Goal: Information Seeking & Learning: Learn about a topic

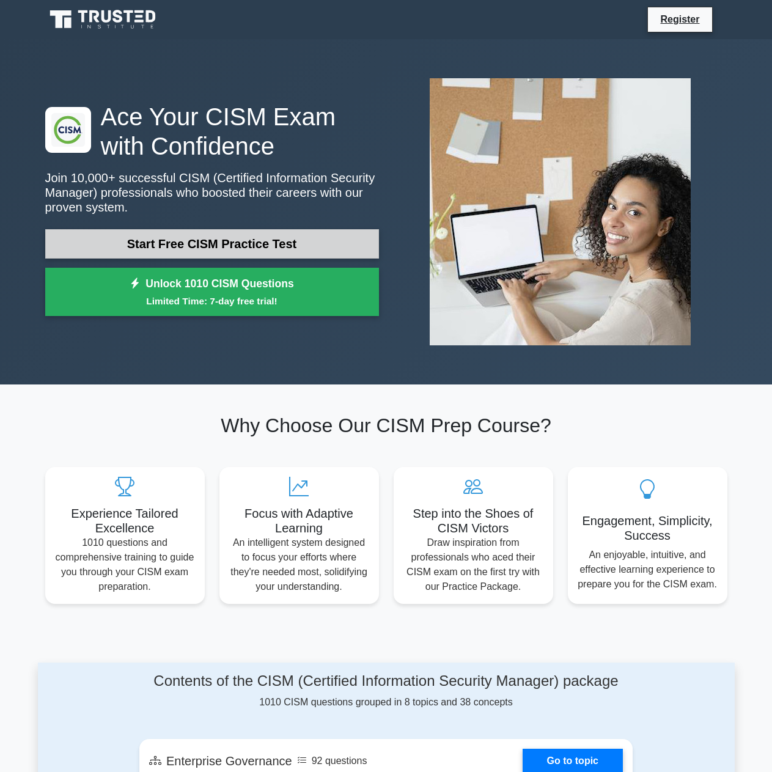
click at [305, 250] on link "Start Free CISM Practice Test" at bounding box center [212, 243] width 334 height 29
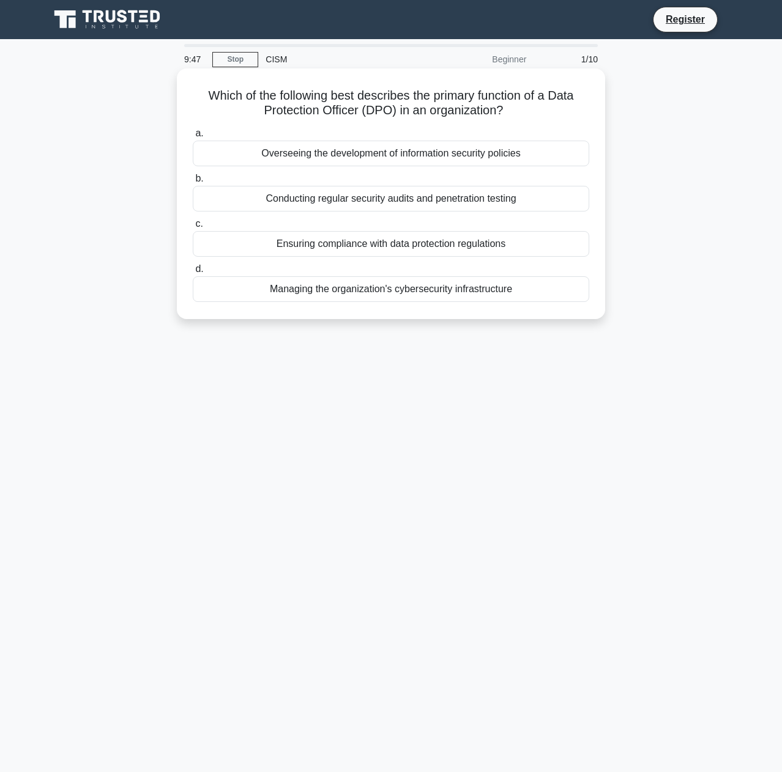
click at [540, 243] on div "Ensuring compliance with data protection regulations" at bounding box center [391, 244] width 396 height 26
click at [193, 228] on input "c. Ensuring compliance with data protection regulations" at bounding box center [193, 224] width 0 height 8
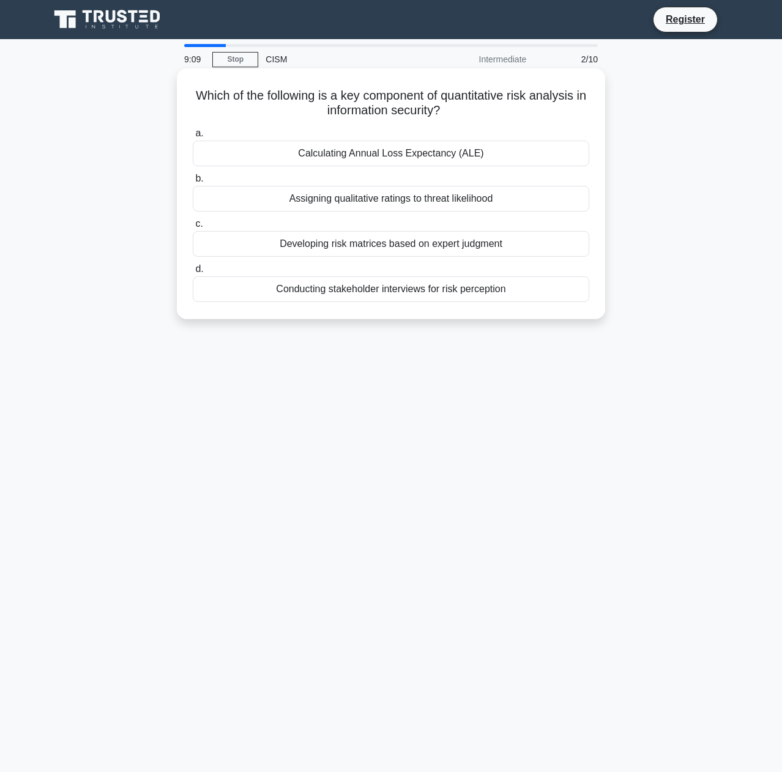
click at [444, 157] on div "Calculating Annual Loss Expectancy (ALE)" at bounding box center [391, 154] width 396 height 26
click at [193, 138] on input "a. Calculating Annual Loss Expectancy (ALE)" at bounding box center [193, 134] width 0 height 8
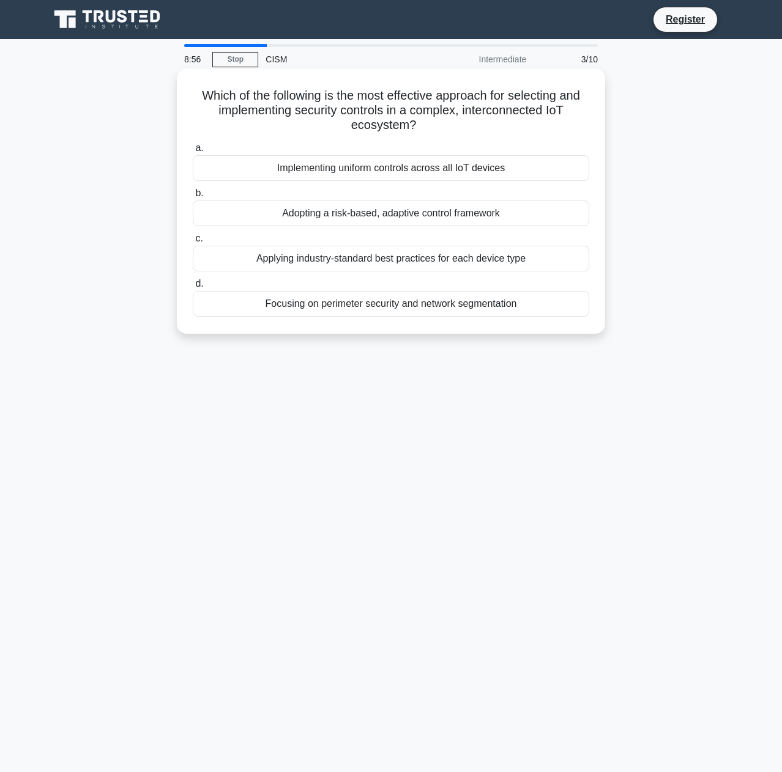
click at [434, 214] on div "Adopting a risk-based, adaptive control framework" at bounding box center [391, 214] width 396 height 26
click at [193, 198] on input "b. Adopting a risk-based, adaptive control framework" at bounding box center [193, 194] width 0 height 8
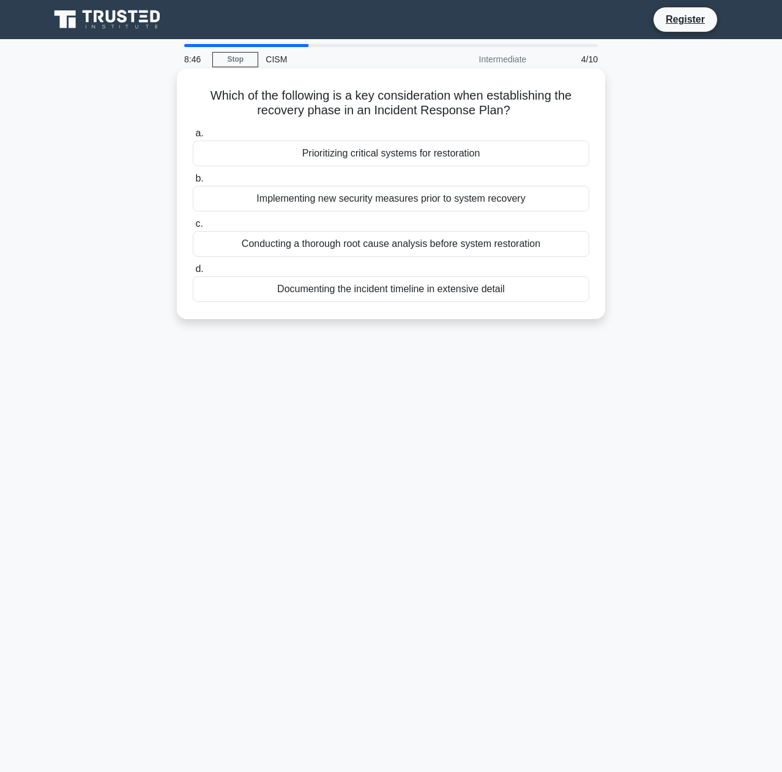
click at [440, 150] on div "Prioritizing critical systems for restoration" at bounding box center [391, 154] width 396 height 26
click at [193, 138] on input "a. Prioritizing critical systems for restoration" at bounding box center [193, 134] width 0 height 8
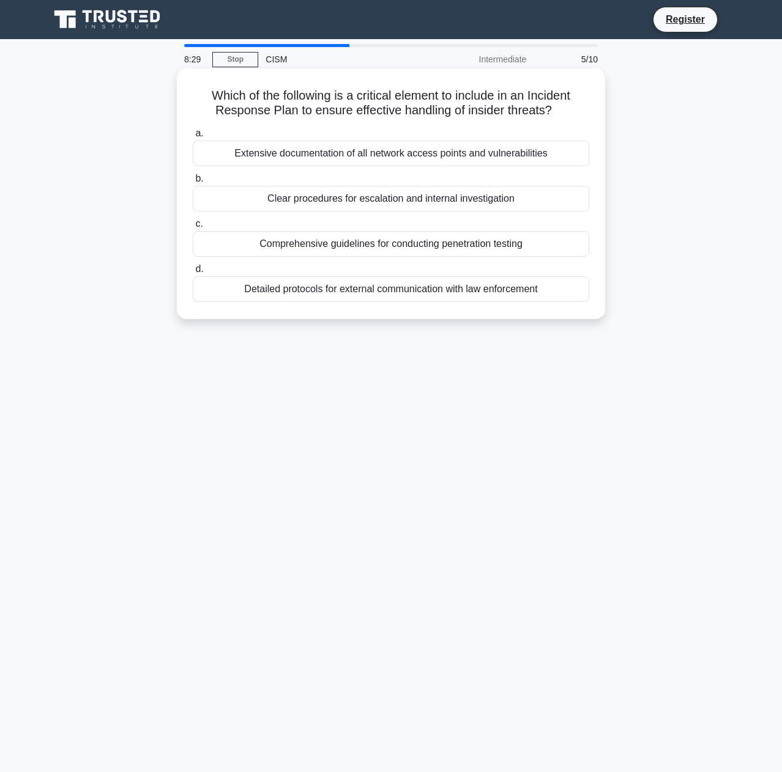
click at [508, 198] on div "Clear procedures for escalation and internal investigation" at bounding box center [391, 199] width 396 height 26
click at [193, 183] on input "b. Clear procedures for escalation and internal investigation" at bounding box center [193, 179] width 0 height 8
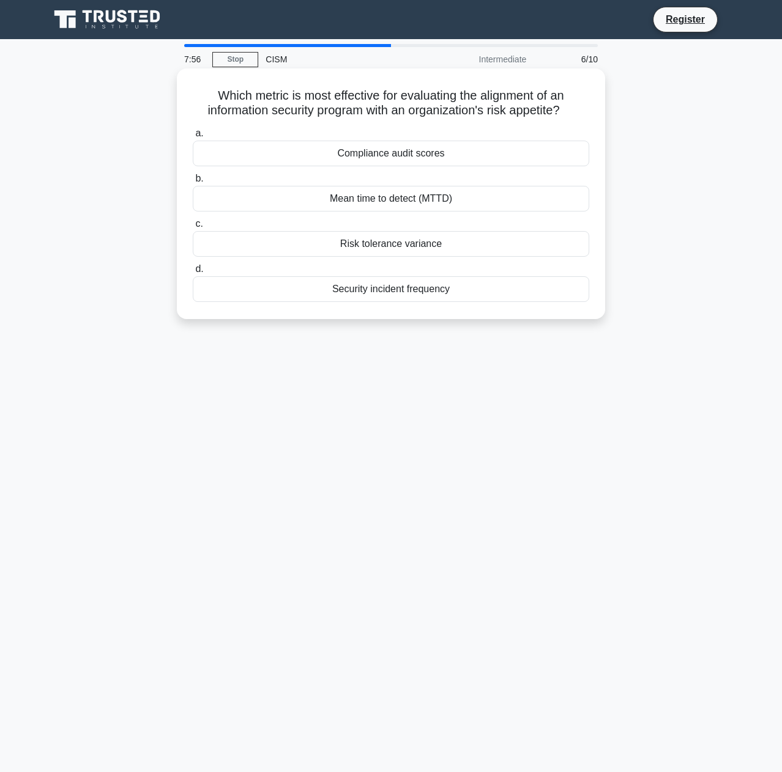
click at [458, 156] on div "Compliance audit scores" at bounding box center [391, 154] width 396 height 26
click at [193, 138] on input "a. Compliance audit scores" at bounding box center [193, 134] width 0 height 8
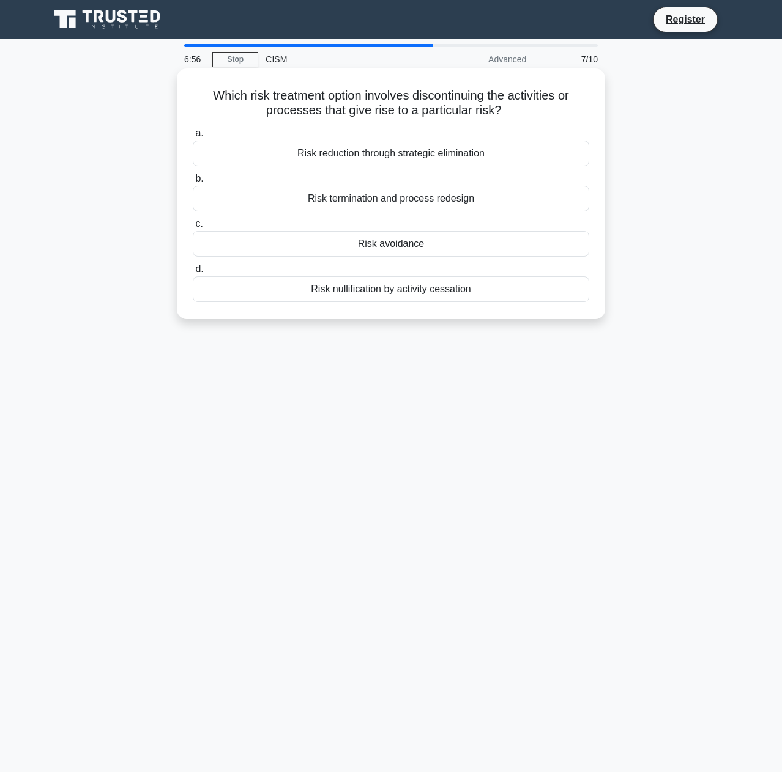
click at [429, 248] on div "Risk avoidance" at bounding box center [391, 244] width 396 height 26
click at [193, 228] on input "c. Risk avoidance" at bounding box center [193, 224] width 0 height 8
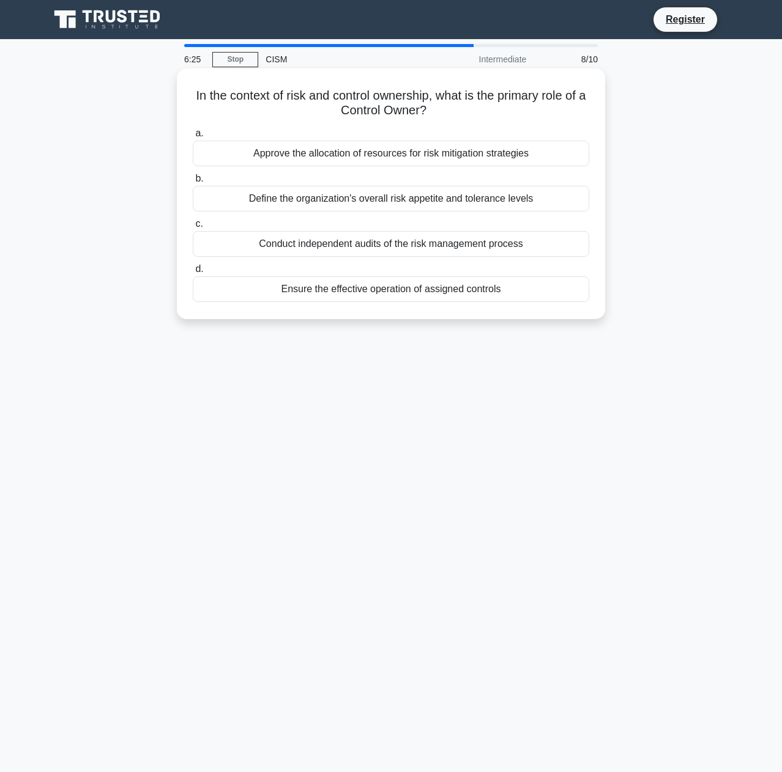
click at [454, 292] on div "Ensure the effective operation of assigned controls" at bounding box center [391, 289] width 396 height 26
click at [193, 273] on input "d. Ensure the effective operation of assigned controls" at bounding box center [193, 269] width 0 height 8
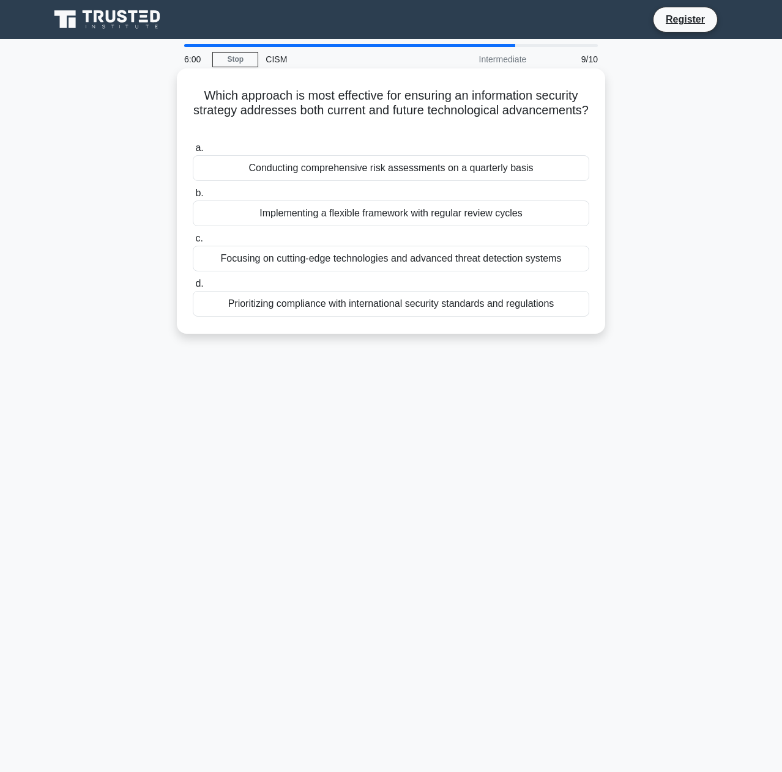
click at [522, 216] on div "Implementing a flexible framework with regular review cycles" at bounding box center [391, 214] width 396 height 26
click at [193, 198] on input "b. Implementing a flexible framework with regular review cycles" at bounding box center [193, 194] width 0 height 8
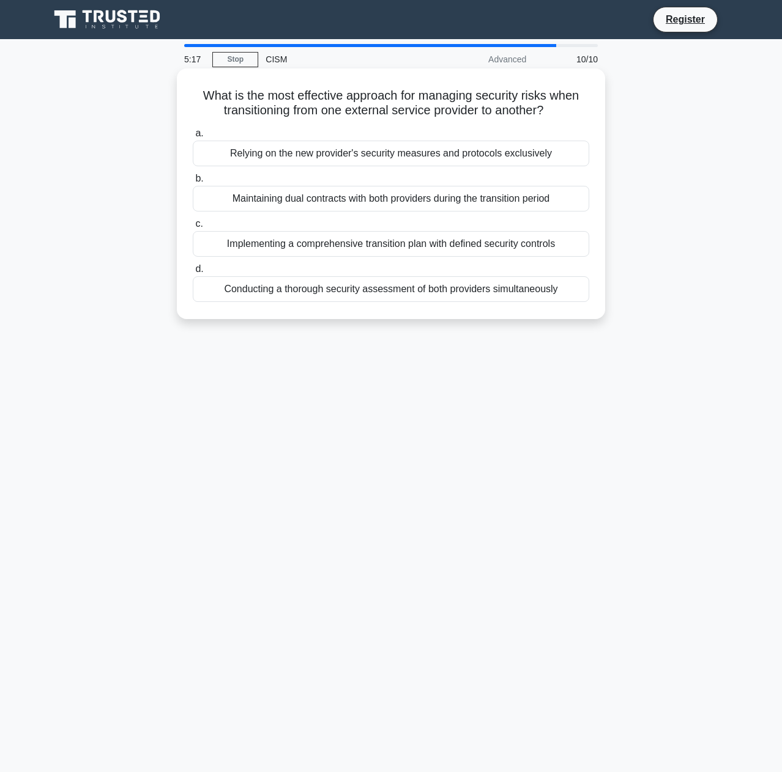
click at [472, 245] on div "Implementing a comprehensive transition plan with defined security controls" at bounding box center [391, 244] width 396 height 26
click at [193, 228] on input "c. Implementing a comprehensive transition plan with defined security controls" at bounding box center [193, 224] width 0 height 8
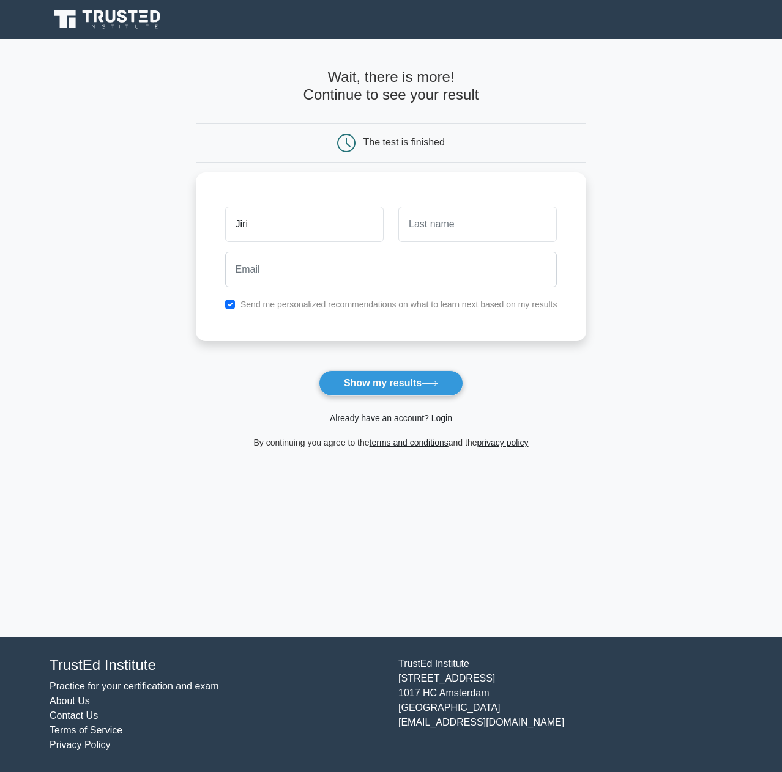
type input "Jiri"
type input "k"
type input "Kohout"
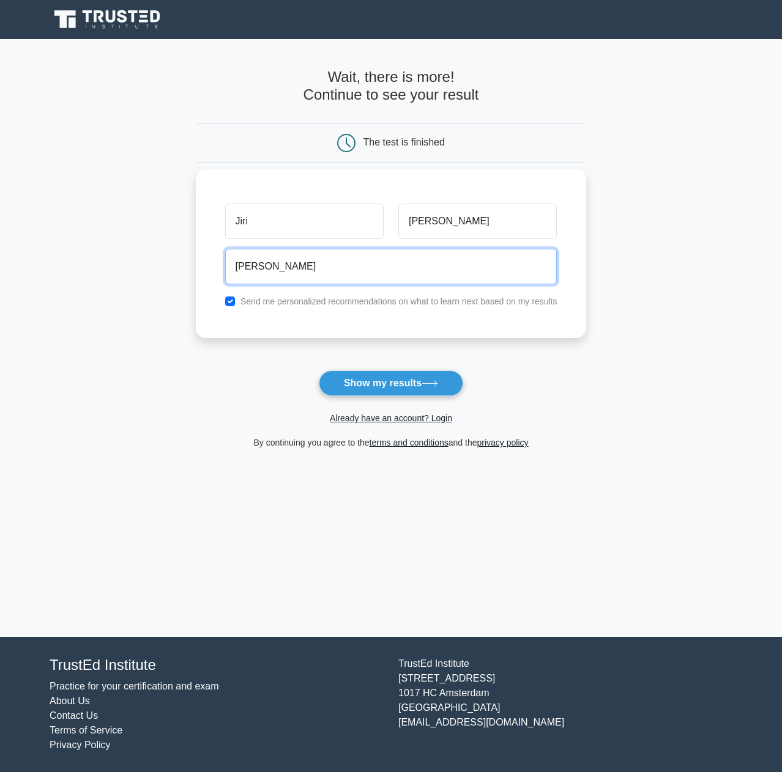
click at [322, 263] on input "jirik" at bounding box center [391, 266] width 332 height 35
type input "jirik@checkpoint.com"
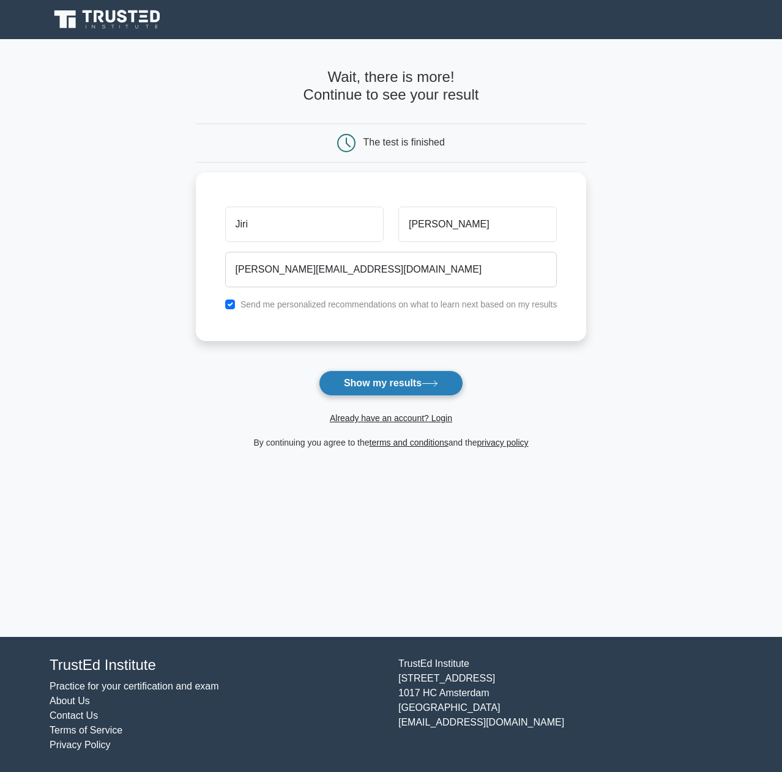
click at [409, 386] on button "Show my results" at bounding box center [391, 384] width 144 height 26
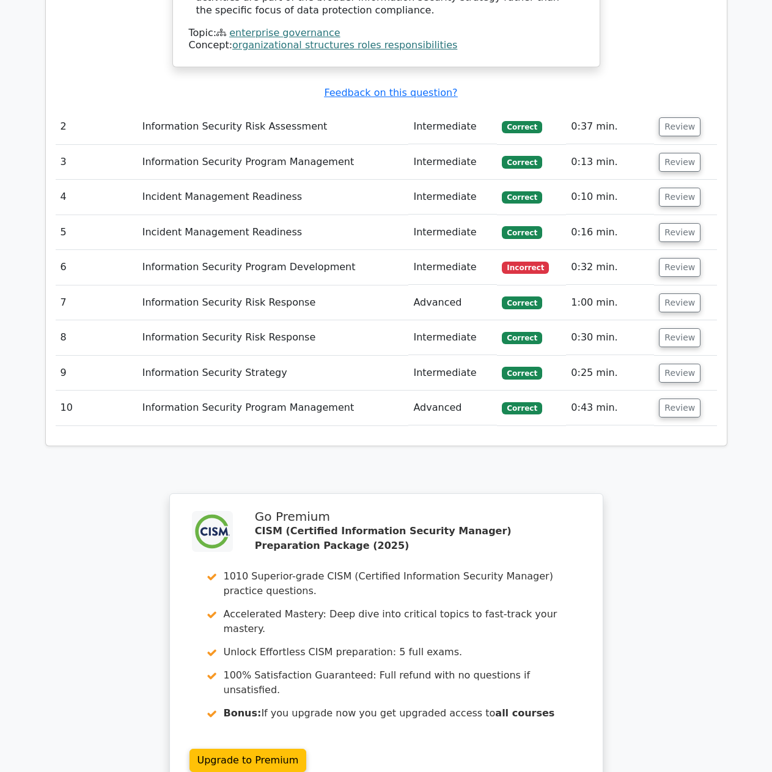
scroll to position [1624, 0]
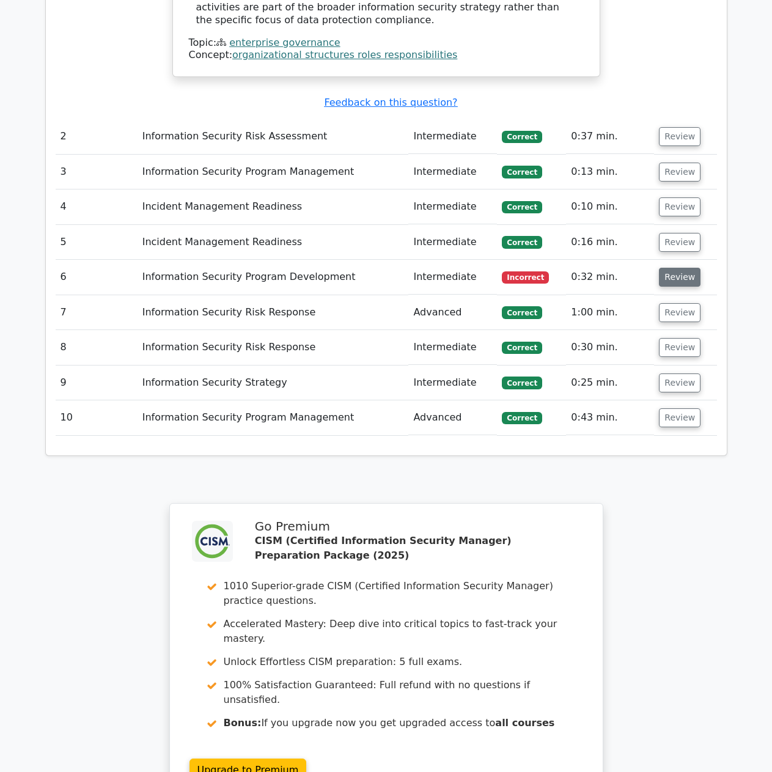
click at [670, 268] on button "Review" at bounding box center [680, 277] width 42 height 19
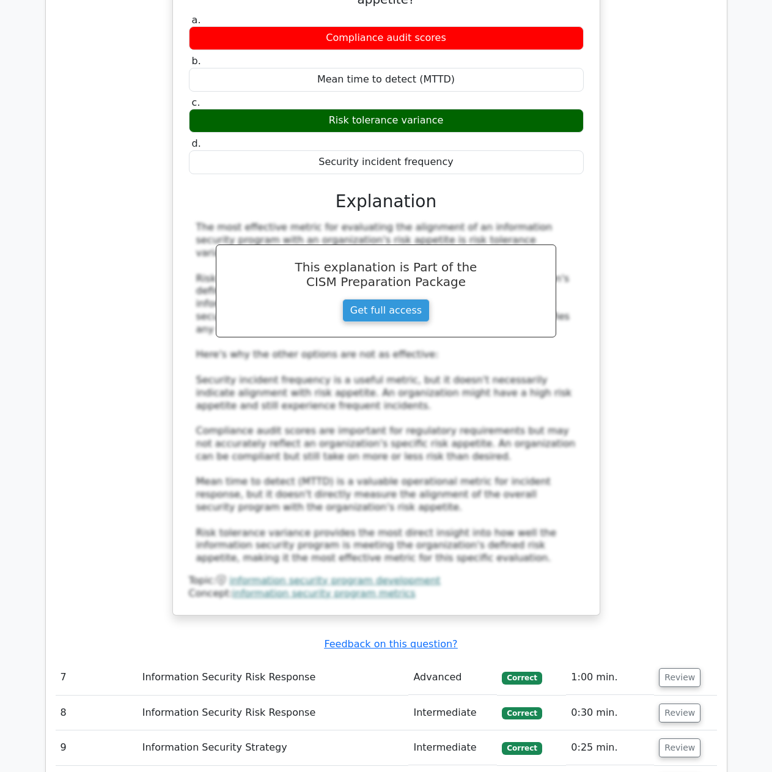
scroll to position [1930, 0]
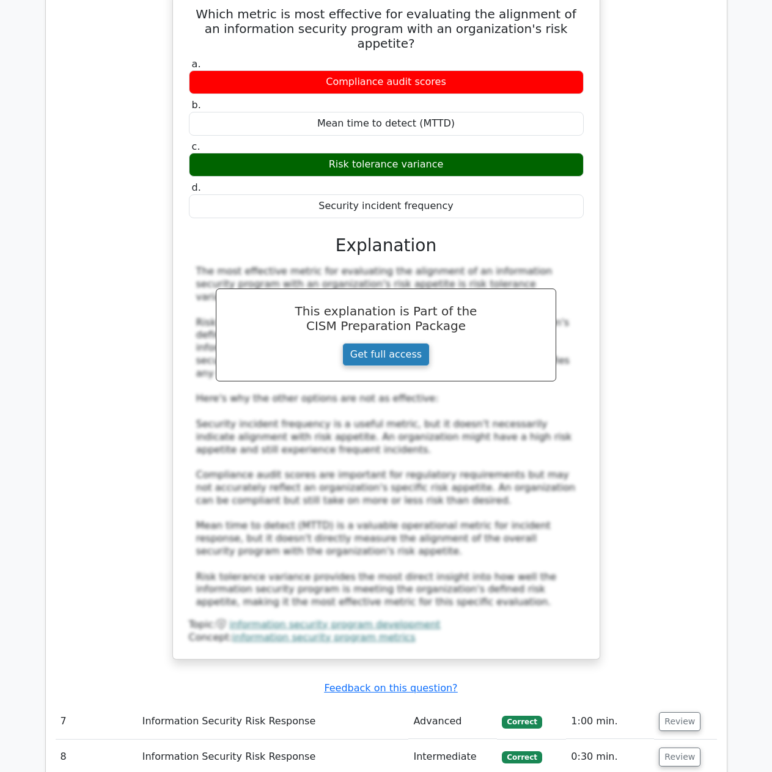
click at [394, 343] on link "Get full access" at bounding box center [385, 354] width 87 height 23
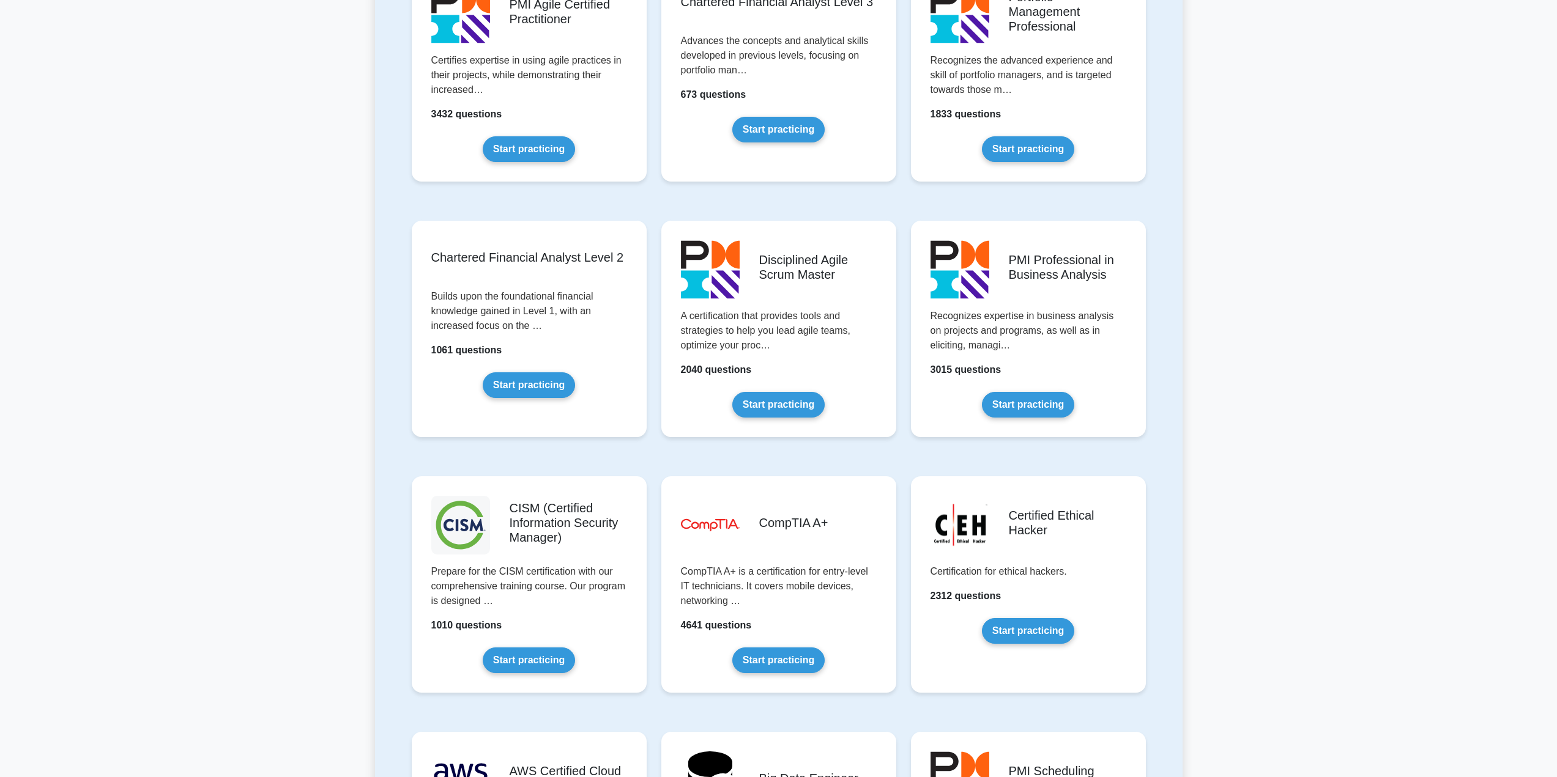
scroll to position [1468, 0]
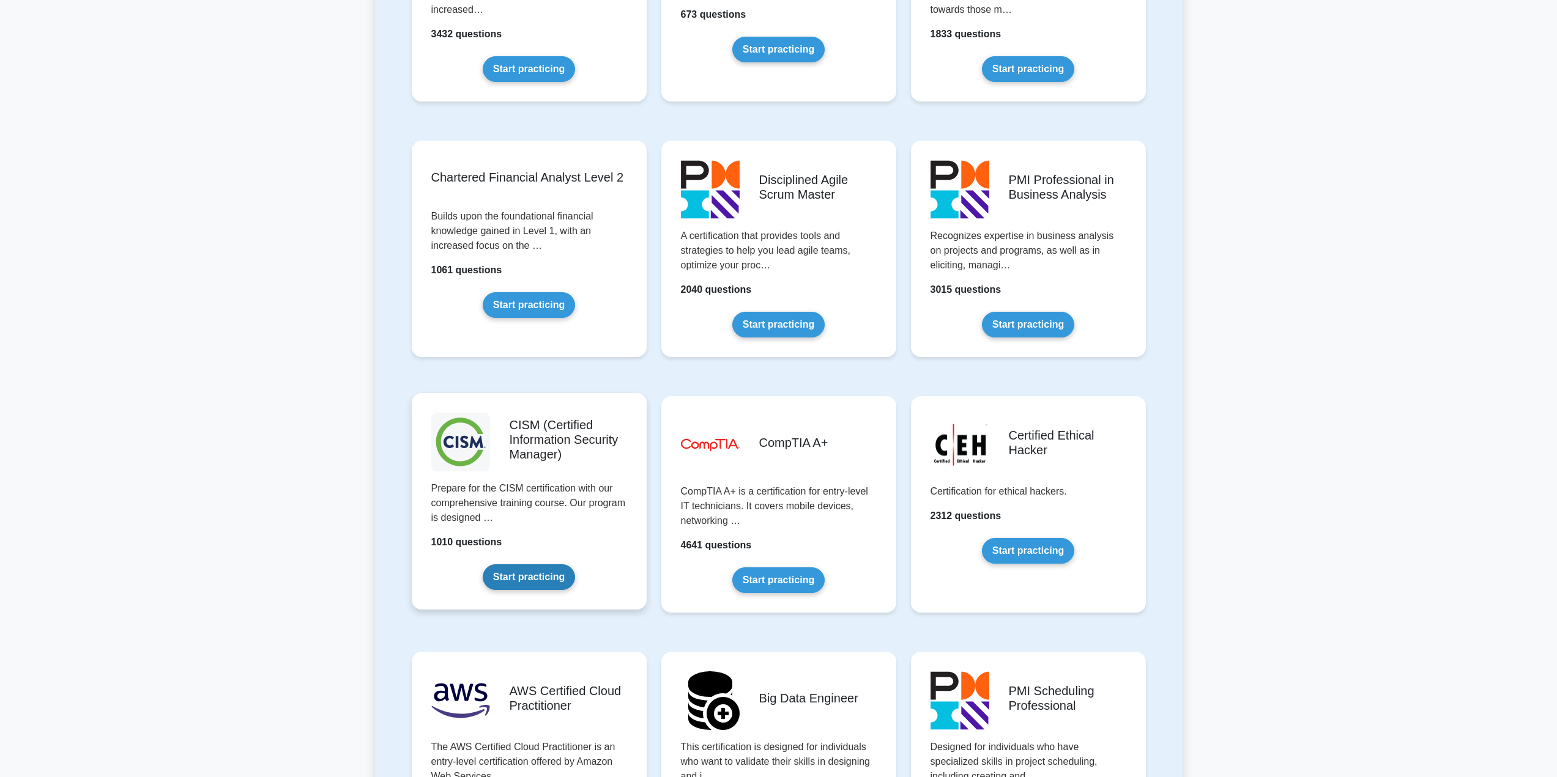
click at [542, 585] on link "Start practicing" at bounding box center [529, 578] width 92 height 26
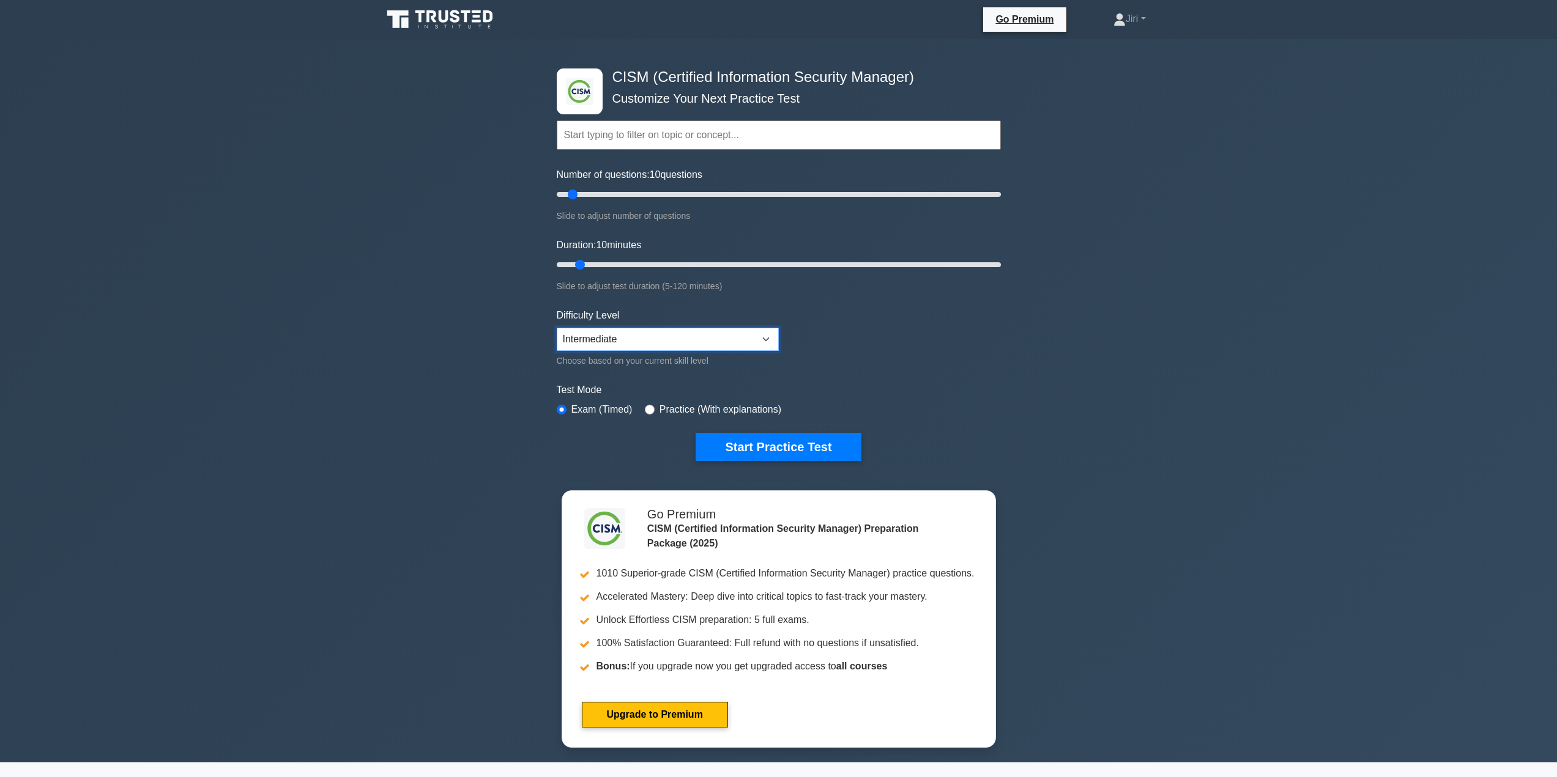
click at [770, 336] on select "Beginner Intermediate Expert" at bounding box center [668, 339] width 222 height 23
select select "expert"
click at [557, 328] on select "Beginner Intermediate Expert" at bounding box center [668, 339] width 222 height 23
drag, startPoint x: 654, startPoint y: 407, endPoint x: 785, endPoint y: 399, distance: 131.7
click at [654, 406] on div "Practice (With explanations)" at bounding box center [713, 409] width 136 height 15
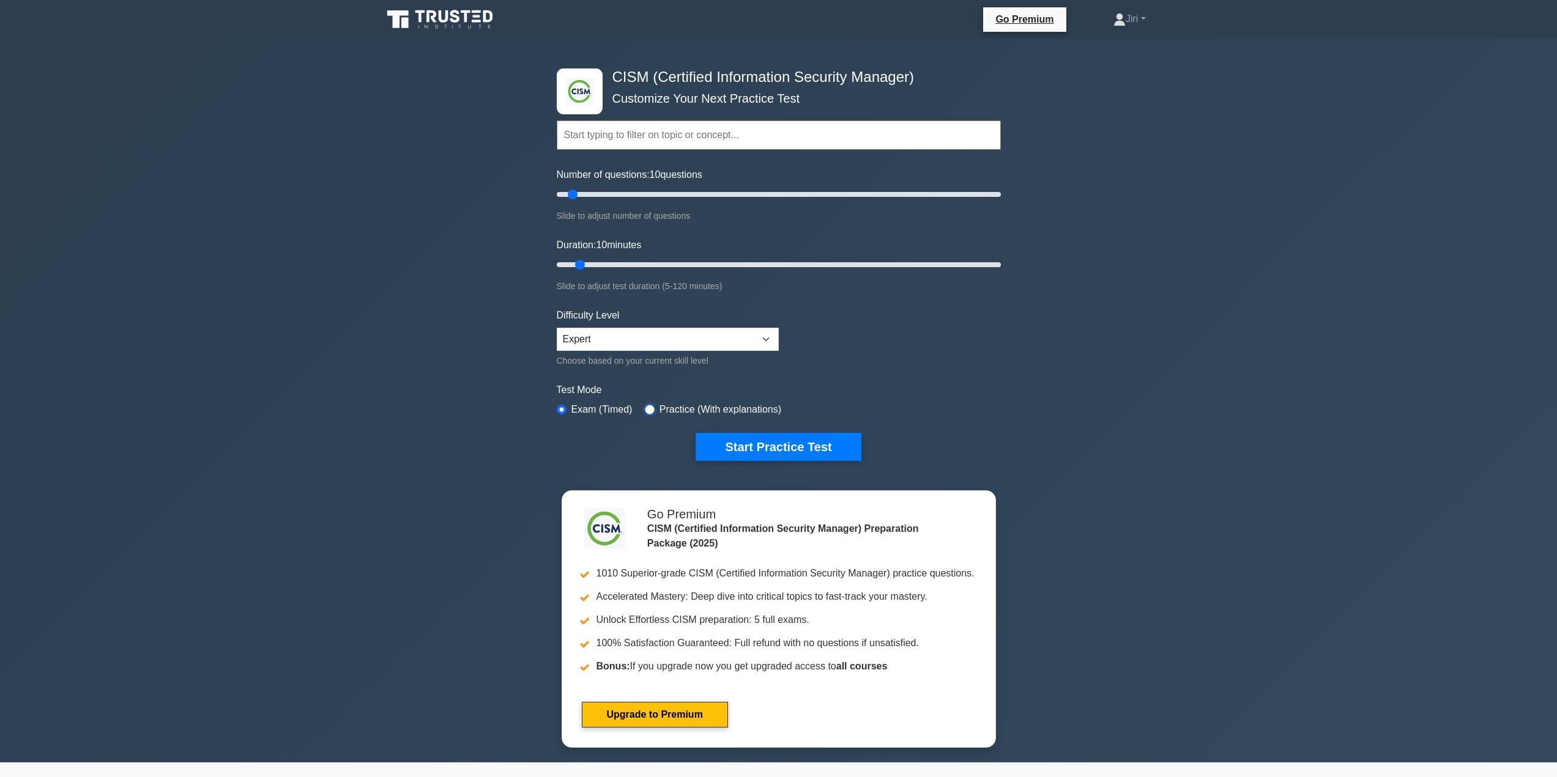
click at [645, 409] on input "radio" at bounding box center [650, 410] width 10 height 10
radio input "true"
drag, startPoint x: 585, startPoint y: 264, endPoint x: 1016, endPoint y: 240, distance: 431.8
type input "120"
click at [1001, 272] on input "Duration: 120 minutes" at bounding box center [779, 264] width 444 height 15
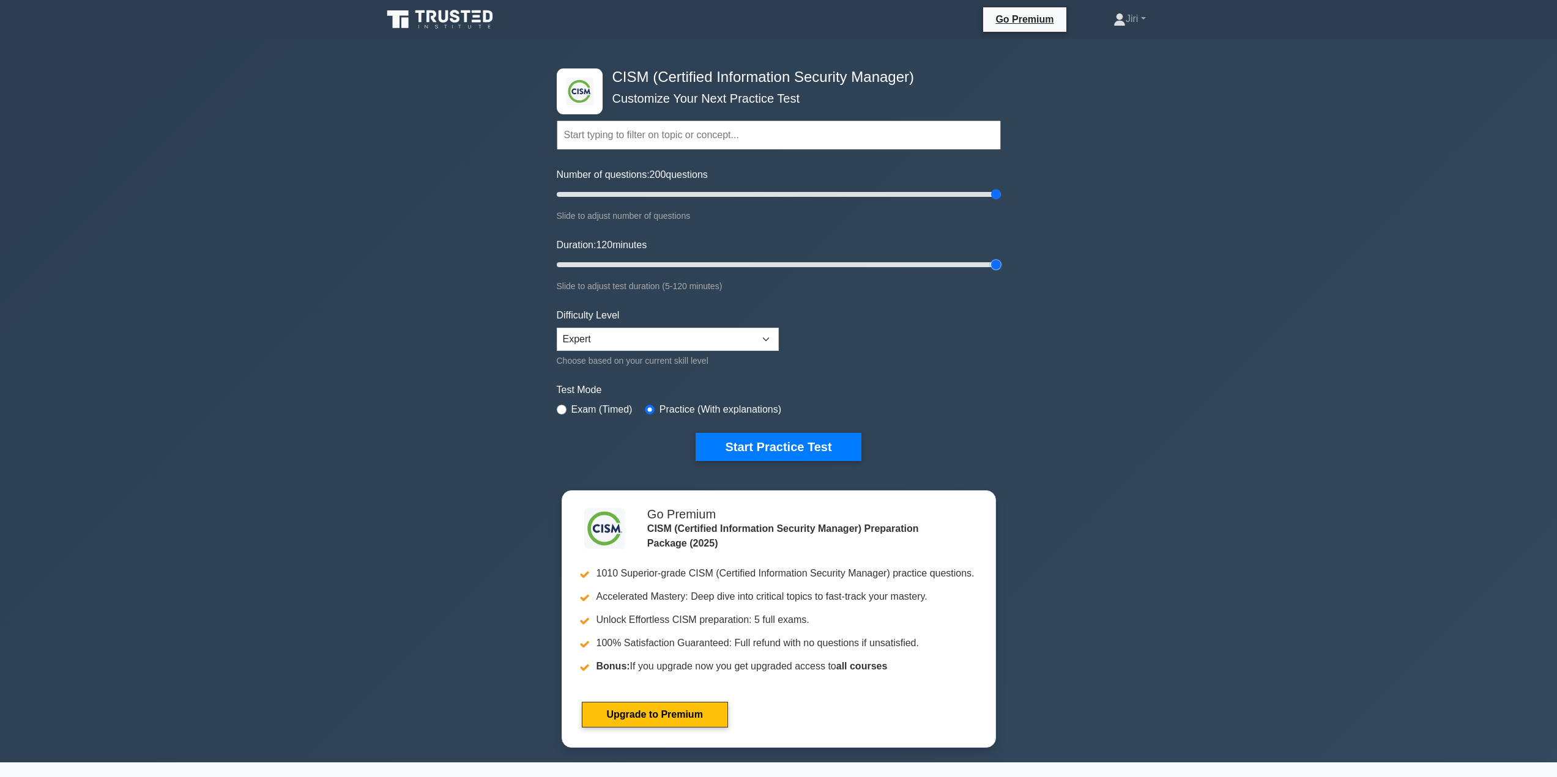
drag, startPoint x: 576, startPoint y: 194, endPoint x: 1212, endPoint y: 222, distance: 637.3
type input "200"
click at [1001, 202] on input "Number of questions: 200 questions" at bounding box center [779, 194] width 444 height 15
click at [777, 451] on button "Start Practice Test" at bounding box center [777, 447] width 165 height 28
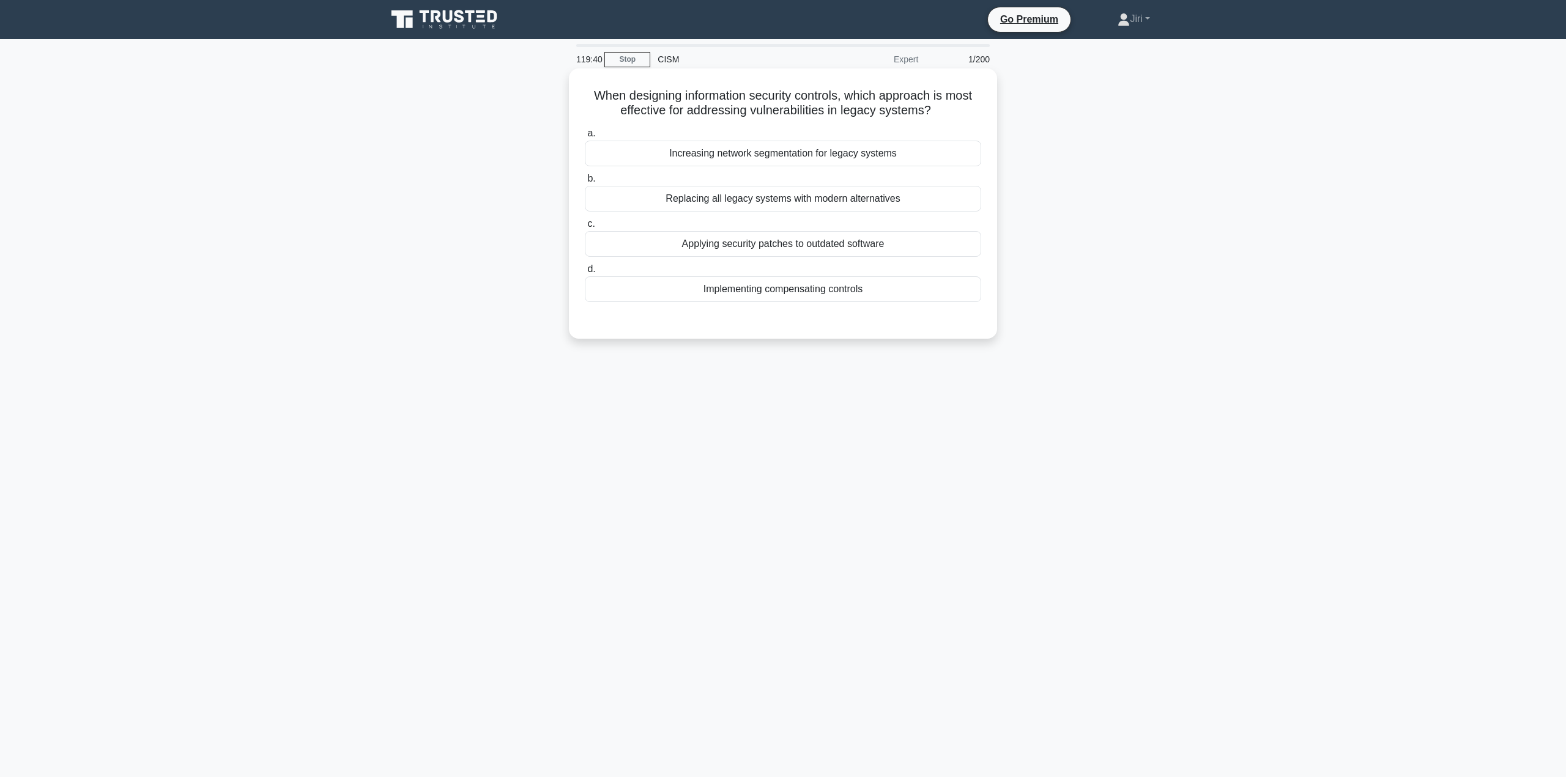
click at [908, 297] on div "Implementing compensating controls" at bounding box center [783, 289] width 396 height 26
click at [585, 273] on input "d. Implementing compensating controls" at bounding box center [585, 269] width 0 height 8
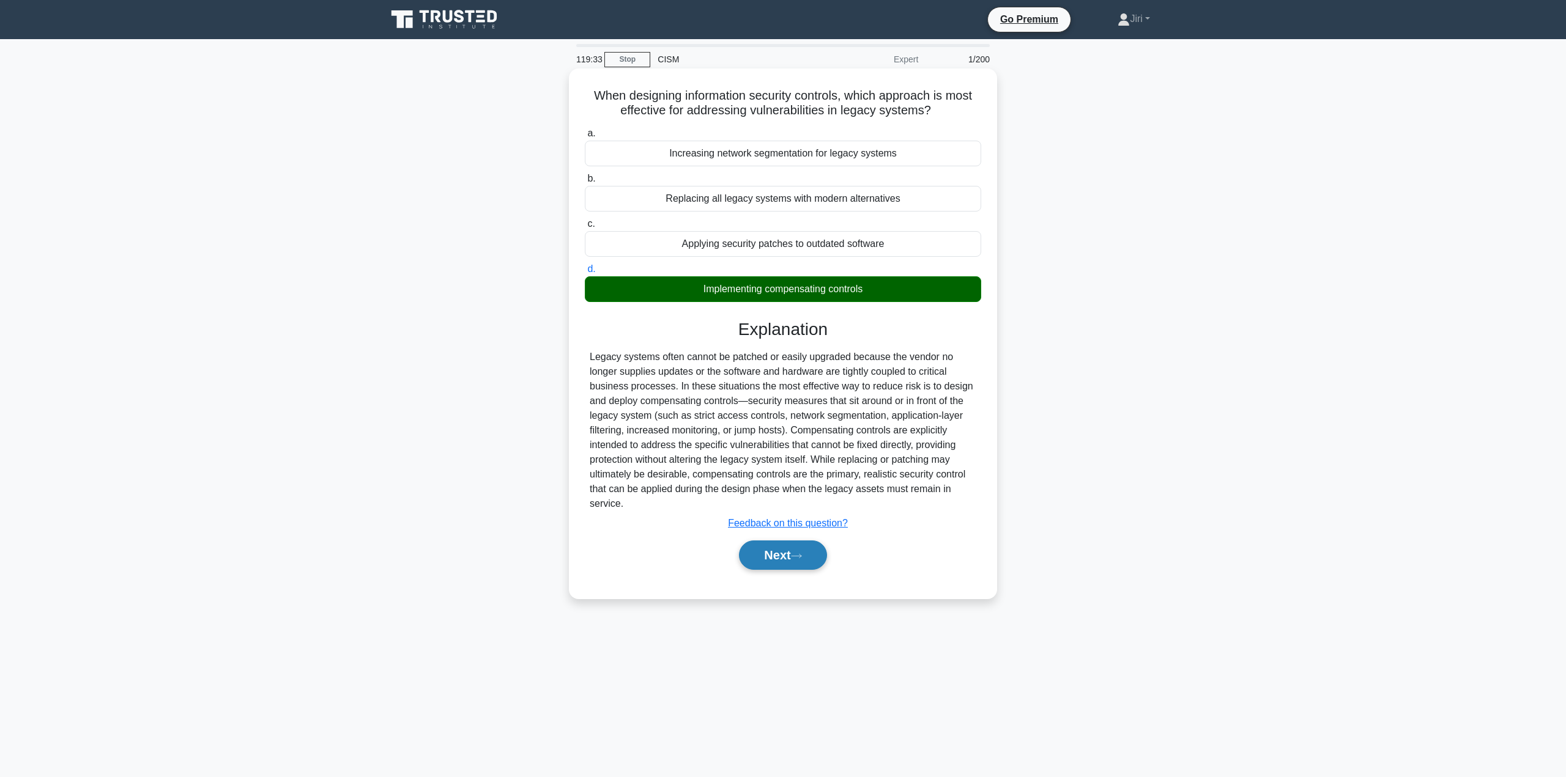
click at [802, 553] on icon at bounding box center [796, 556] width 11 height 7
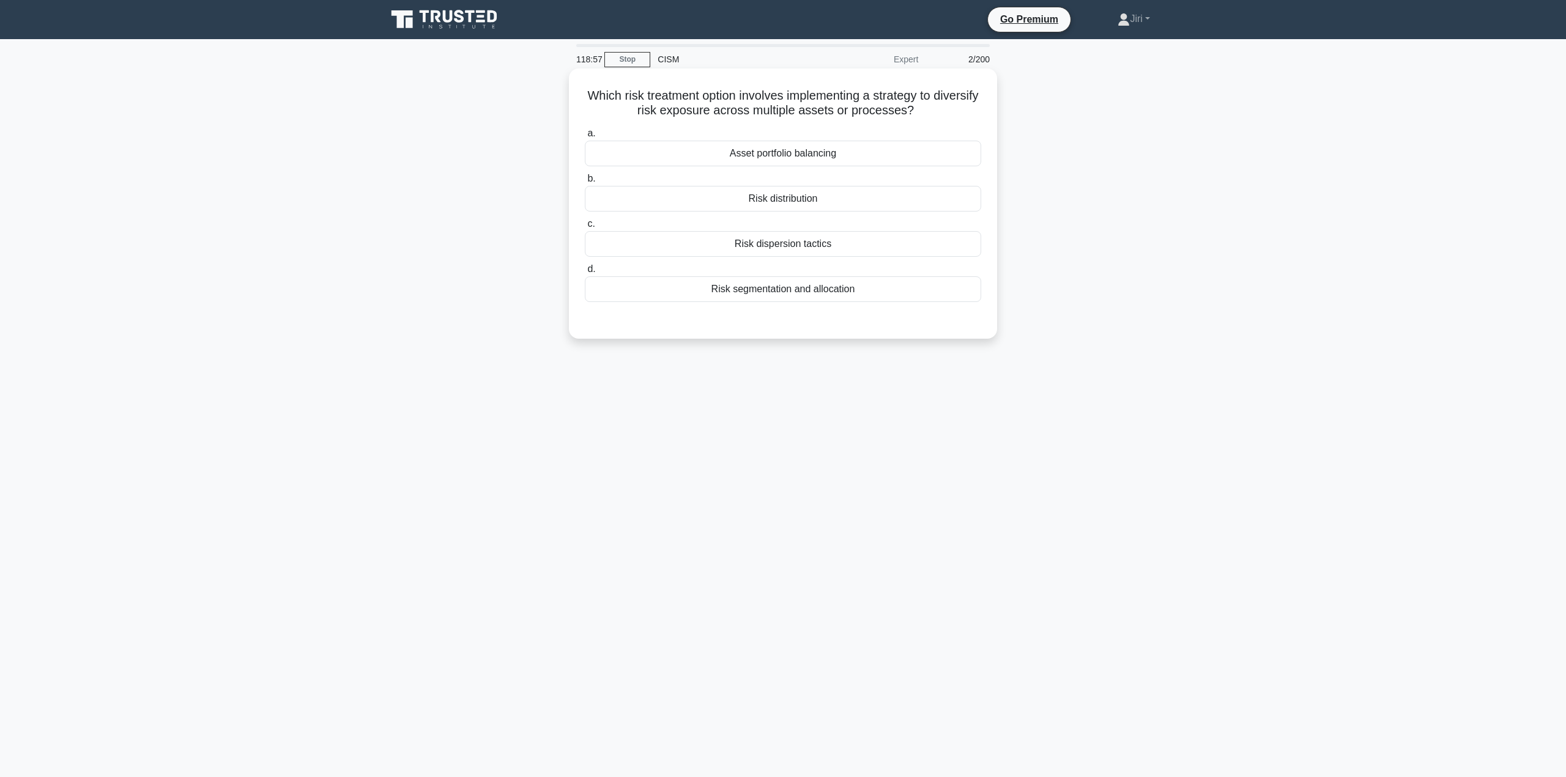
click at [864, 292] on div "Risk segmentation and allocation" at bounding box center [783, 289] width 396 height 26
click at [585, 273] on input "d. Risk segmentation and allocation" at bounding box center [585, 269] width 0 height 8
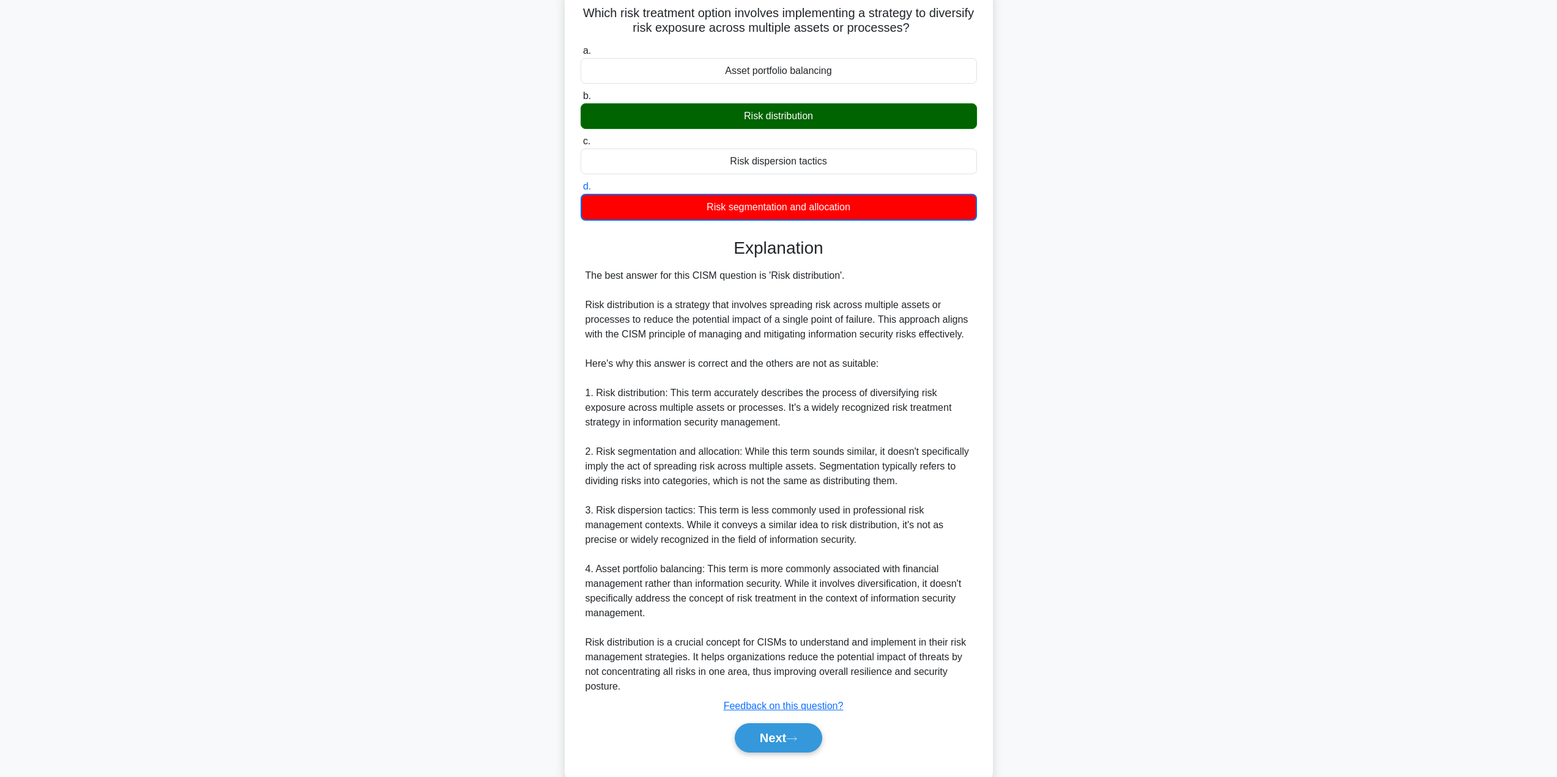
scroll to position [111, 0]
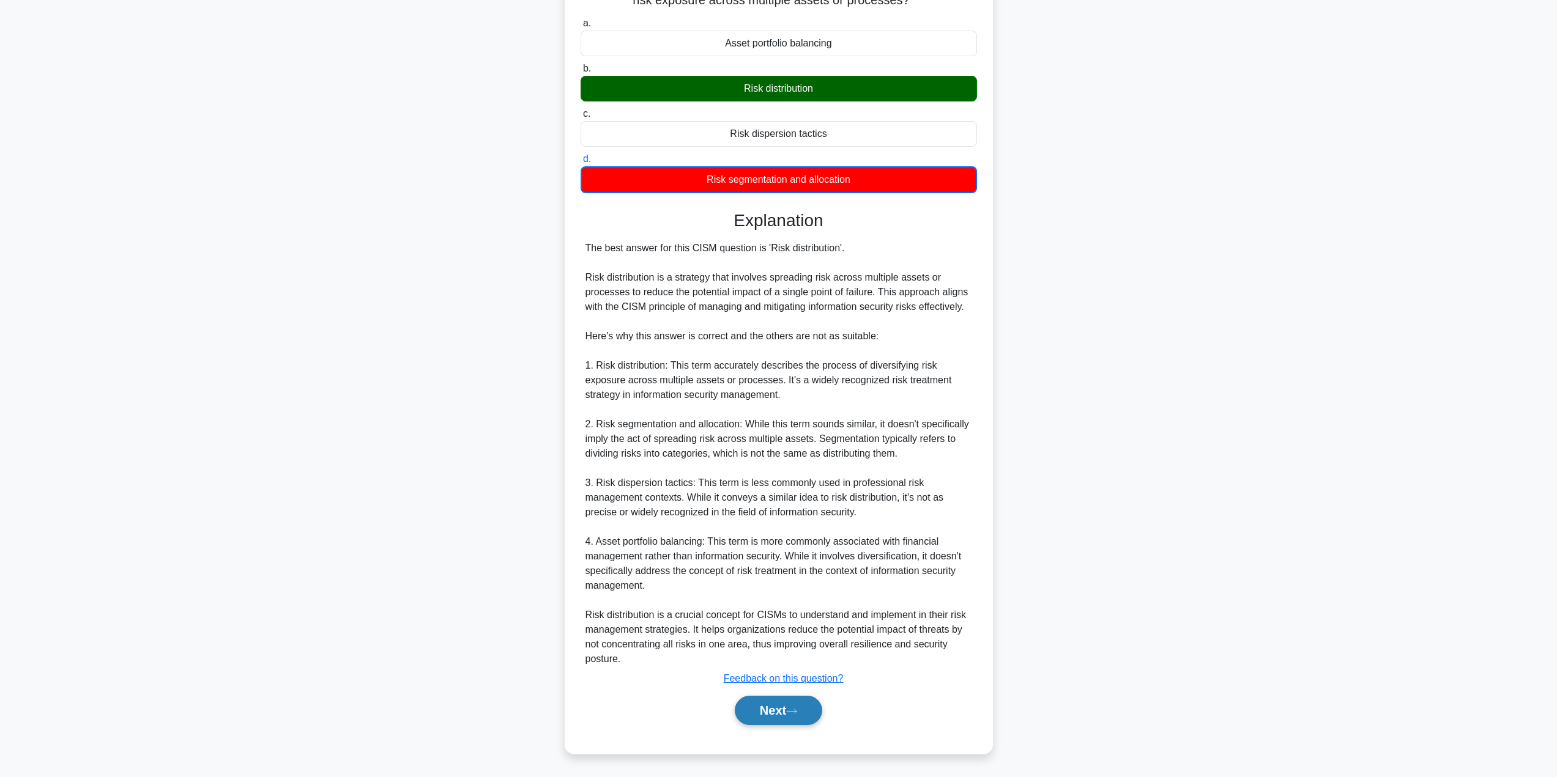
click at [797, 713] on icon at bounding box center [791, 711] width 11 height 7
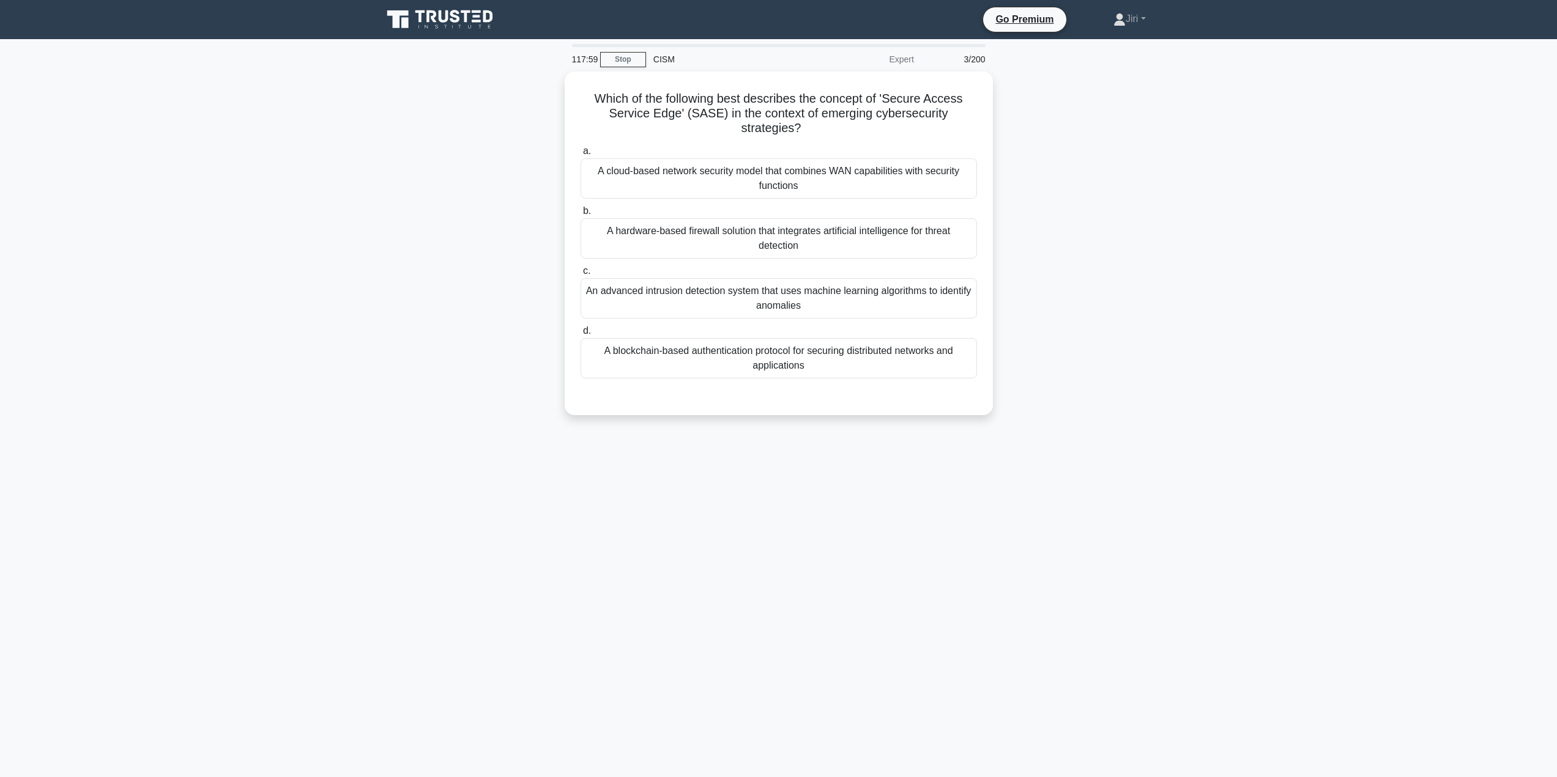
scroll to position [0, 0]
click at [914, 182] on div "A cloud-based network security model that combines WAN capabilities with securi…" at bounding box center [783, 175] width 396 height 40
click at [585, 152] on input "a. A cloud-based network security model that combines WAN capabilities with sec…" at bounding box center [585, 148] width 0 height 8
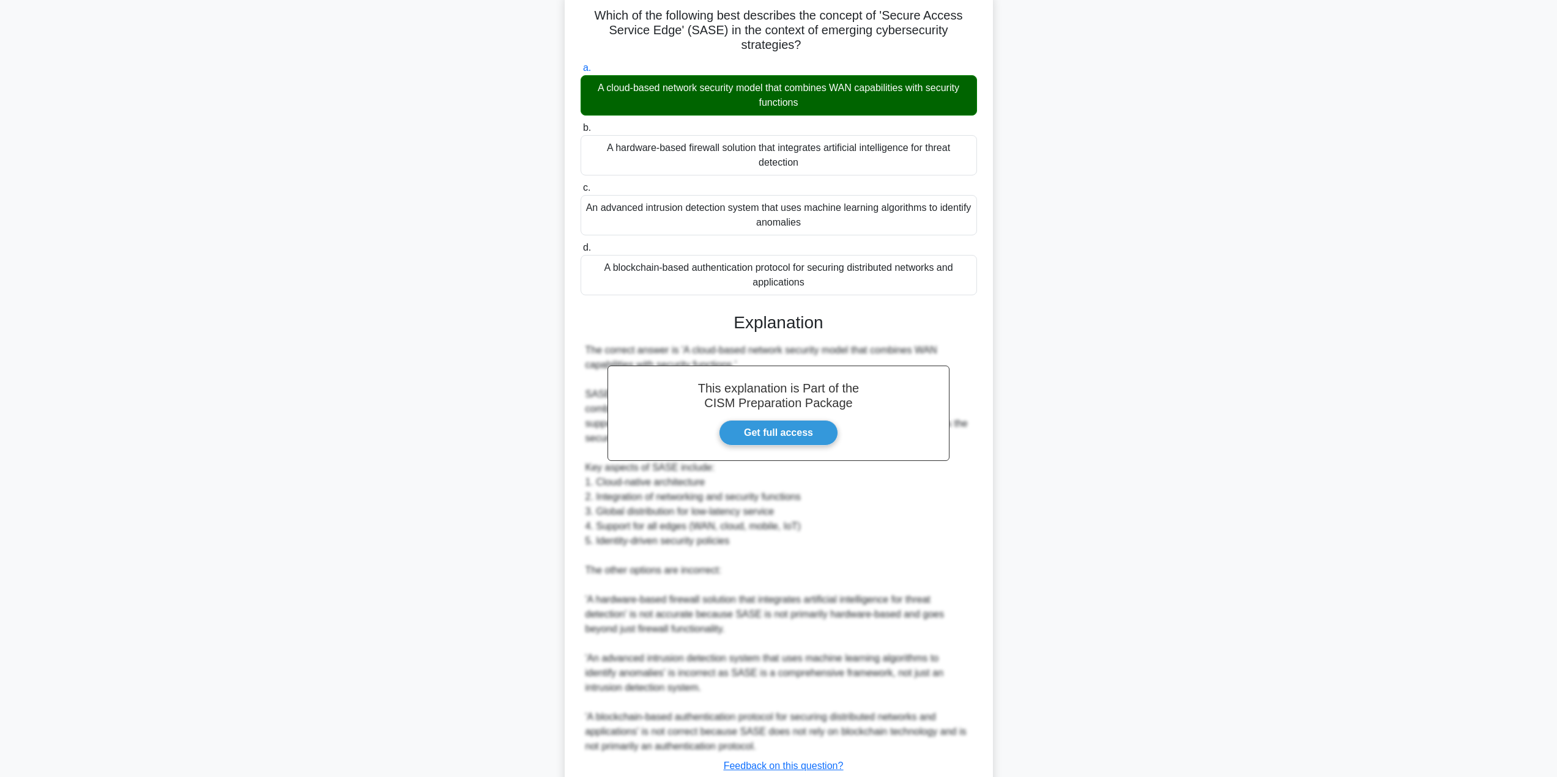
scroll to position [168, 0]
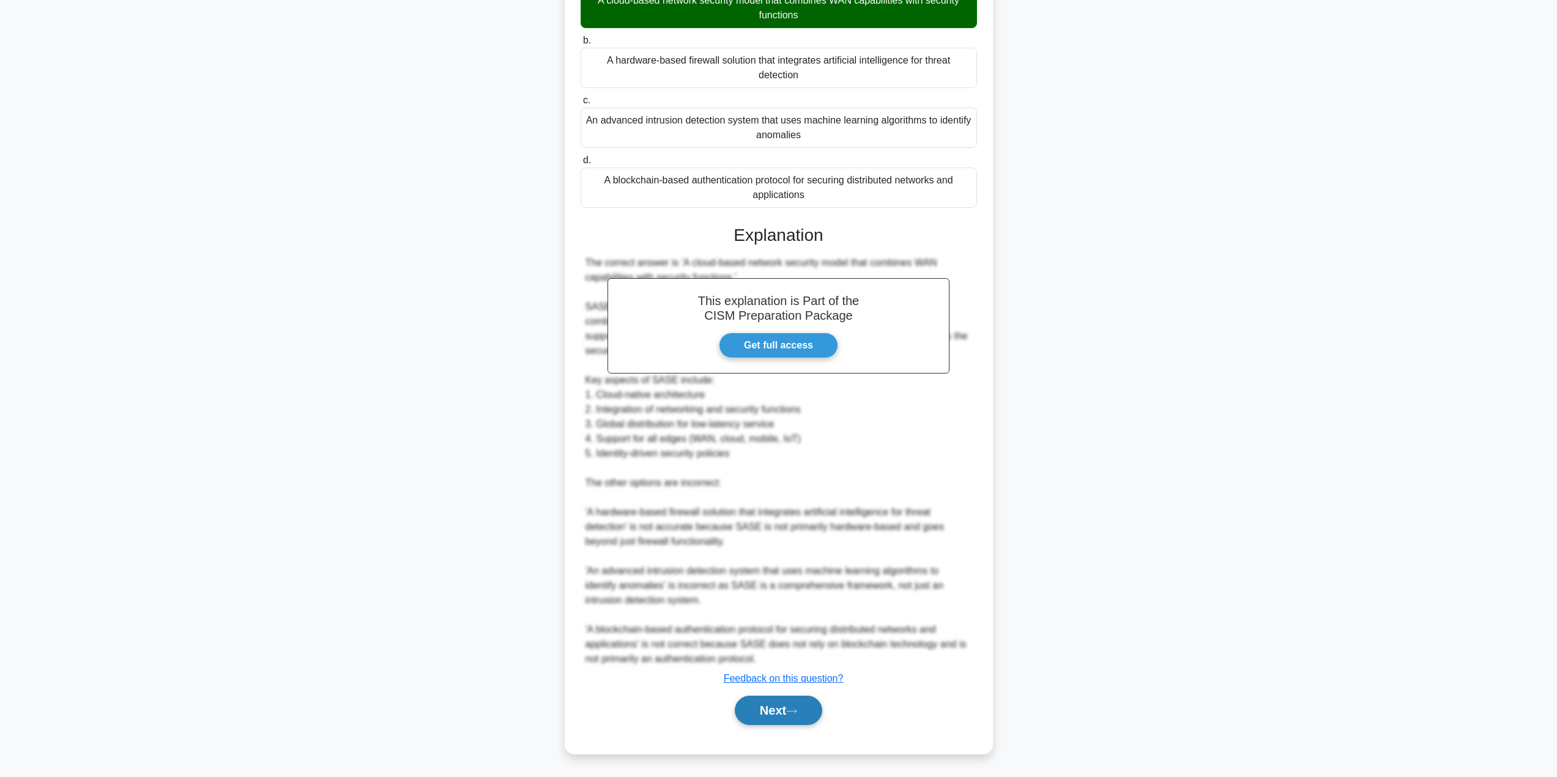
click at [777, 706] on button "Next" at bounding box center [778, 710] width 87 height 29
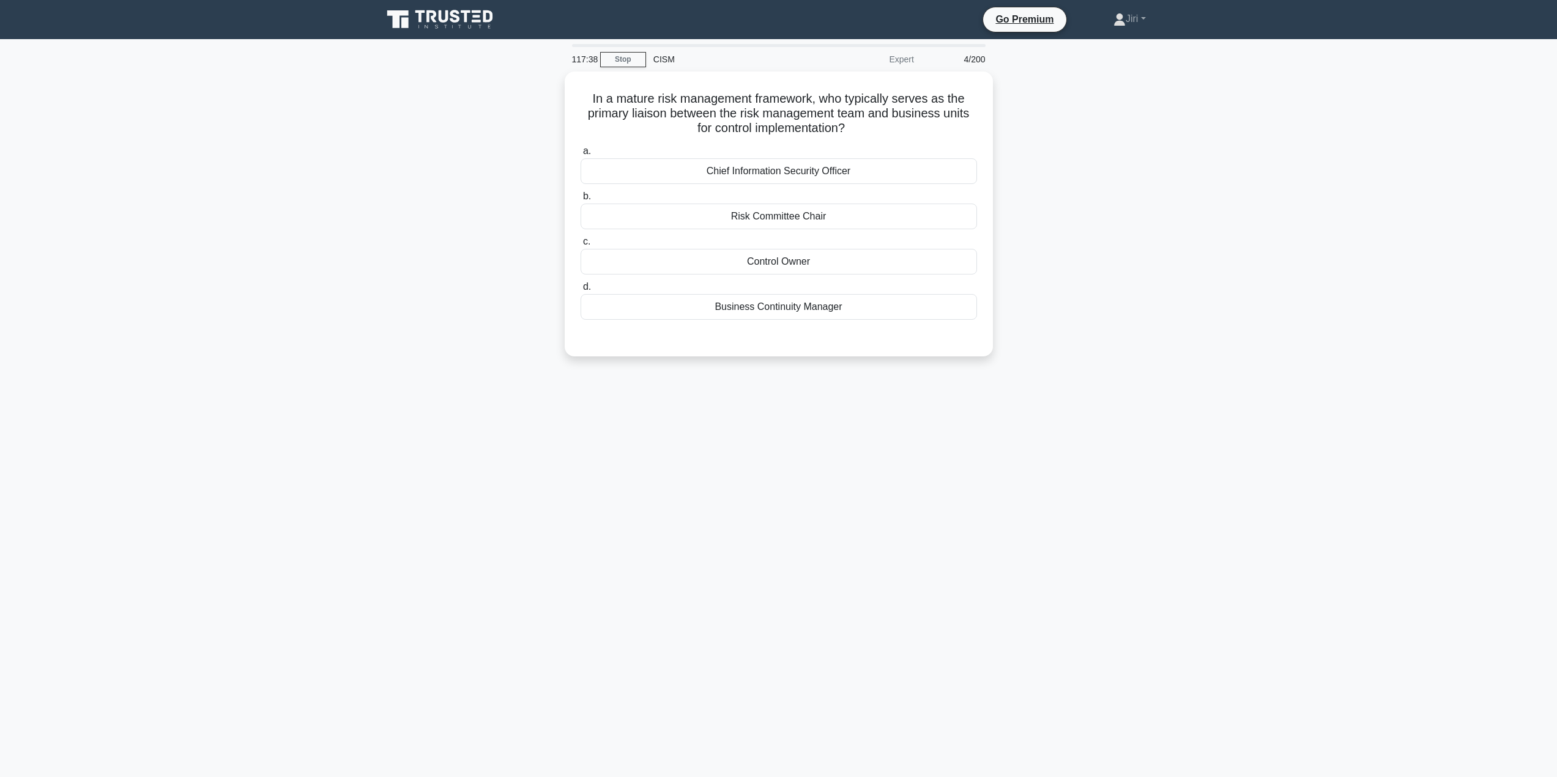
scroll to position [0, 0]
click at [848, 213] on div "Risk Committee Chair" at bounding box center [783, 214] width 396 height 26
click at [585, 198] on input "b. Risk Committee Chair" at bounding box center [585, 194] width 0 height 8
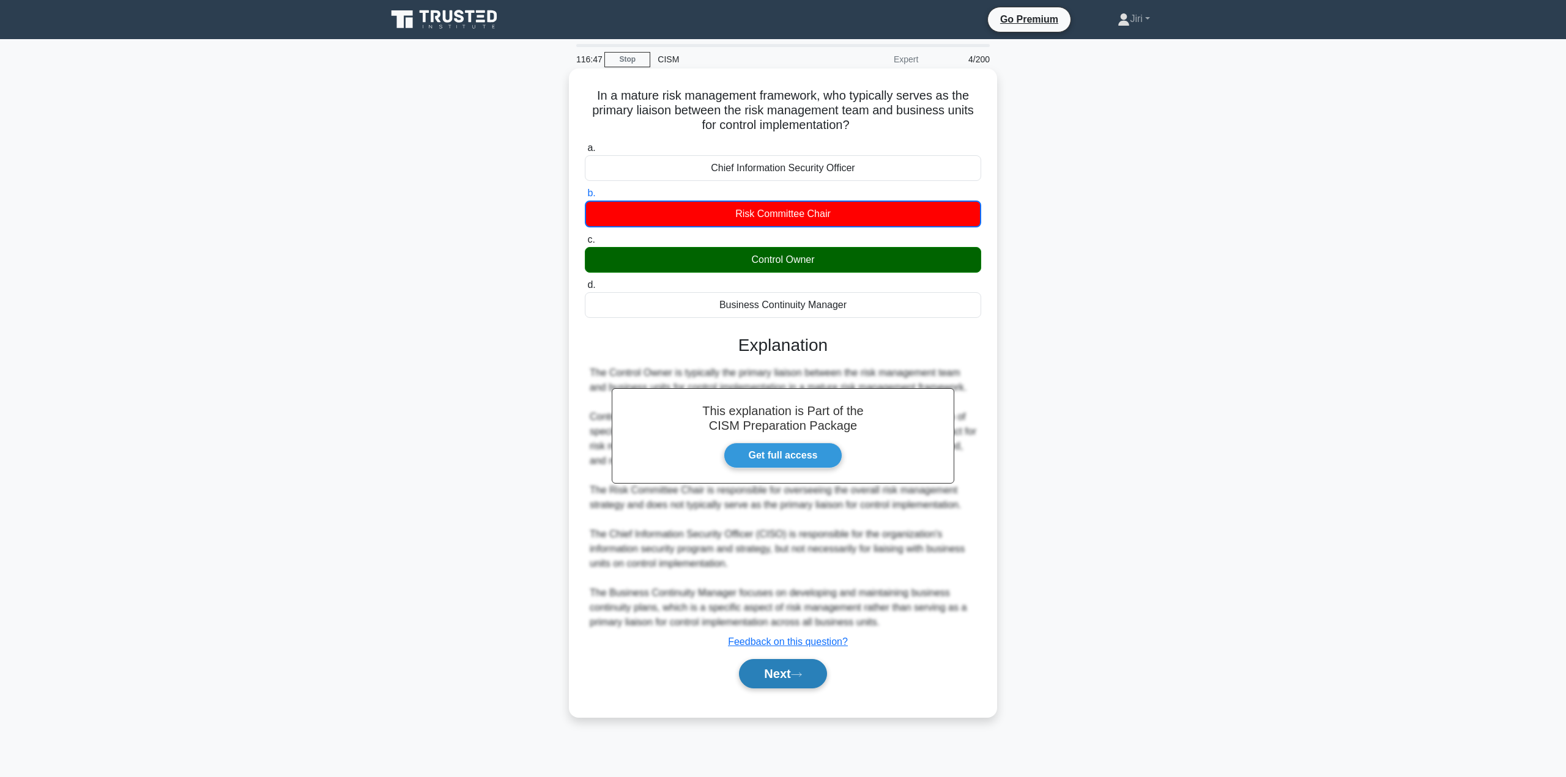
click at [792, 672] on button "Next" at bounding box center [782, 673] width 87 height 29
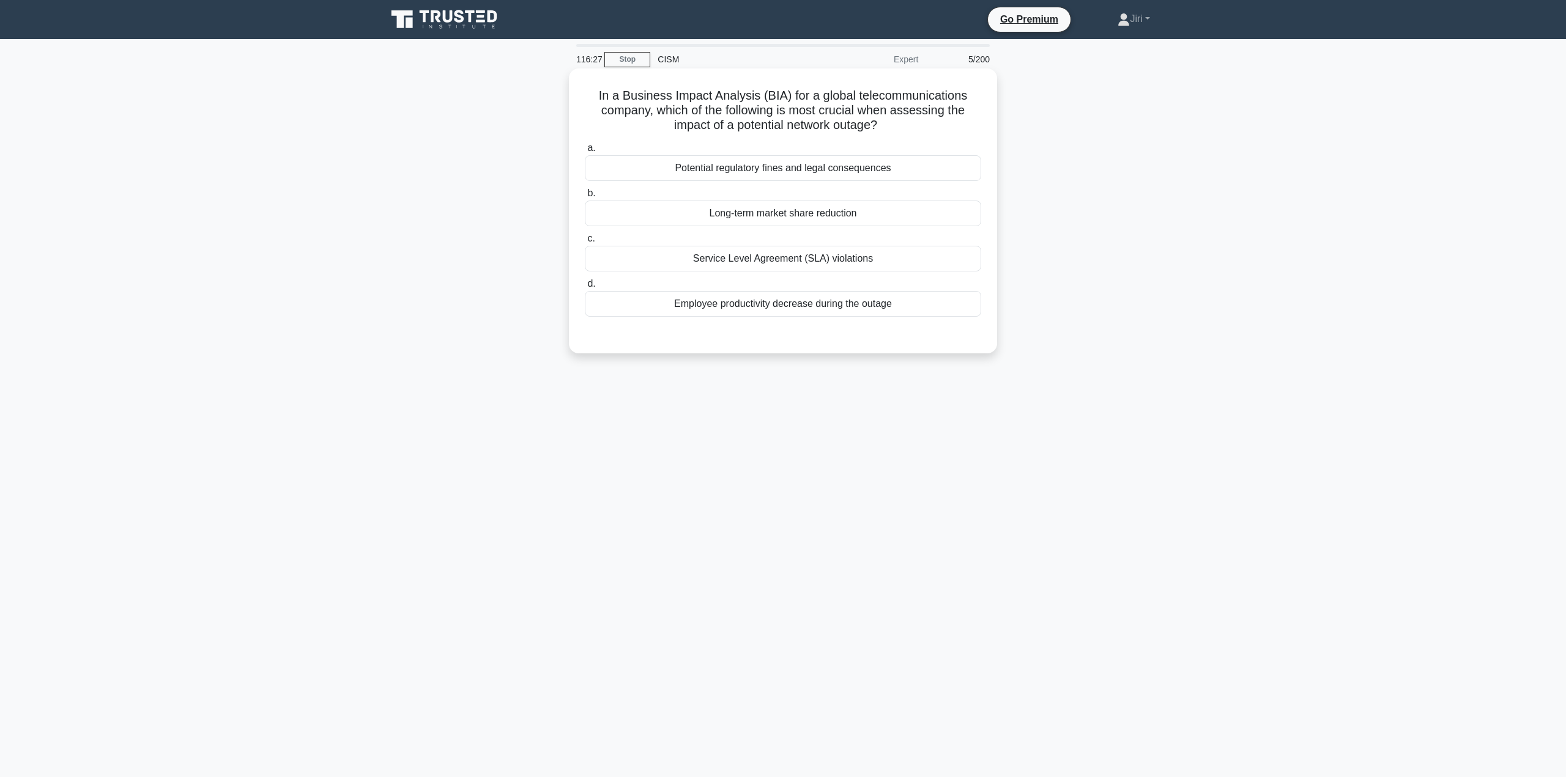
click at [799, 171] on div "Potential regulatory fines and legal consequences" at bounding box center [783, 168] width 396 height 26
click at [585, 152] on input "a. Potential regulatory fines and legal consequences" at bounding box center [585, 148] width 0 height 8
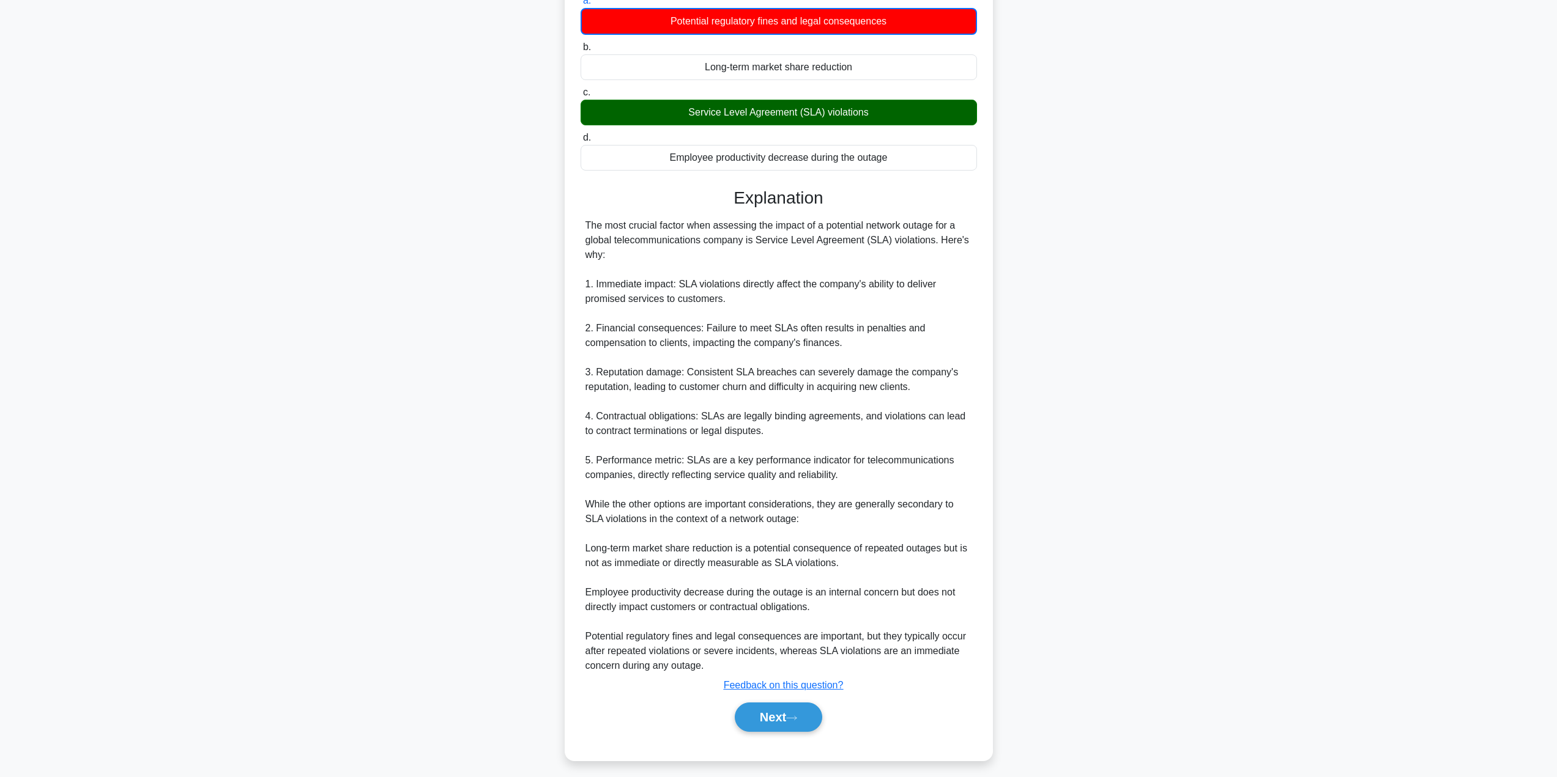
scroll to position [155, 0]
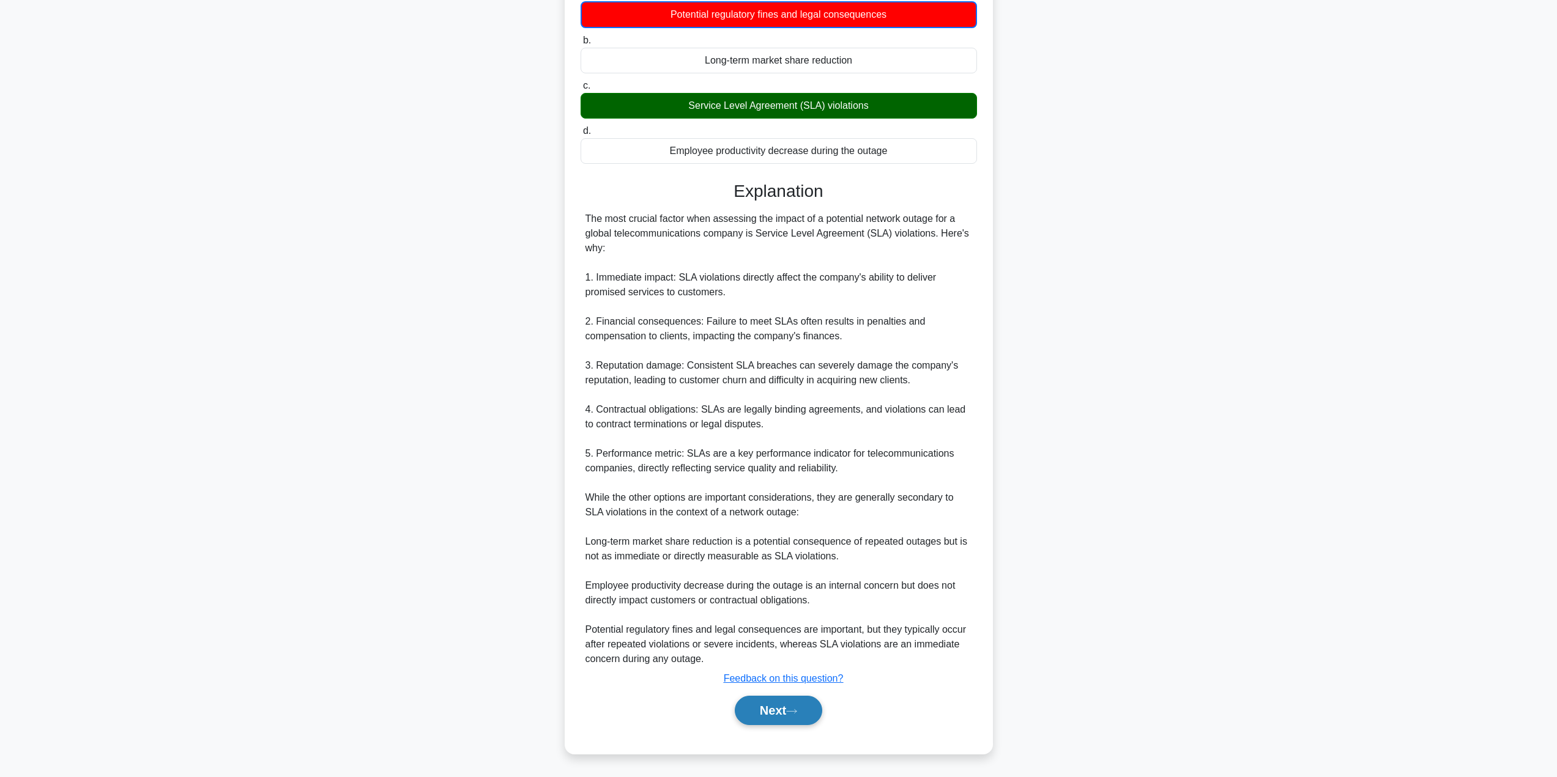
click at [753, 707] on button "Next" at bounding box center [778, 710] width 87 height 29
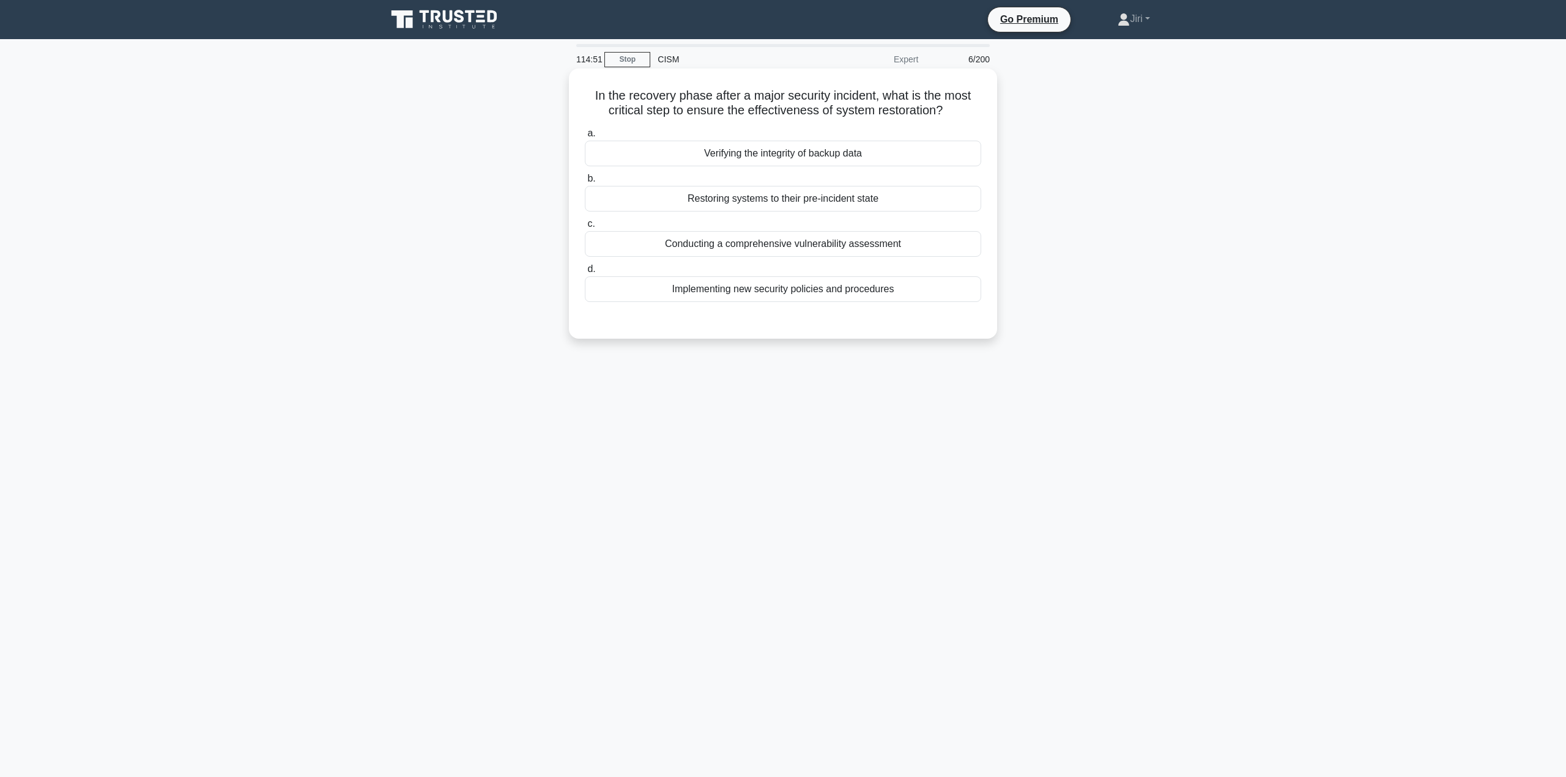
click at [828, 150] on div "Verifying the integrity of backup data" at bounding box center [783, 154] width 396 height 26
click at [585, 138] on input "a. Verifying the integrity of backup data" at bounding box center [585, 134] width 0 height 8
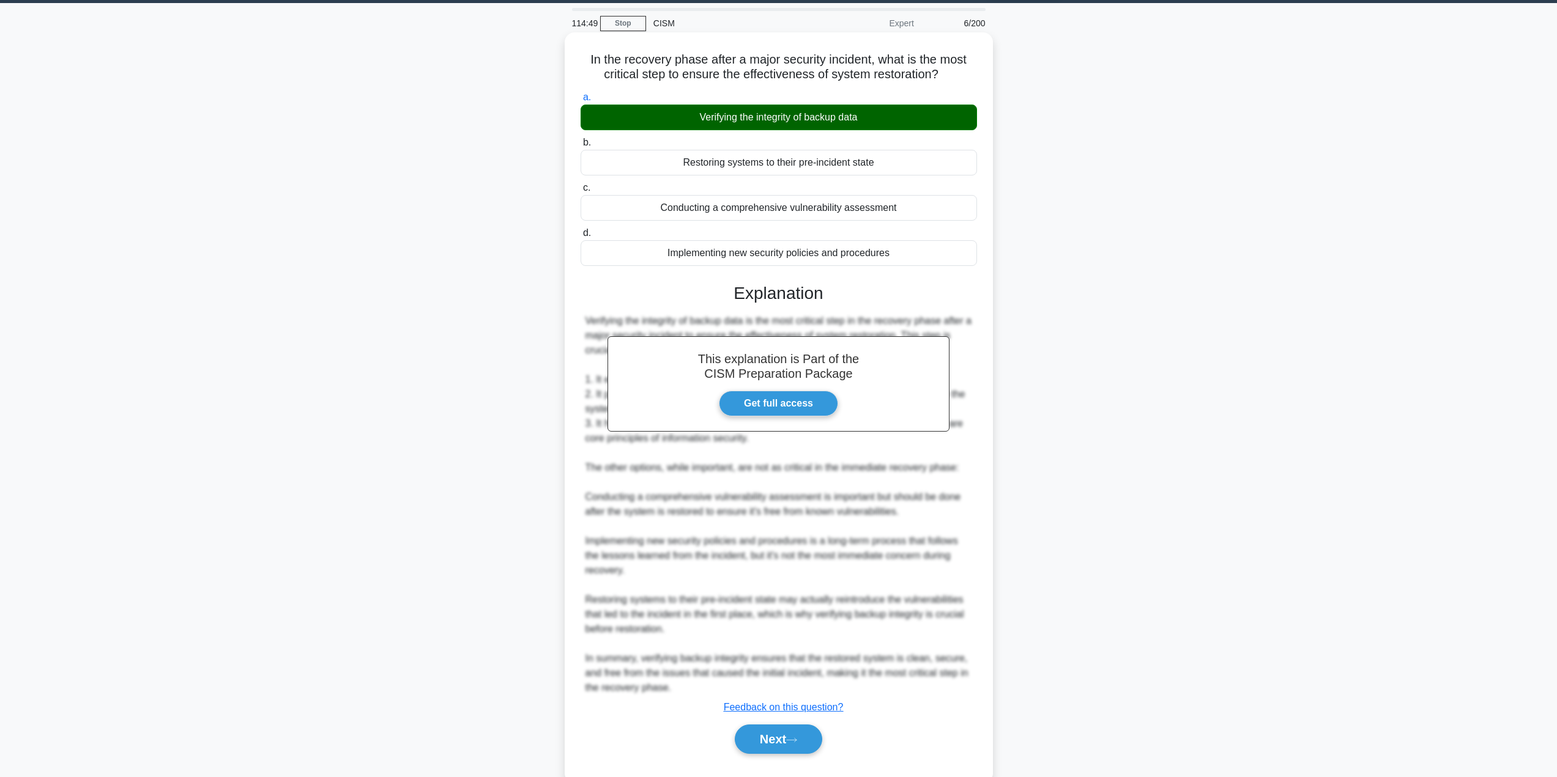
scroll to position [65, 0]
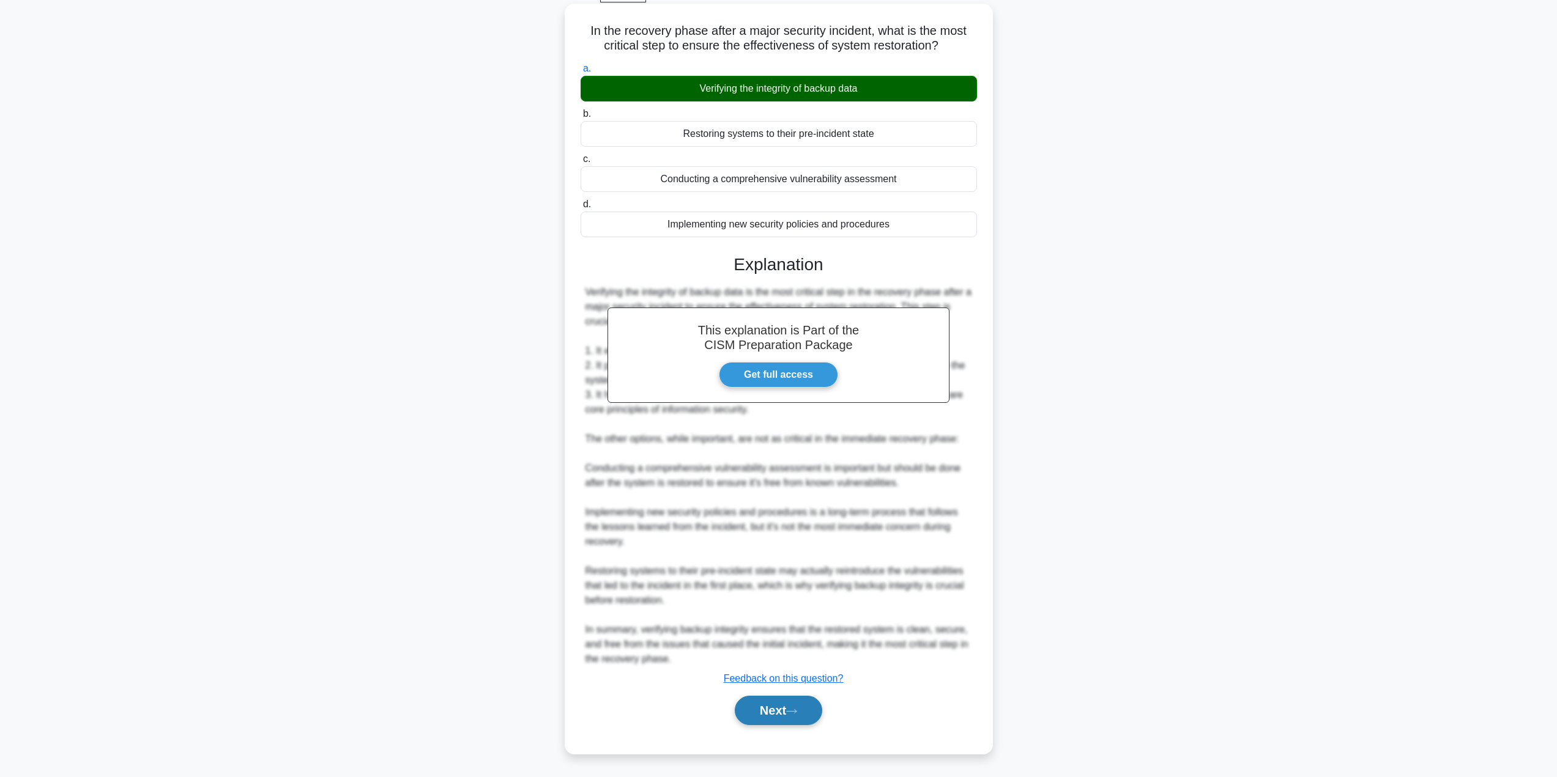
click at [768, 709] on button "Next" at bounding box center [778, 710] width 87 height 29
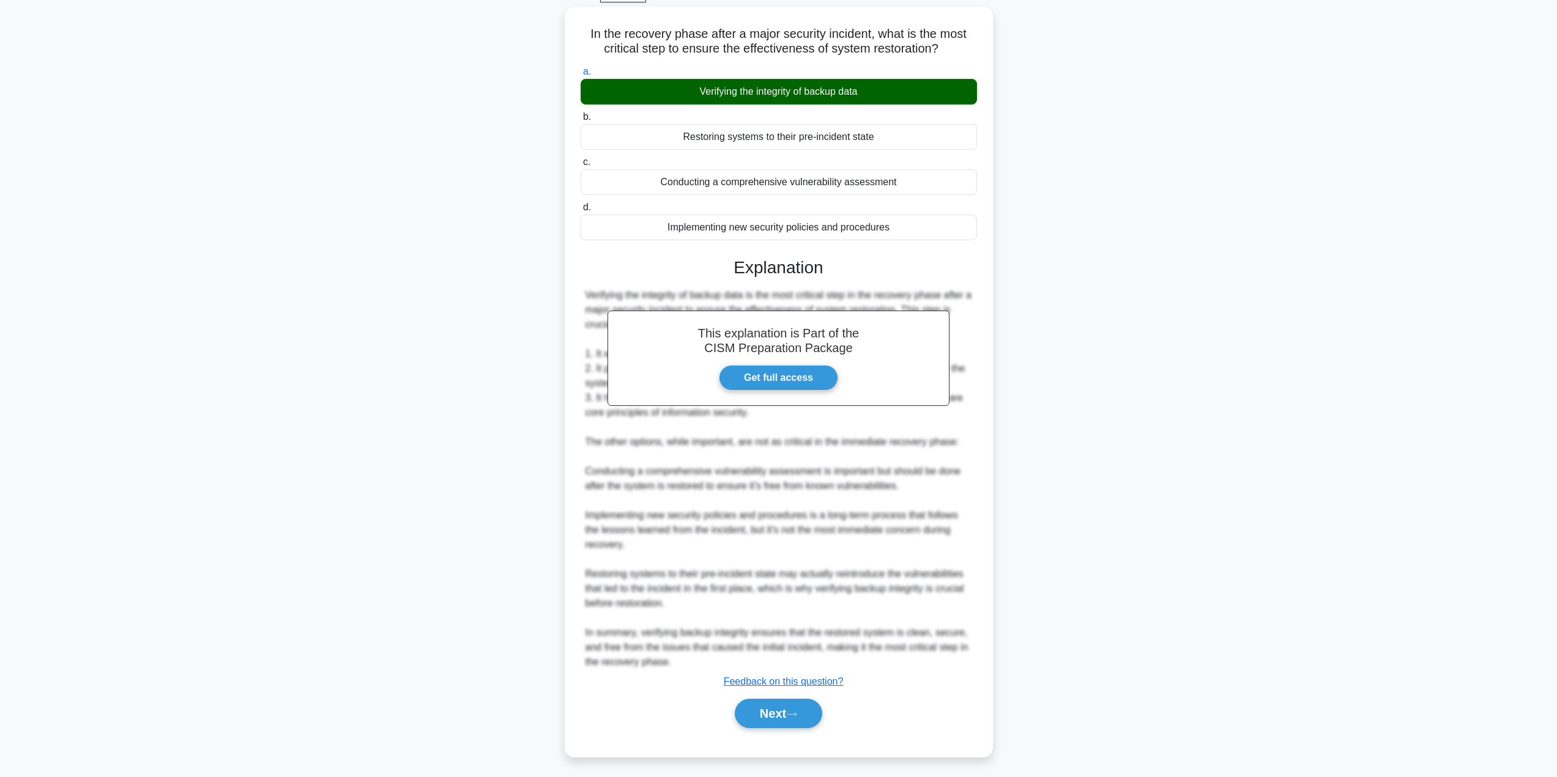
scroll to position [0, 0]
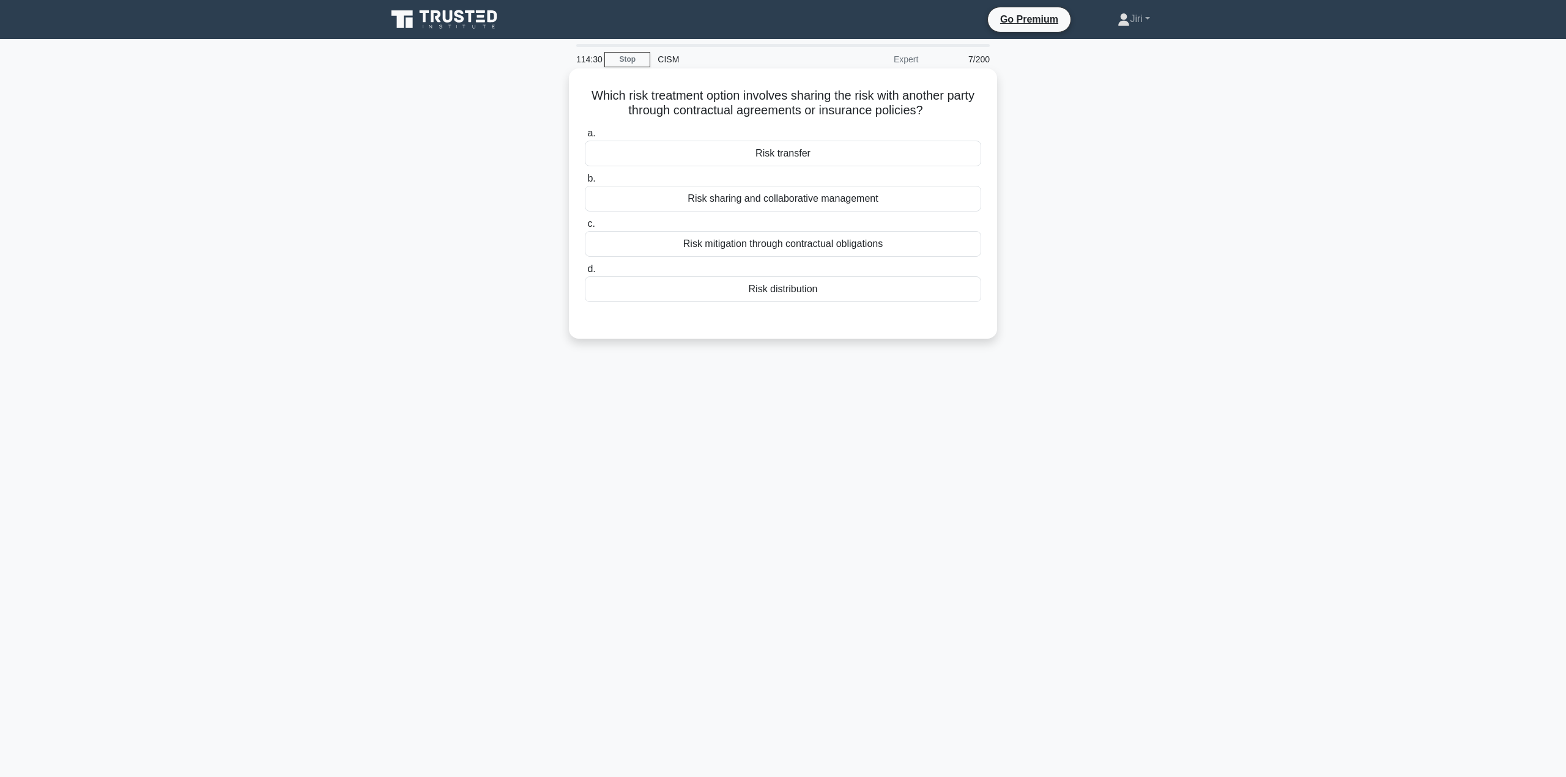
click at [884, 155] on div "Risk transfer" at bounding box center [783, 154] width 396 height 26
click at [585, 138] on input "a. Risk transfer" at bounding box center [585, 134] width 0 height 8
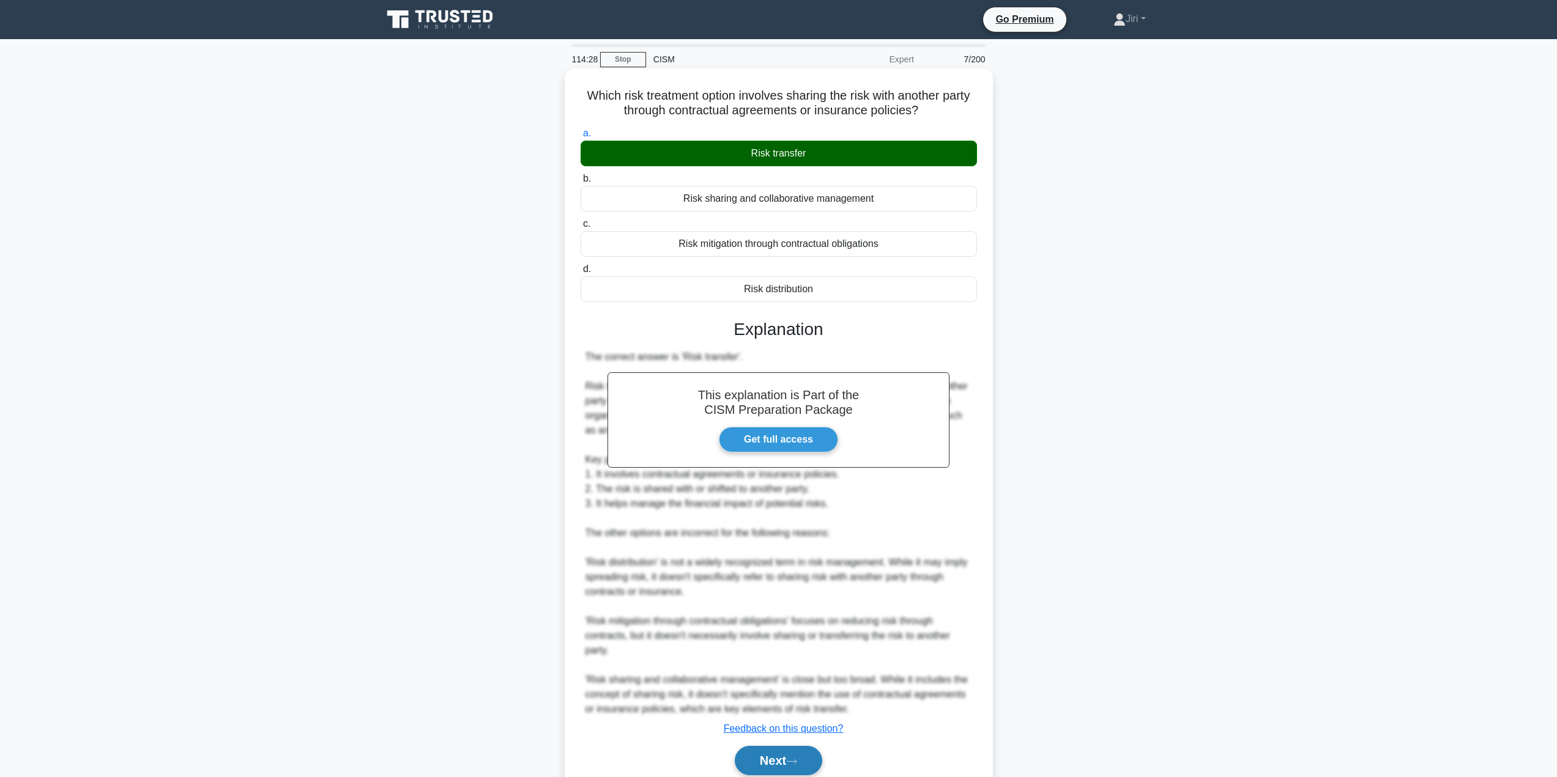
click at [755, 754] on button "Next" at bounding box center [778, 760] width 87 height 29
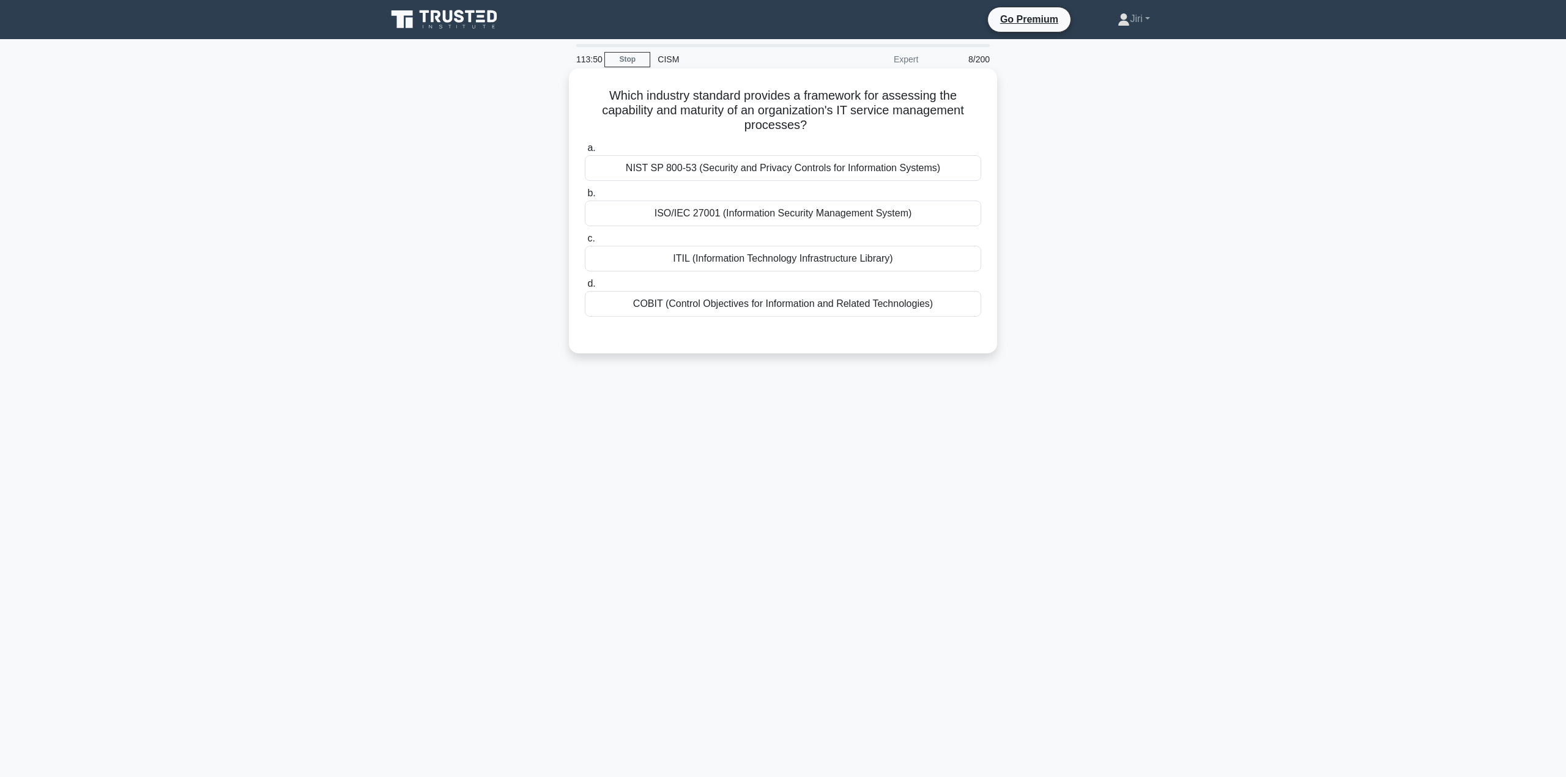
click at [887, 308] on div "COBIT (Control Objectives for Information and Related Technologies)" at bounding box center [783, 304] width 396 height 26
click at [585, 288] on input "d. COBIT (Control Objectives for Information and Related Technologies)" at bounding box center [585, 284] width 0 height 8
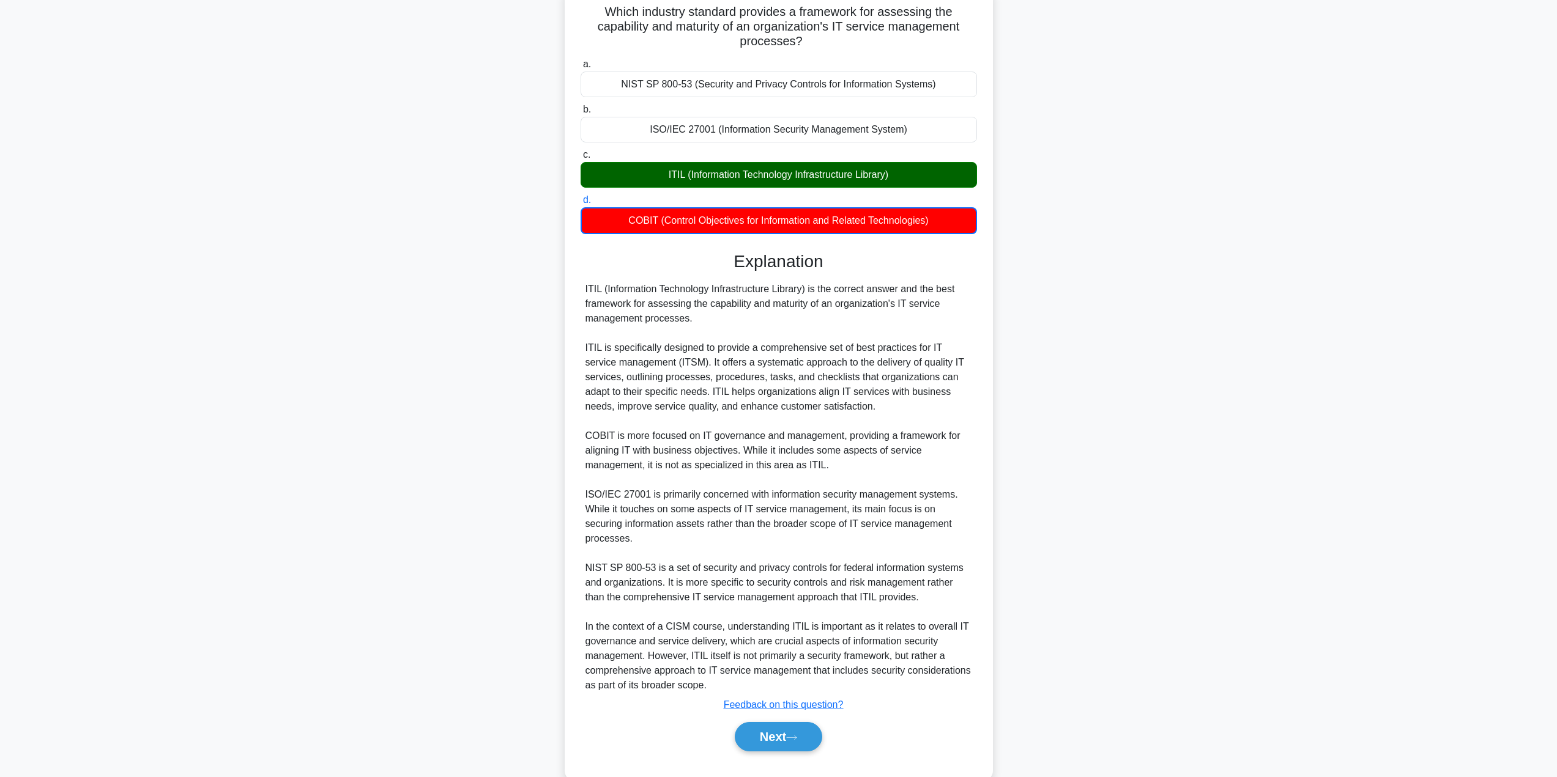
scroll to position [96, 0]
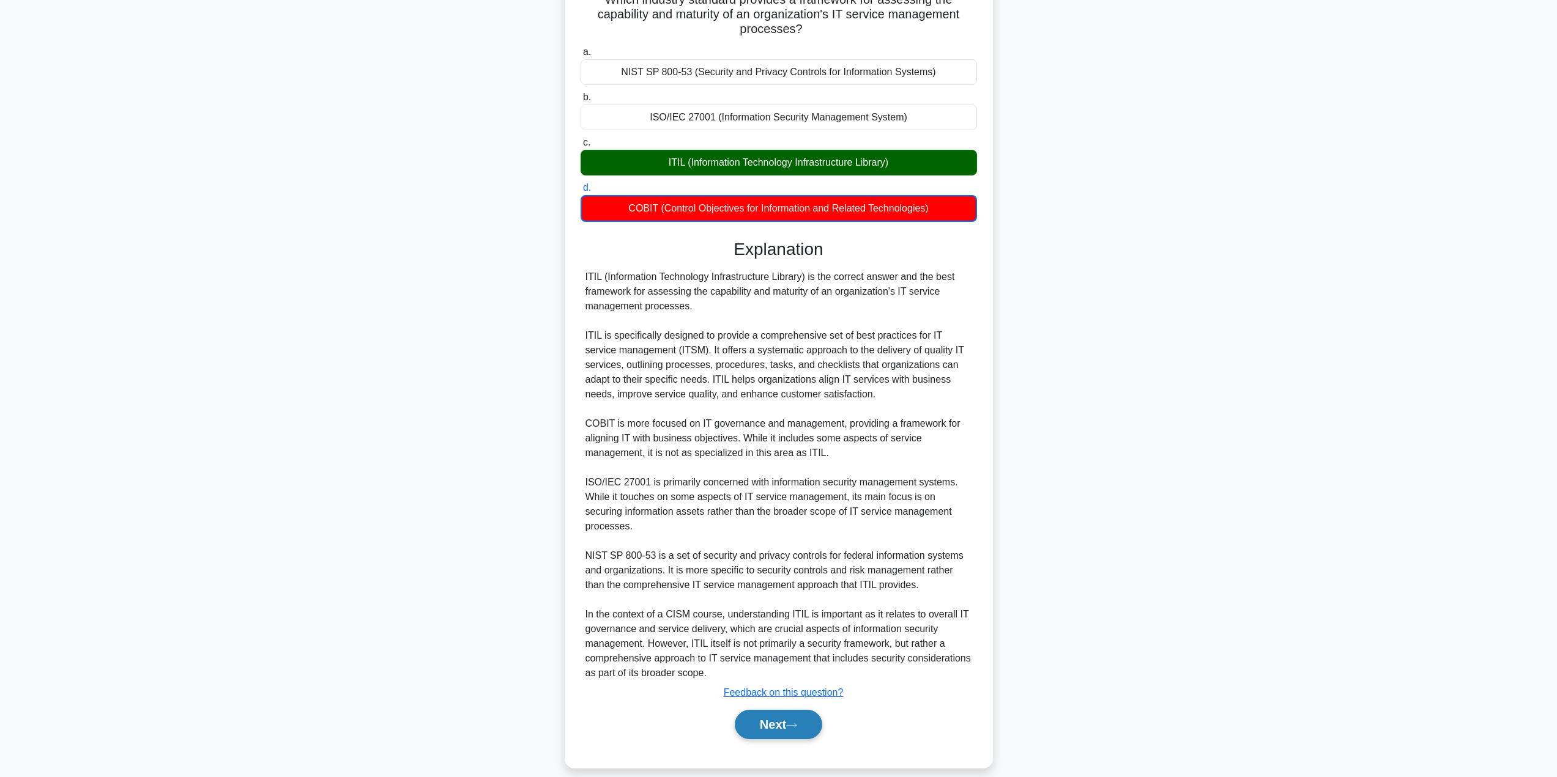
click at [754, 715] on button "Next" at bounding box center [778, 724] width 87 height 29
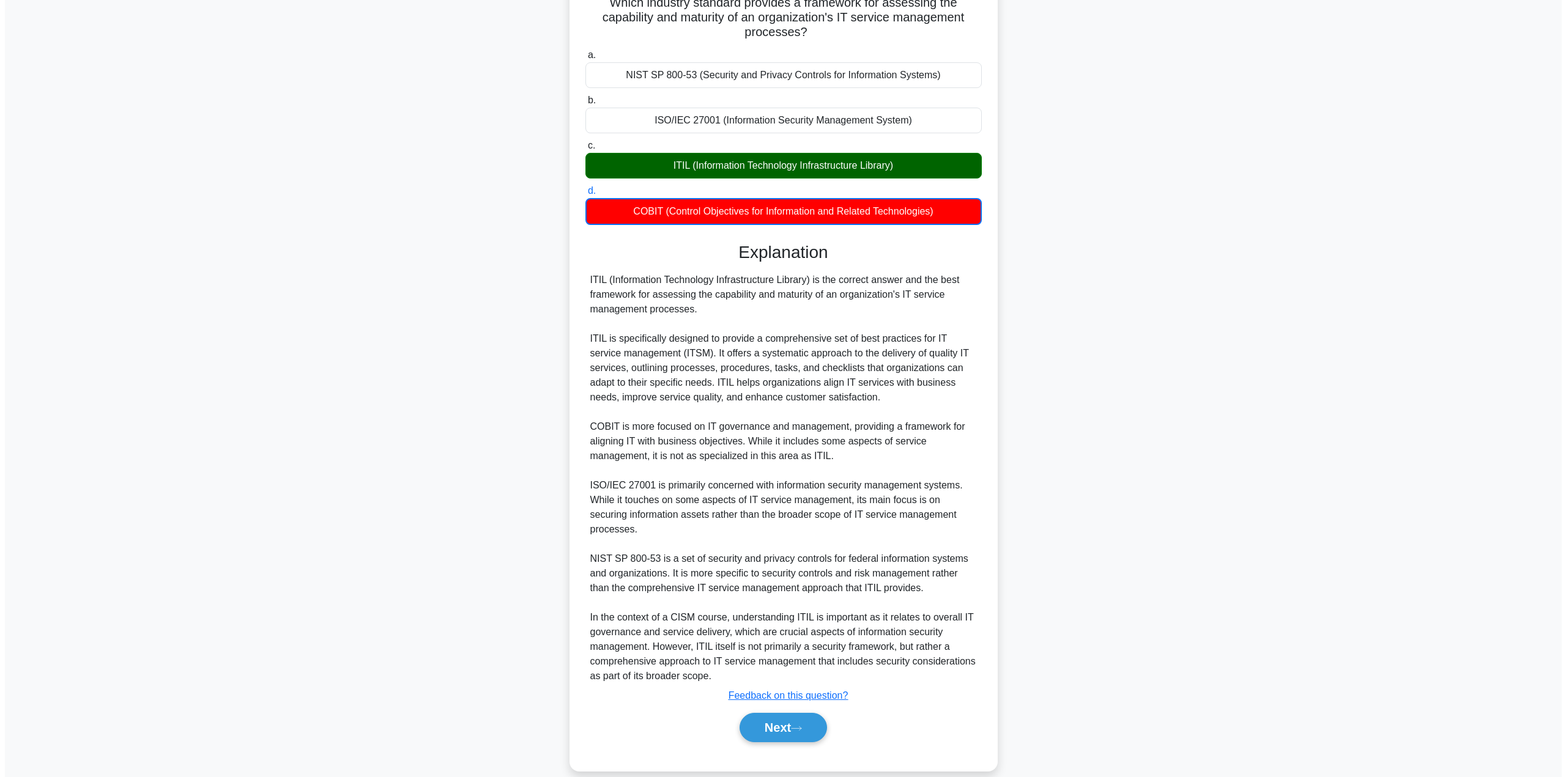
scroll to position [0, 0]
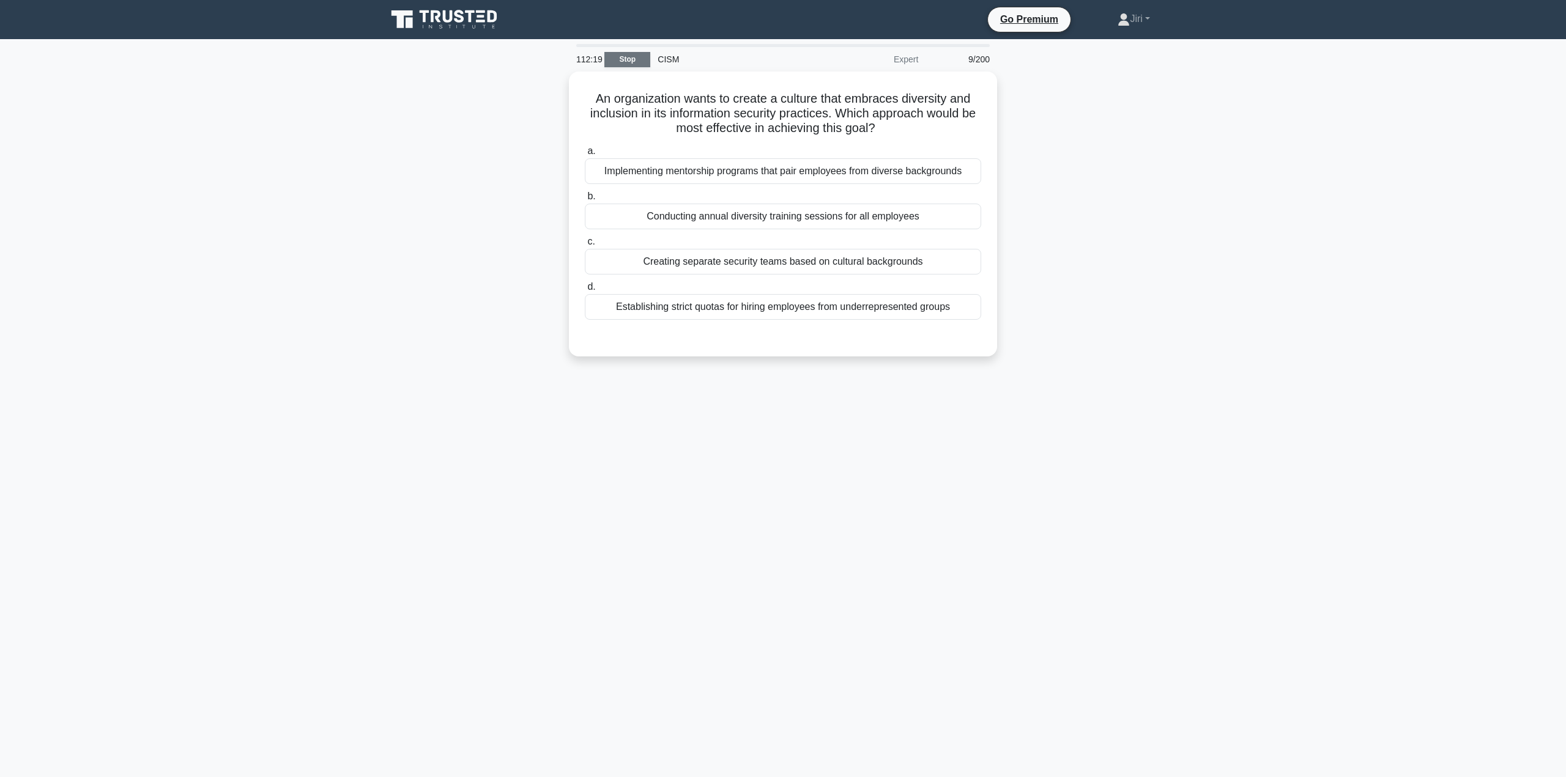
click at [634, 63] on link "Stop" at bounding box center [627, 59] width 46 height 15
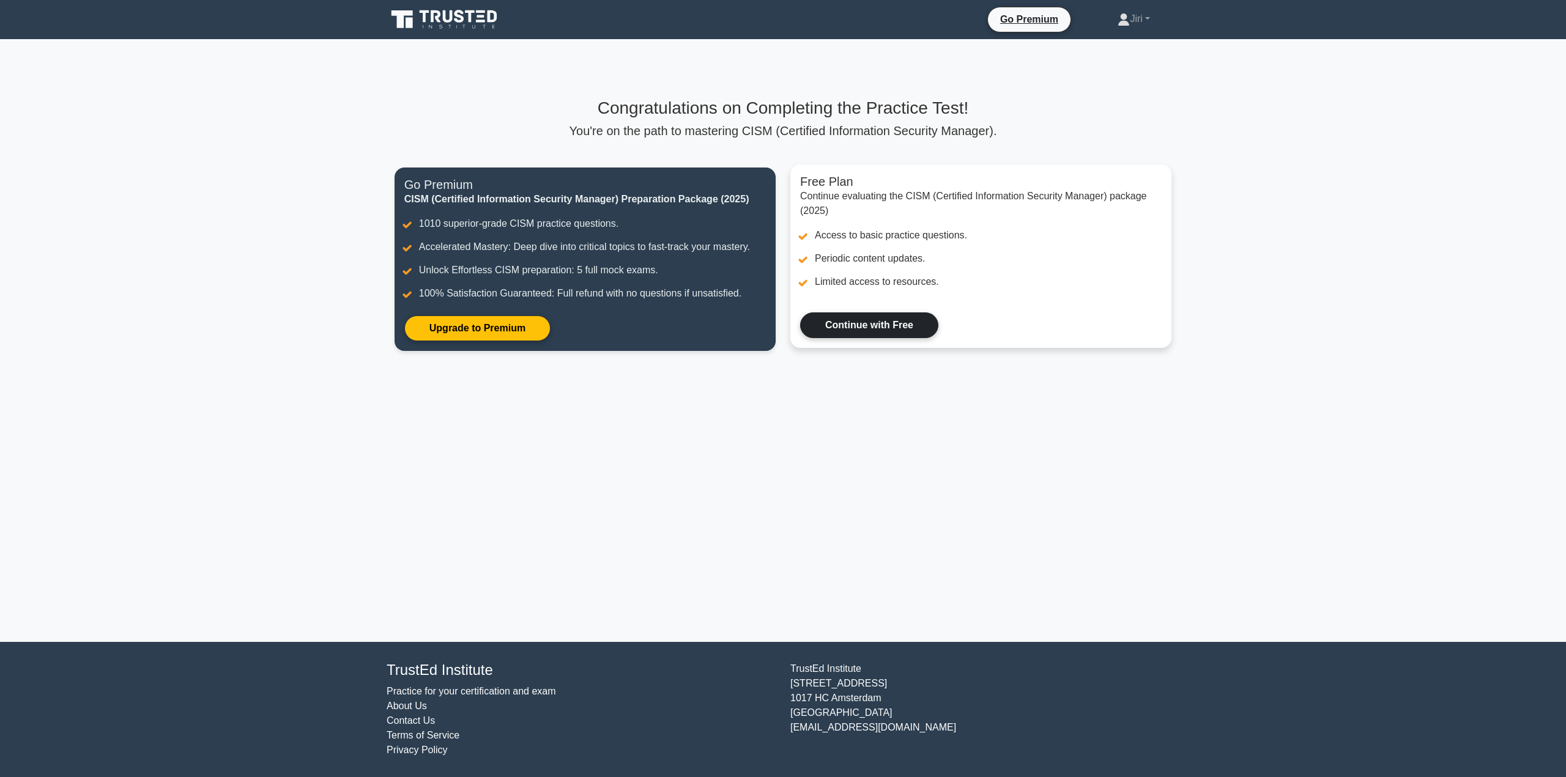
click at [876, 334] on link "Continue with Free" at bounding box center [869, 326] width 138 height 26
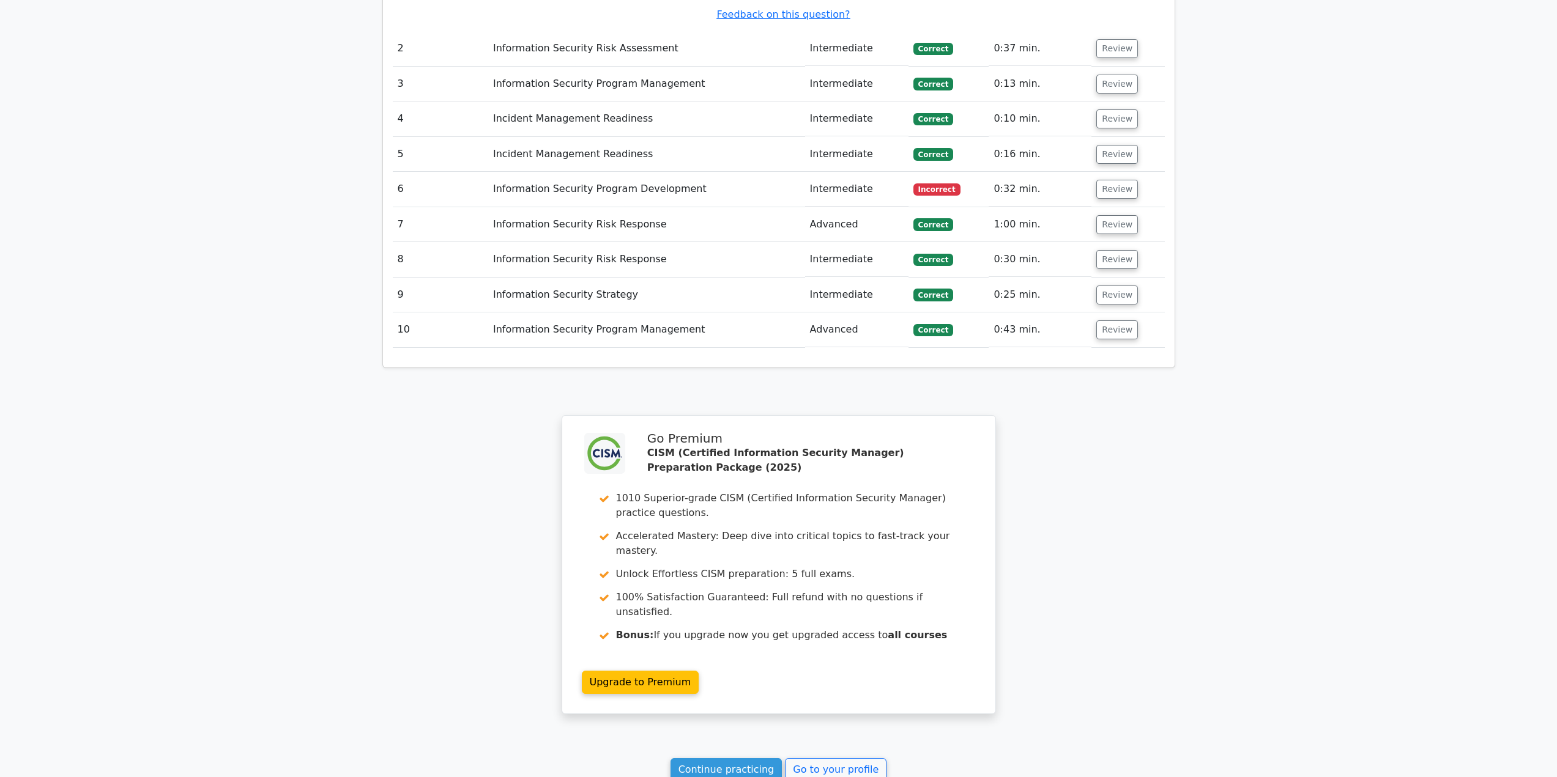
scroll to position [1803, 0]
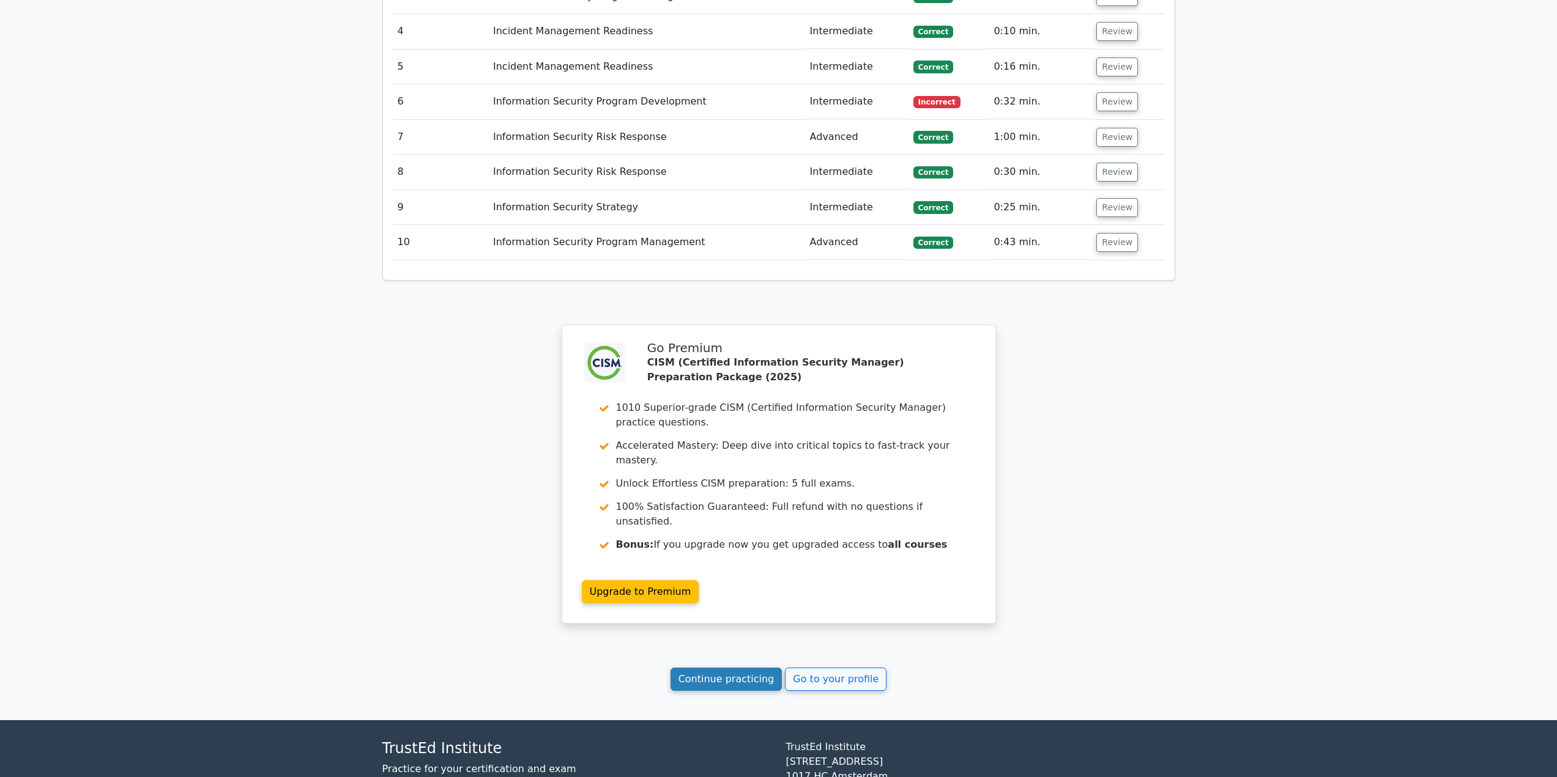
click at [765, 668] on link "Continue practicing" at bounding box center [726, 679] width 112 height 23
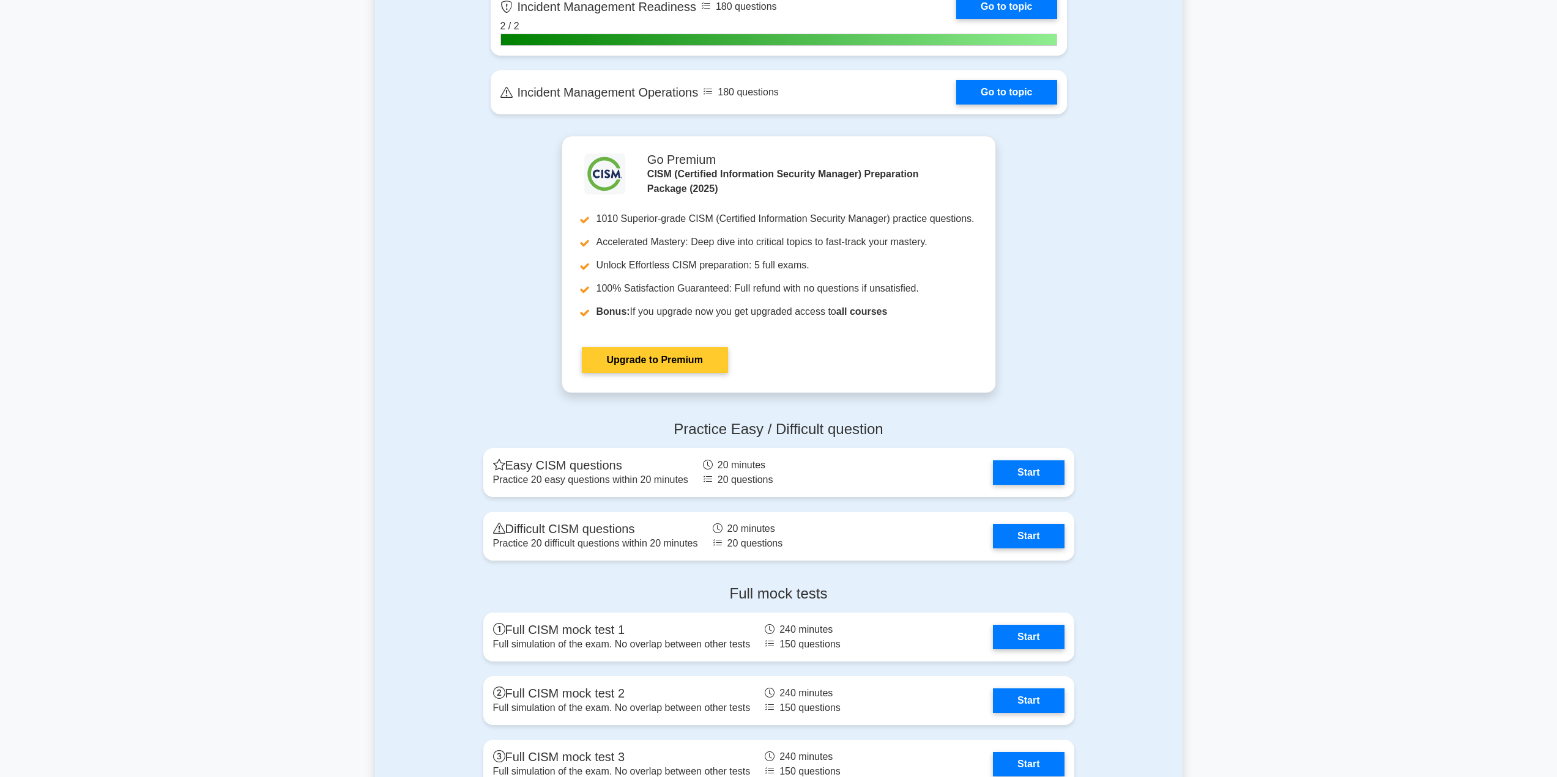
scroll to position [1468, 0]
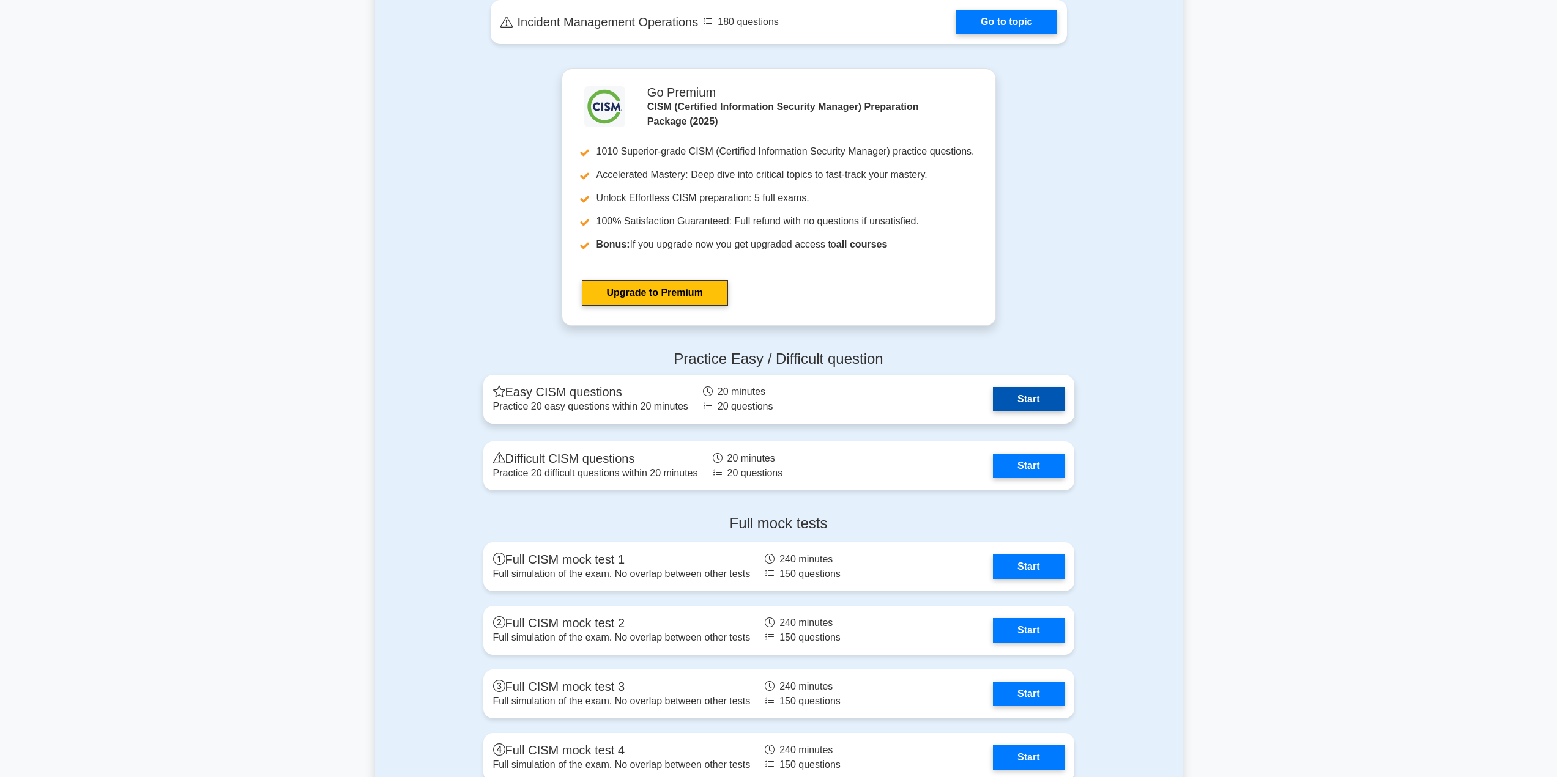
click at [1034, 397] on link "Start" at bounding box center [1028, 399] width 71 height 24
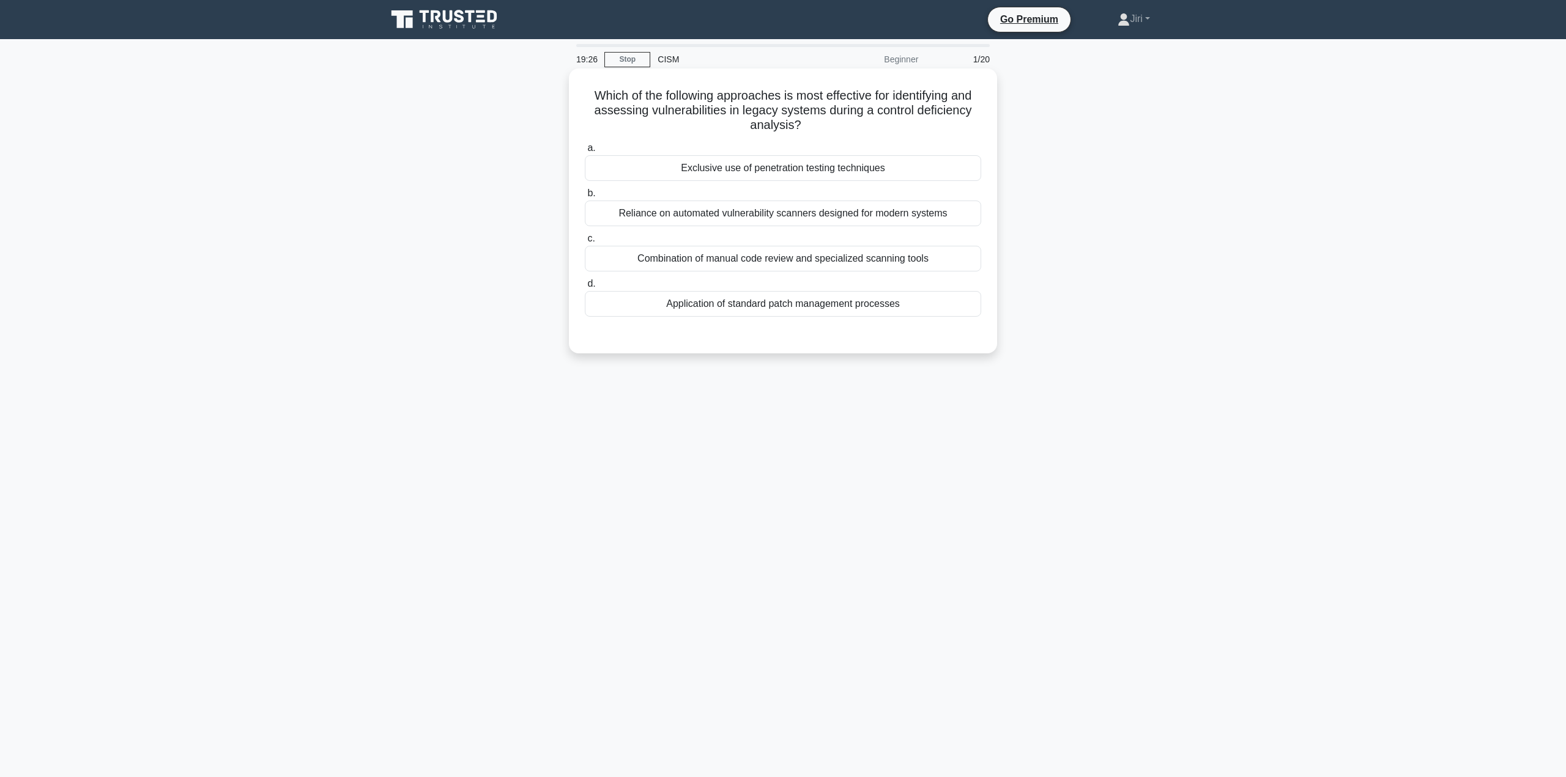
click at [864, 213] on div "Reliance on automated vulnerability scanners designed for modern systems" at bounding box center [783, 214] width 396 height 26
click at [585, 198] on input "b. Reliance on automated vulnerability scanners designed for modern systems" at bounding box center [585, 194] width 0 height 8
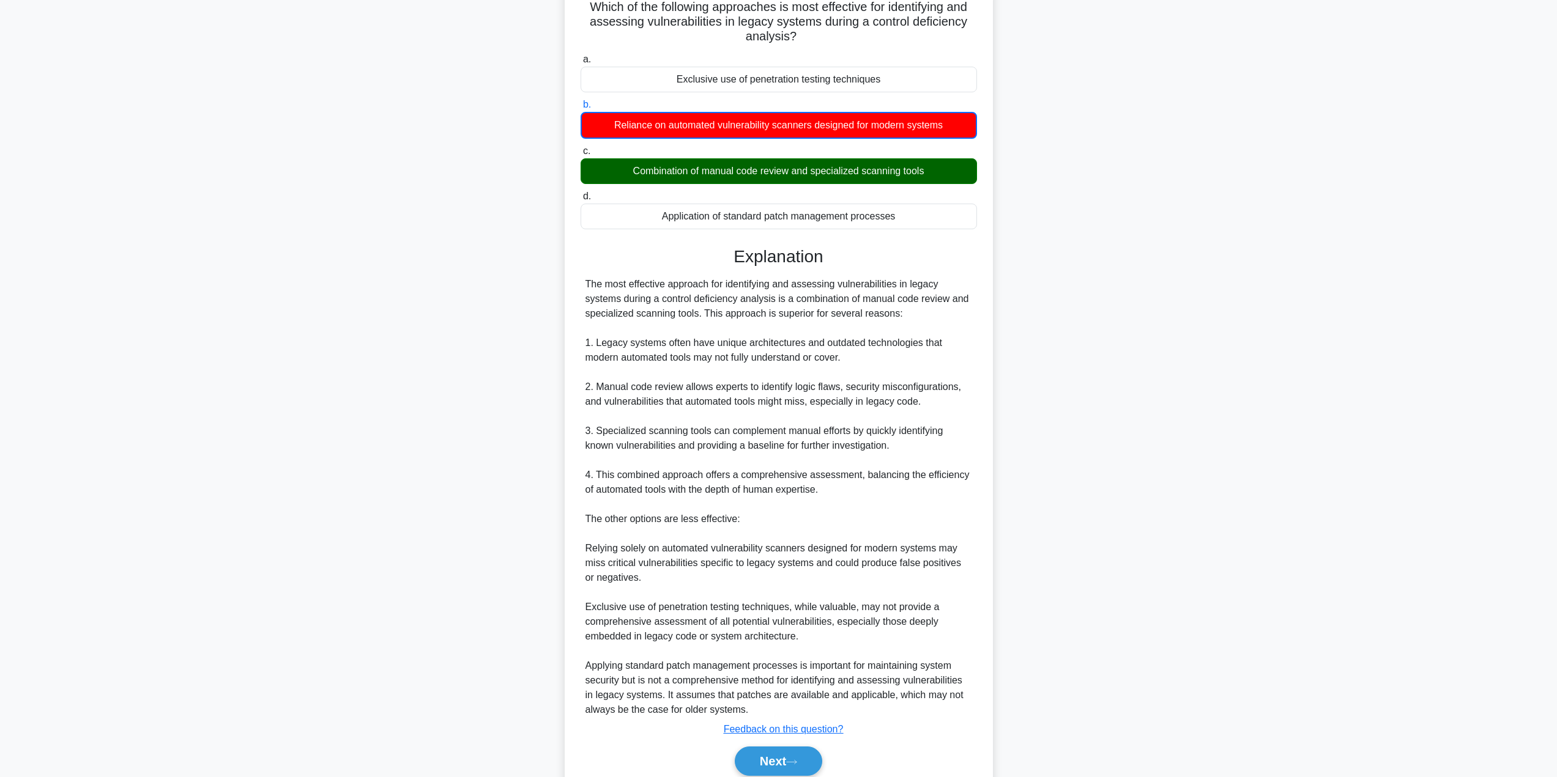
scroll to position [140, 0]
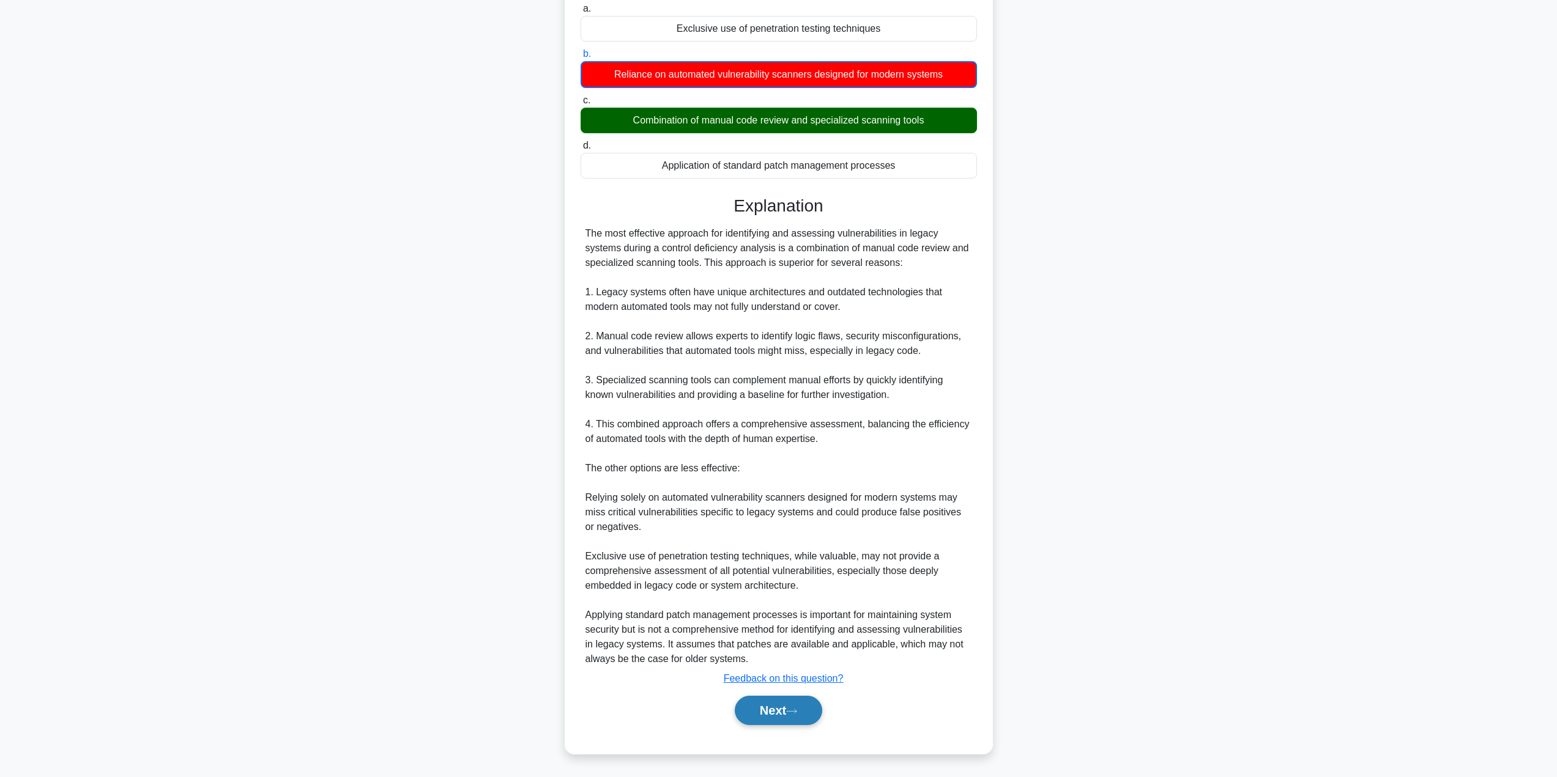
click at [768, 719] on button "Next" at bounding box center [778, 710] width 87 height 29
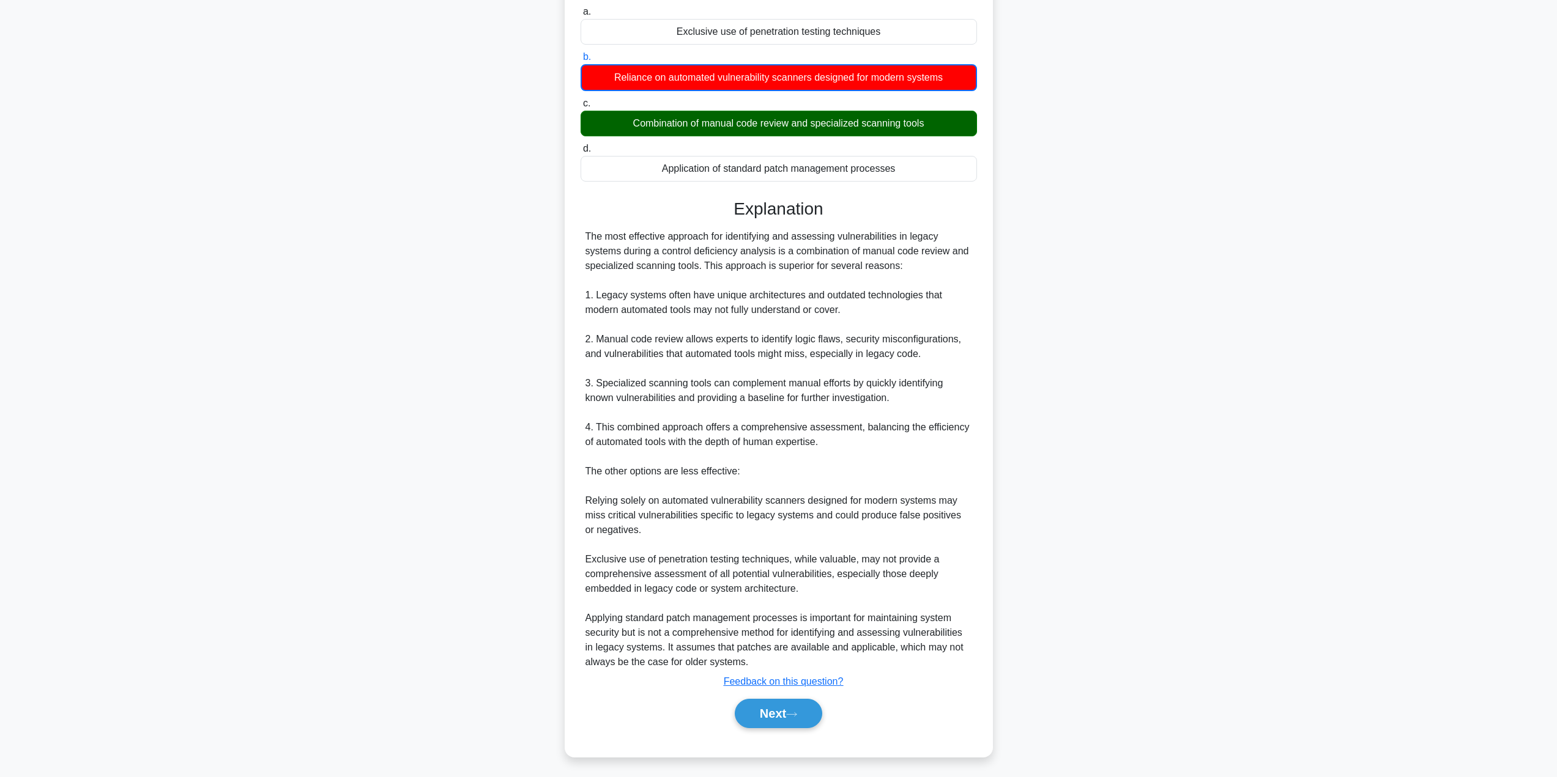
scroll to position [0, 0]
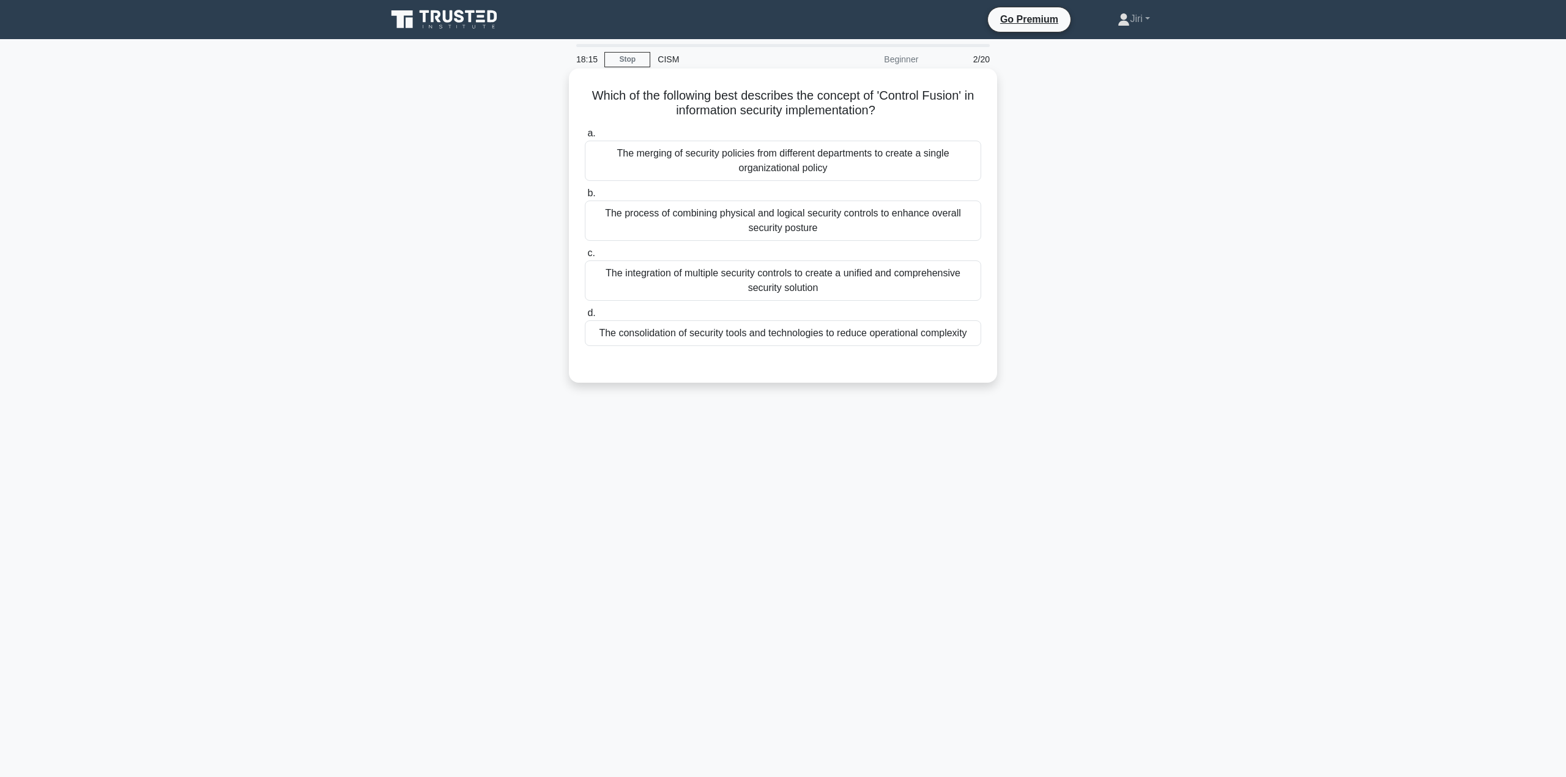
click at [794, 169] on div "The merging of security policies from different departments to create a single …" at bounding box center [783, 161] width 396 height 40
click at [585, 138] on input "a. The merging of security policies from different departments to create a sing…" at bounding box center [585, 134] width 0 height 8
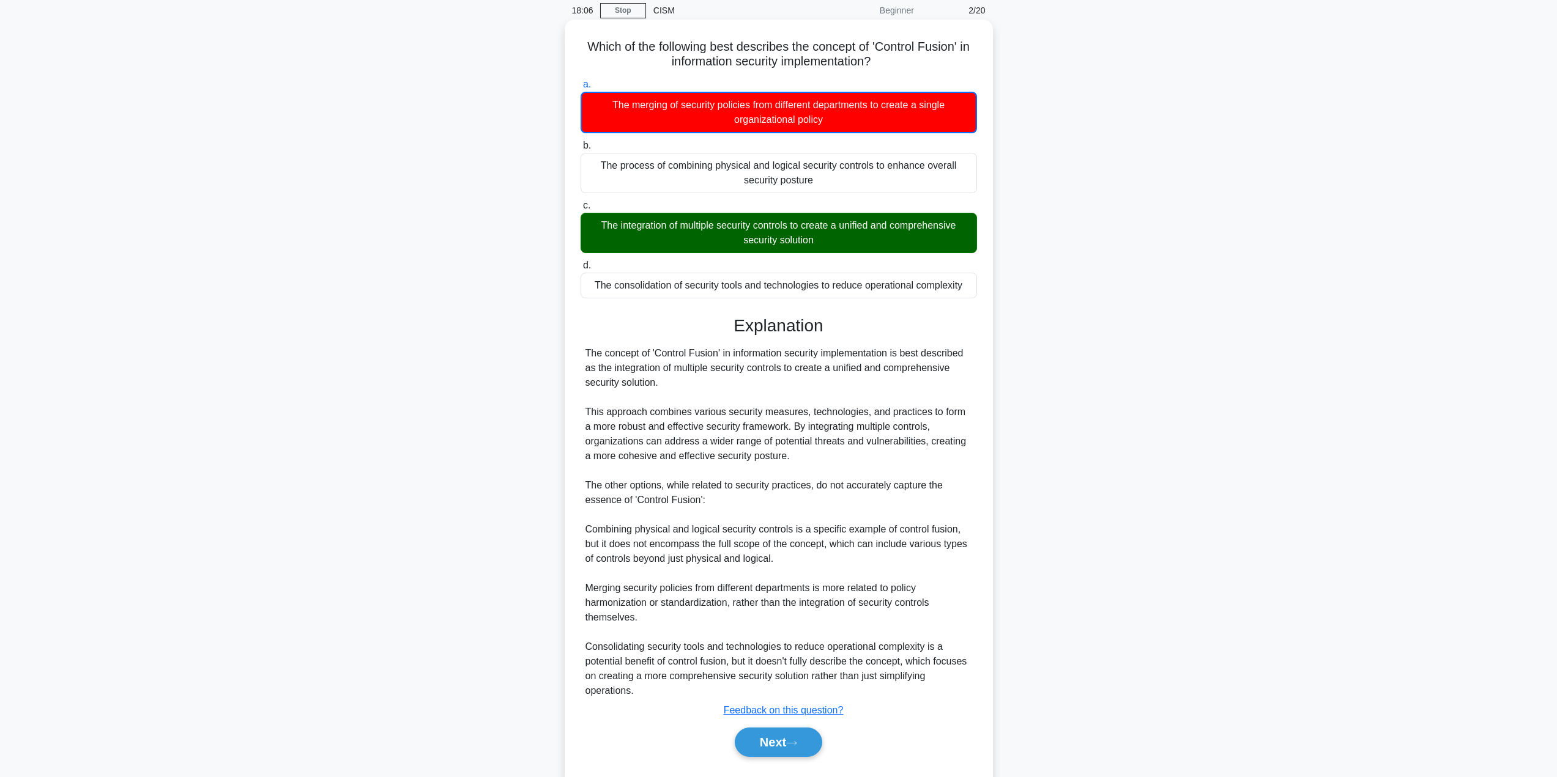
scroll to position [81, 0]
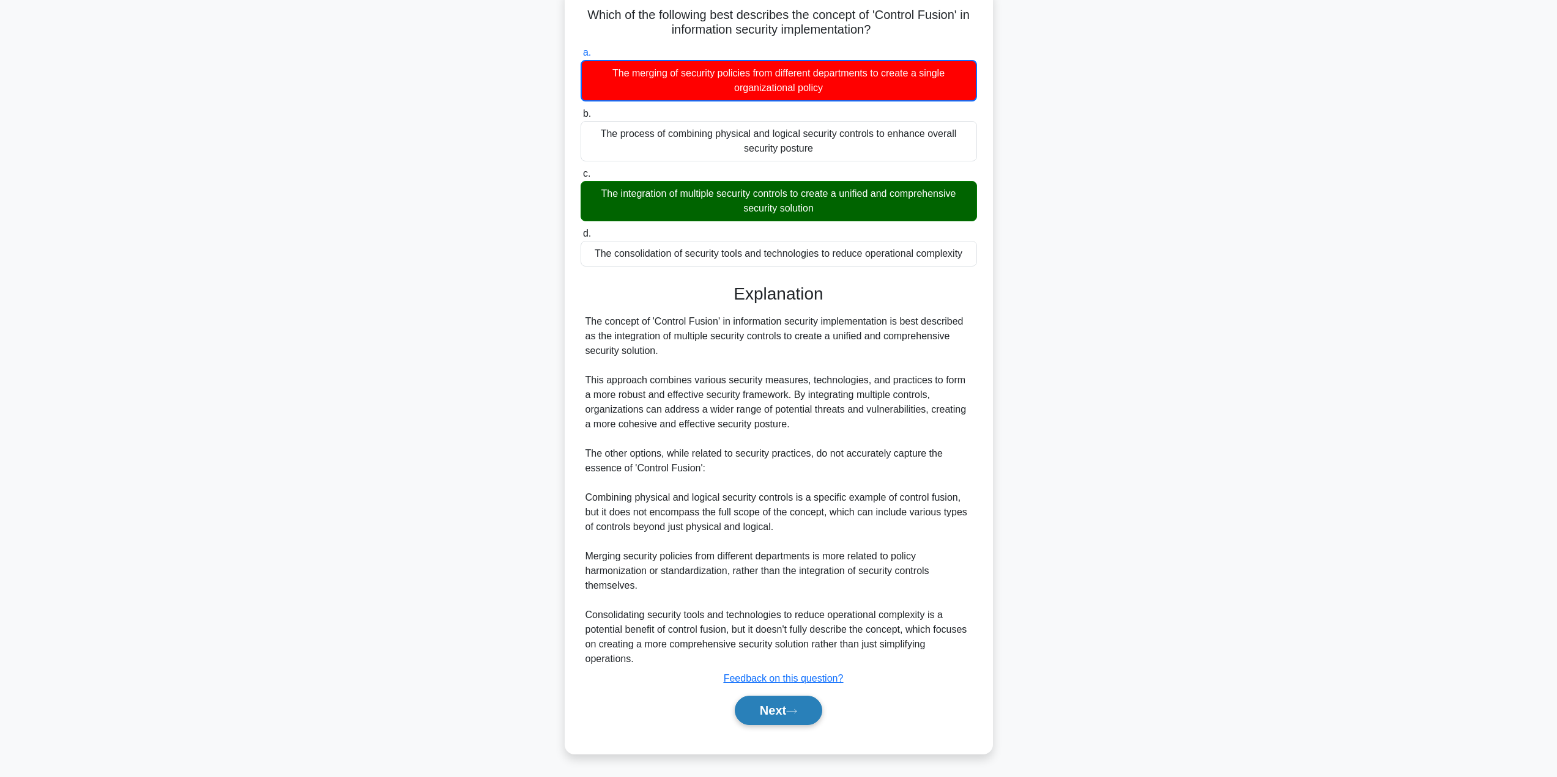
click at [772, 716] on button "Next" at bounding box center [778, 710] width 87 height 29
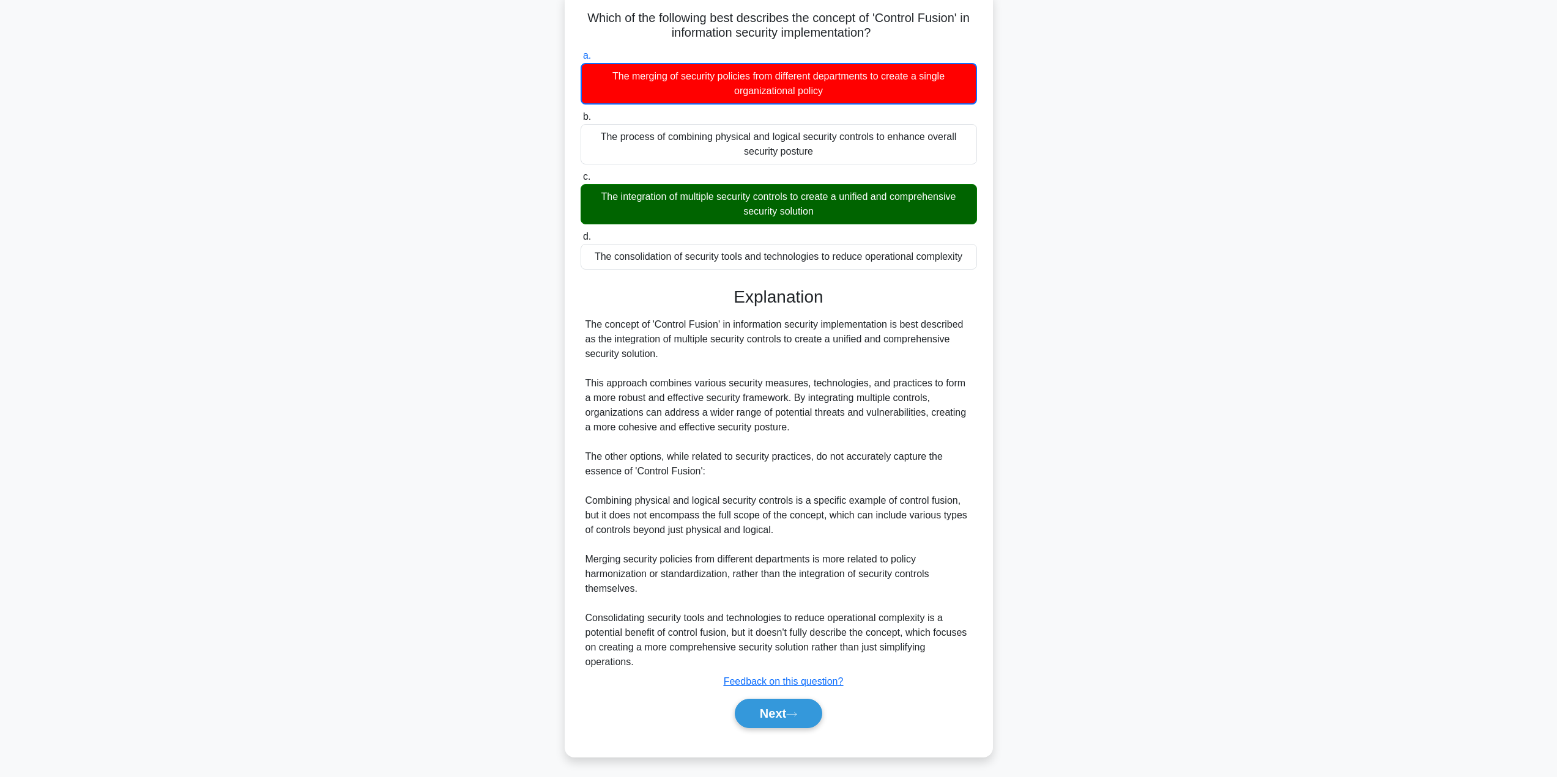
scroll to position [0, 0]
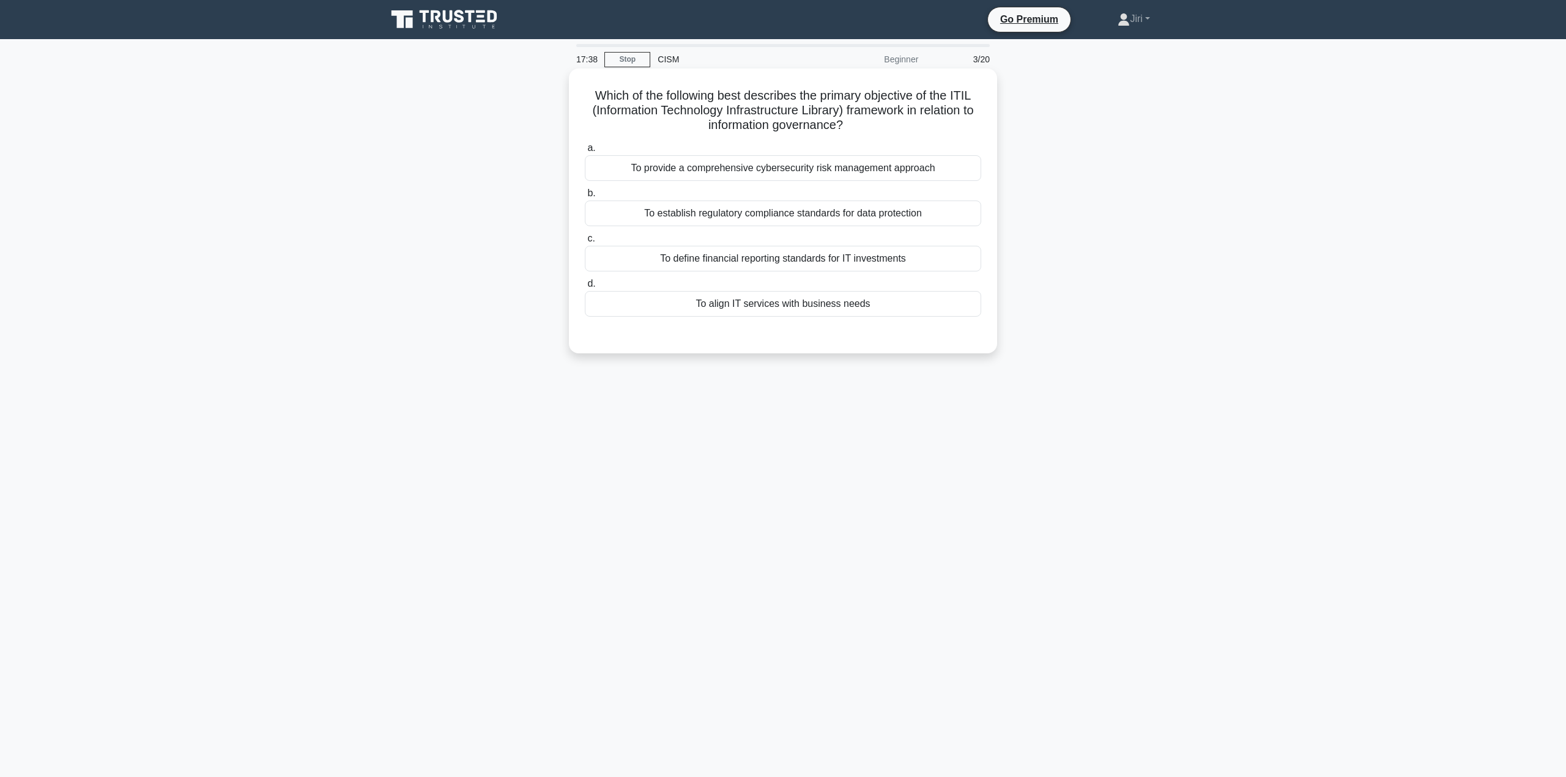
click at [813, 312] on div "To align IT services with business needs" at bounding box center [783, 304] width 396 height 26
click at [585, 288] on input "d. To align IT services with business needs" at bounding box center [585, 284] width 0 height 8
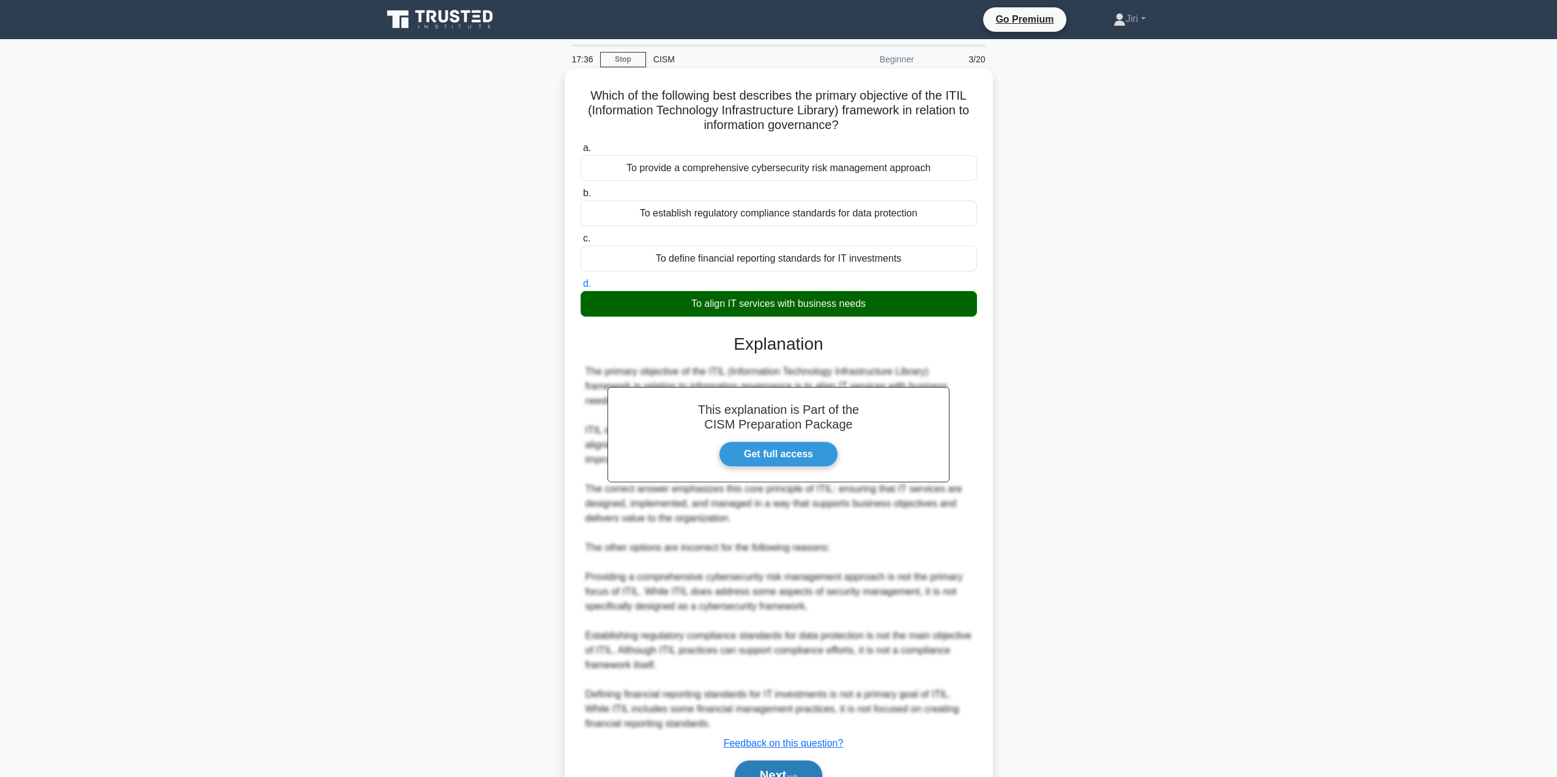
click at [768, 765] on button "Next" at bounding box center [778, 775] width 87 height 29
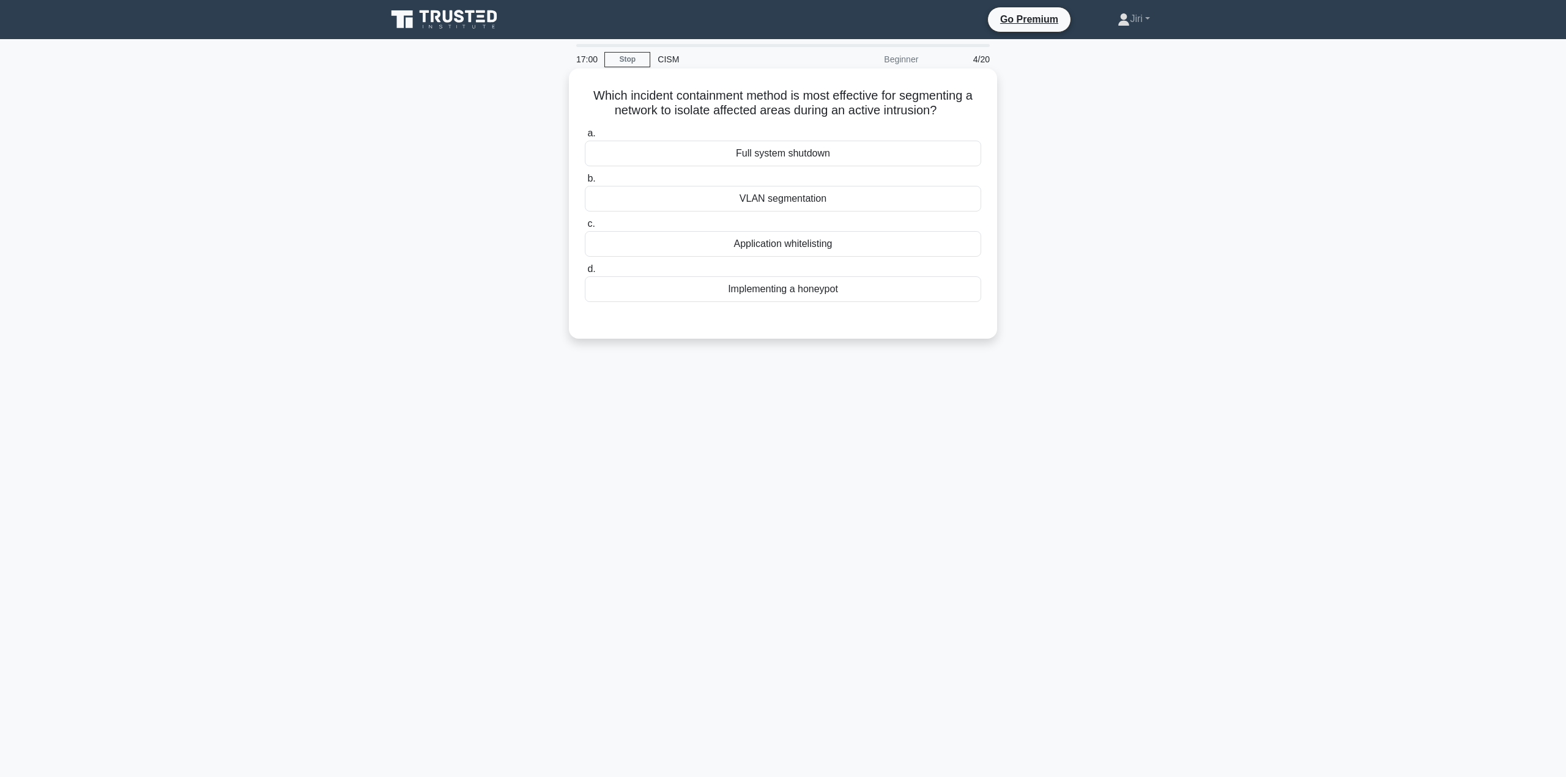
click at [805, 201] on div "VLAN segmentation" at bounding box center [783, 199] width 396 height 26
click at [585, 183] on input "b. VLAN segmentation" at bounding box center [585, 179] width 0 height 8
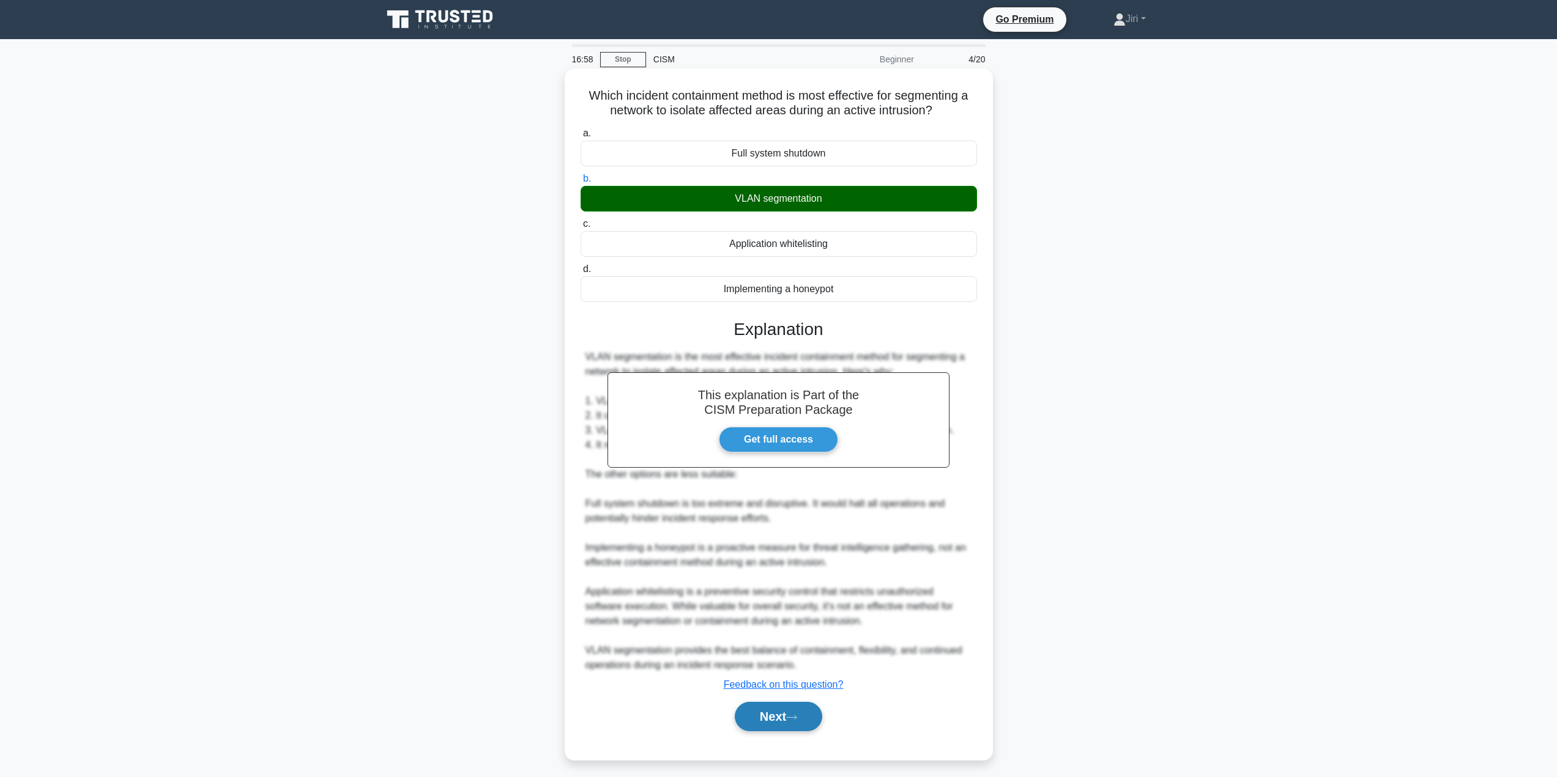
click at [749, 706] on button "Next" at bounding box center [778, 716] width 87 height 29
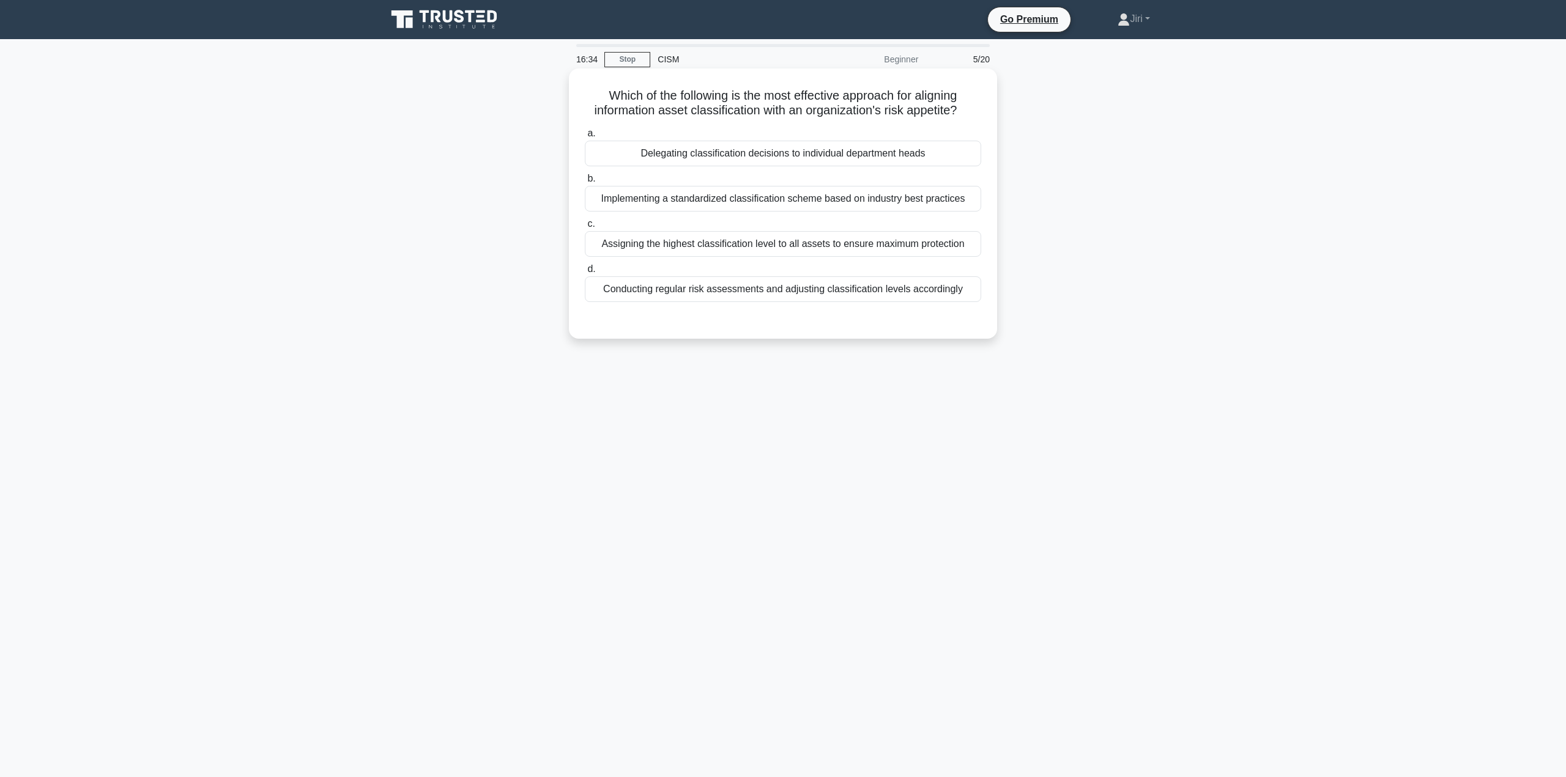
click at [838, 299] on div "Conducting regular risk assessments and adjusting classification levels accordi…" at bounding box center [783, 289] width 396 height 26
click at [585, 273] on input "d. Conducting regular risk assessments and adjusting classification levels acco…" at bounding box center [585, 269] width 0 height 8
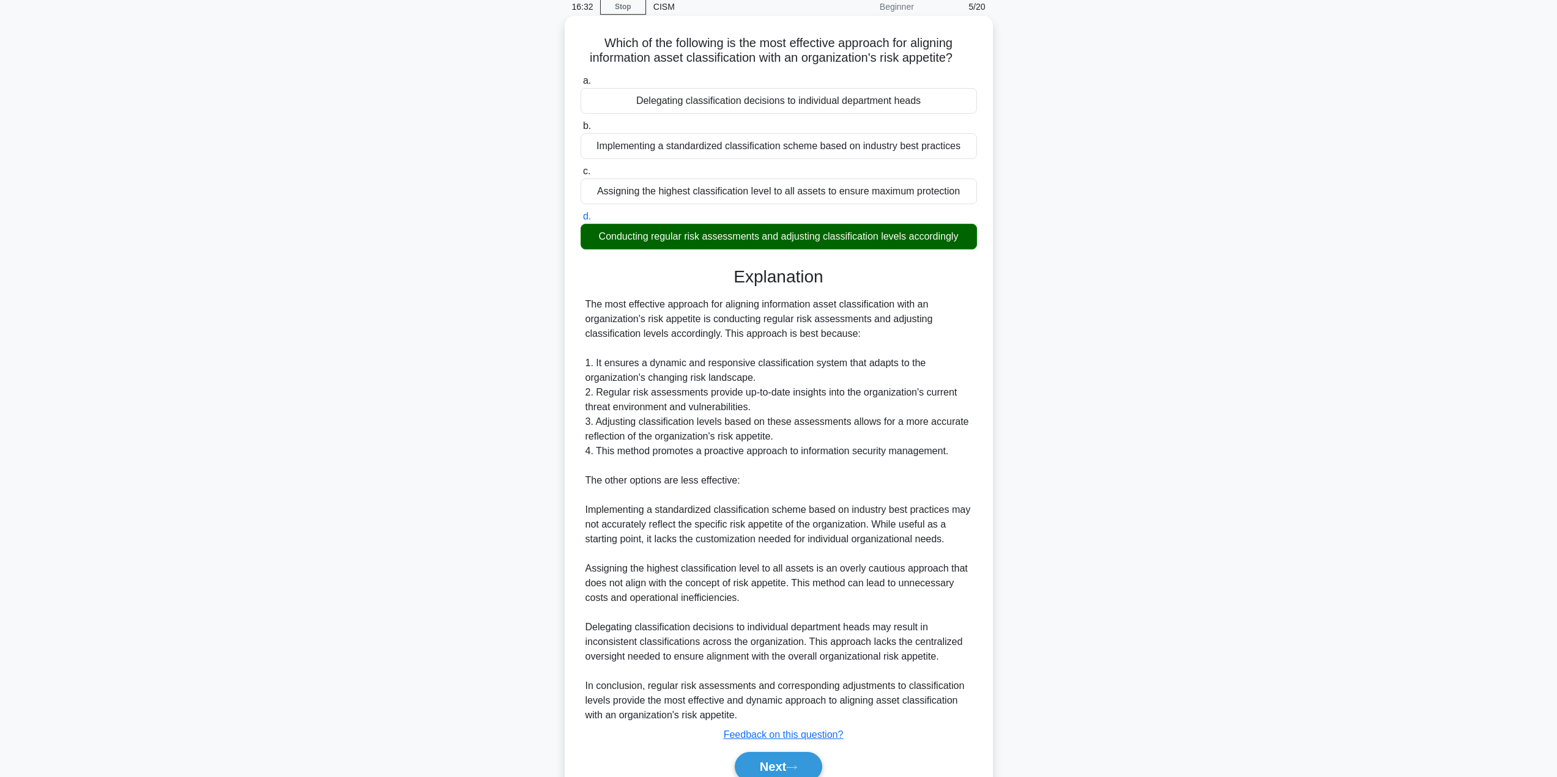
scroll to position [109, 0]
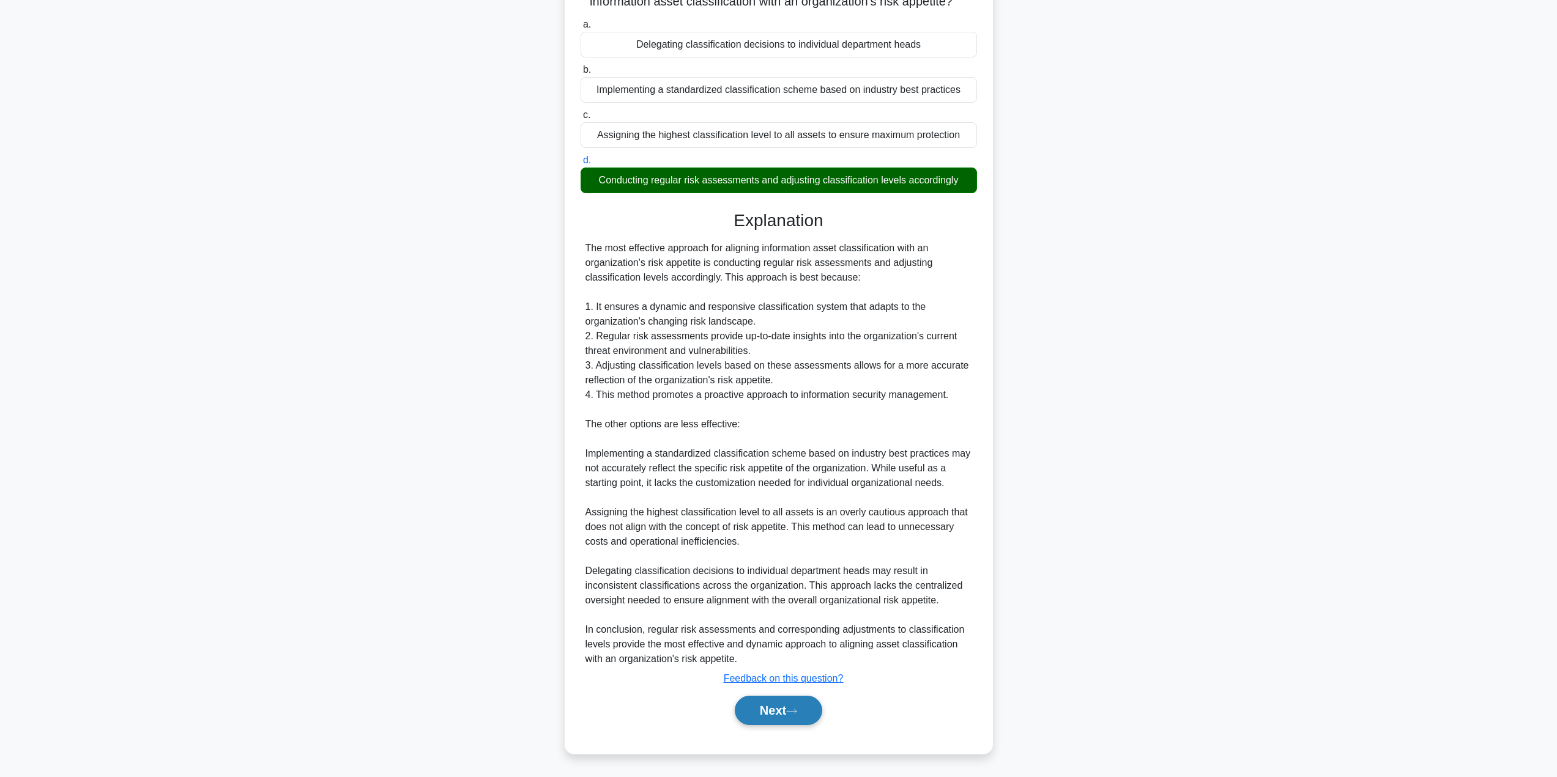
click at [761, 709] on button "Next" at bounding box center [778, 710] width 87 height 29
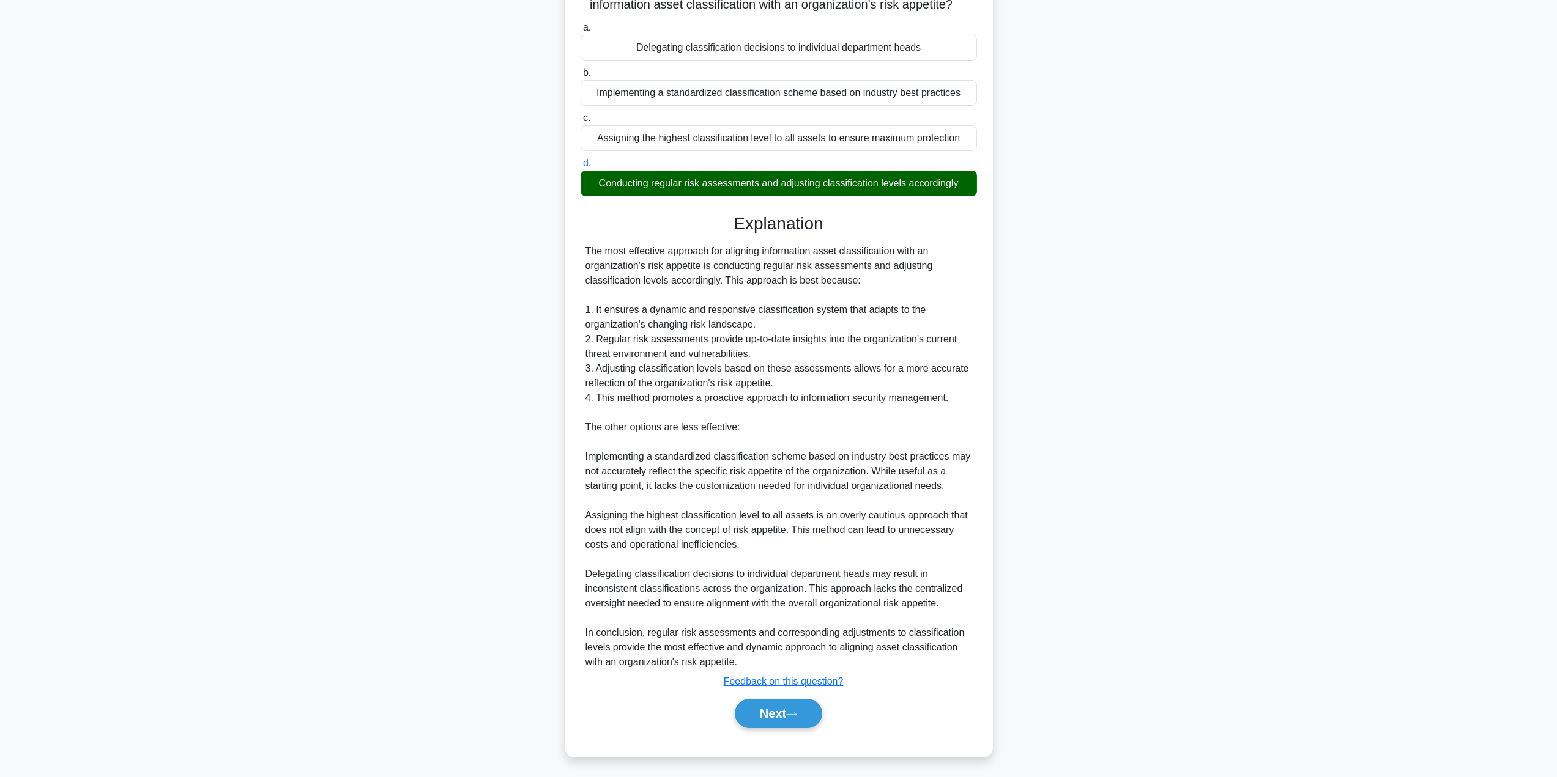
scroll to position [0, 0]
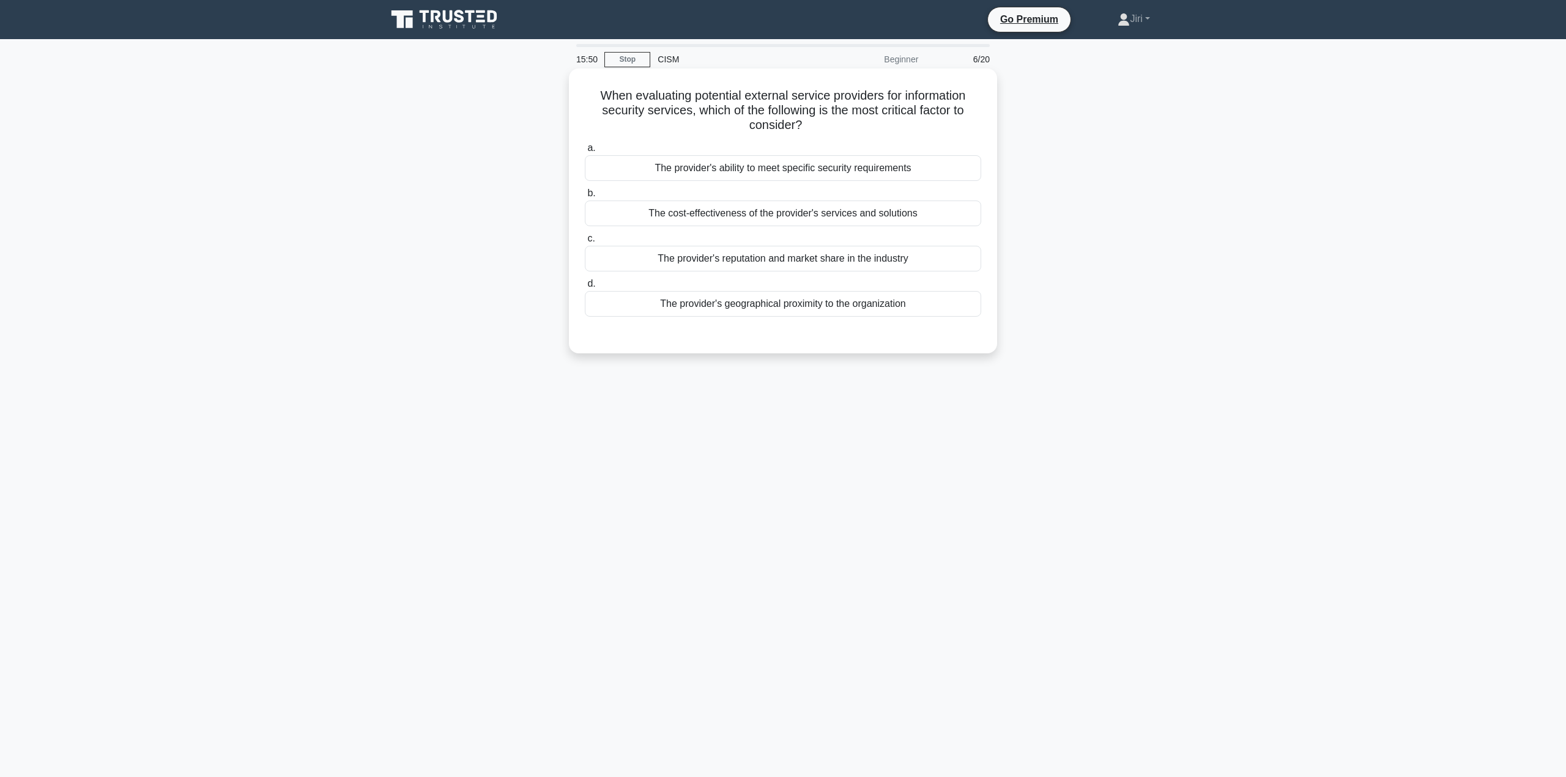
click at [804, 175] on div "The provider's ability to meet specific security requirements" at bounding box center [783, 168] width 396 height 26
click at [585, 152] on input "a. The provider's ability to meet specific security requirements" at bounding box center [585, 148] width 0 height 8
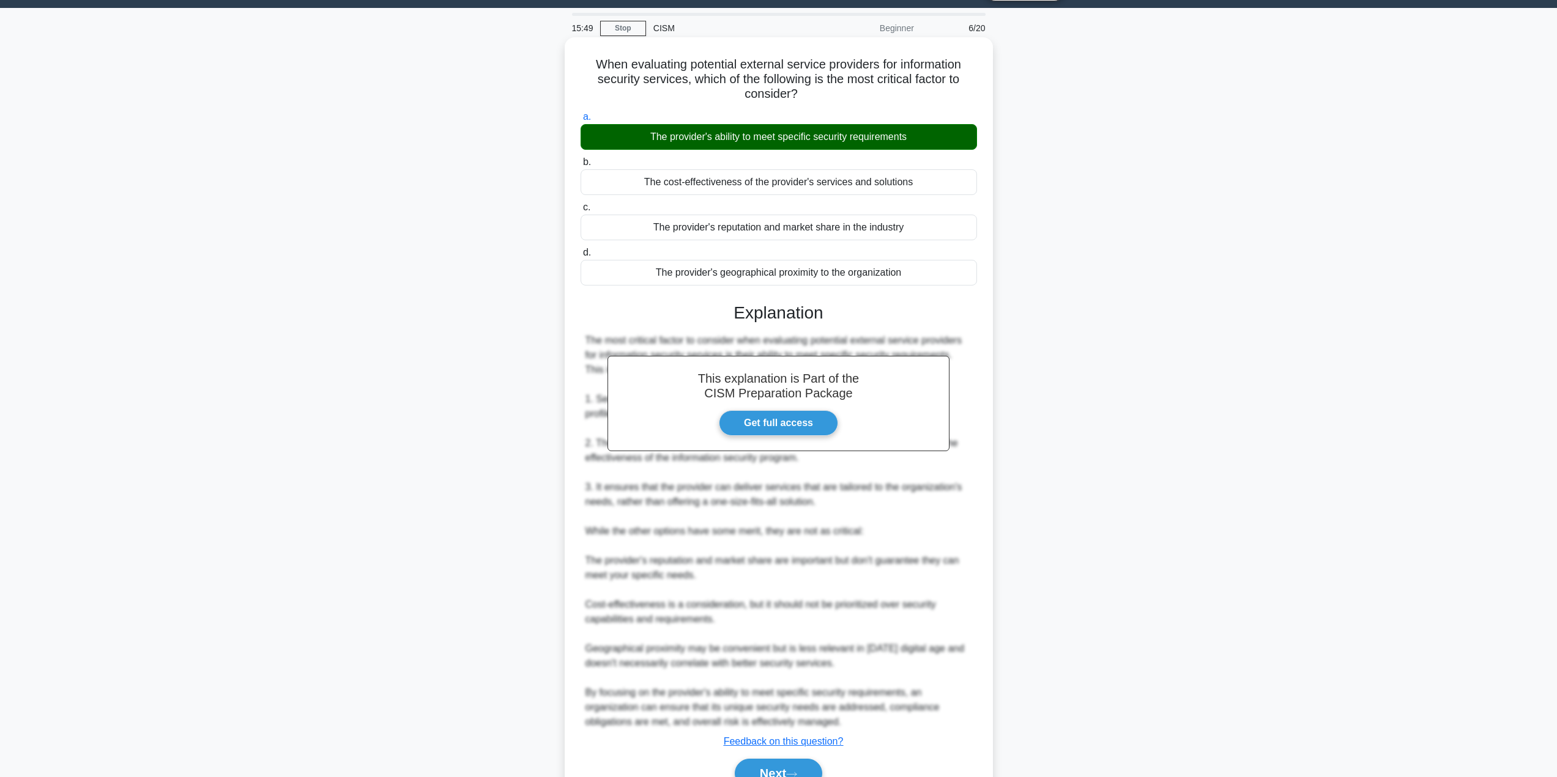
scroll to position [95, 0]
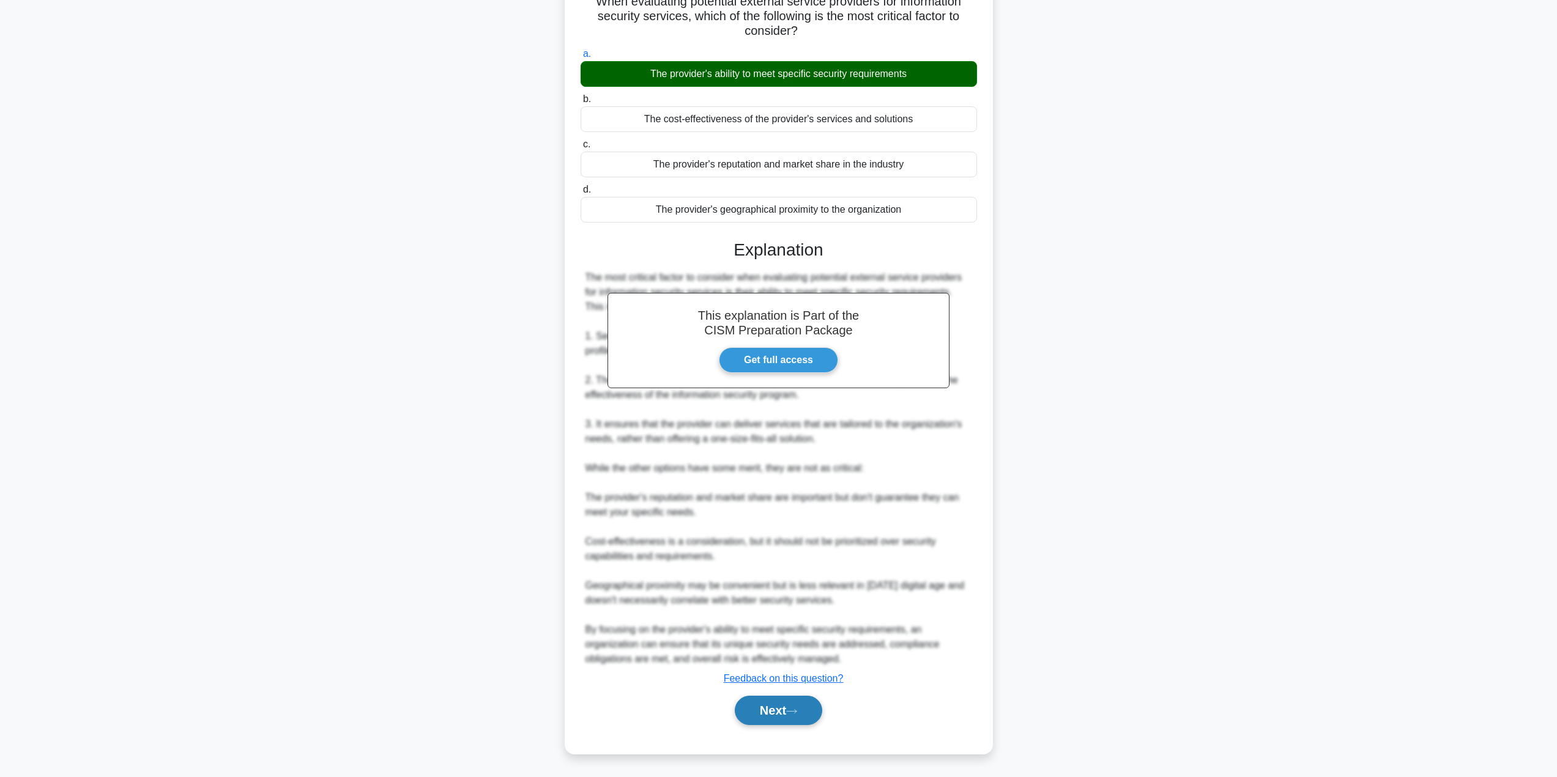
click at [765, 713] on button "Next" at bounding box center [778, 710] width 87 height 29
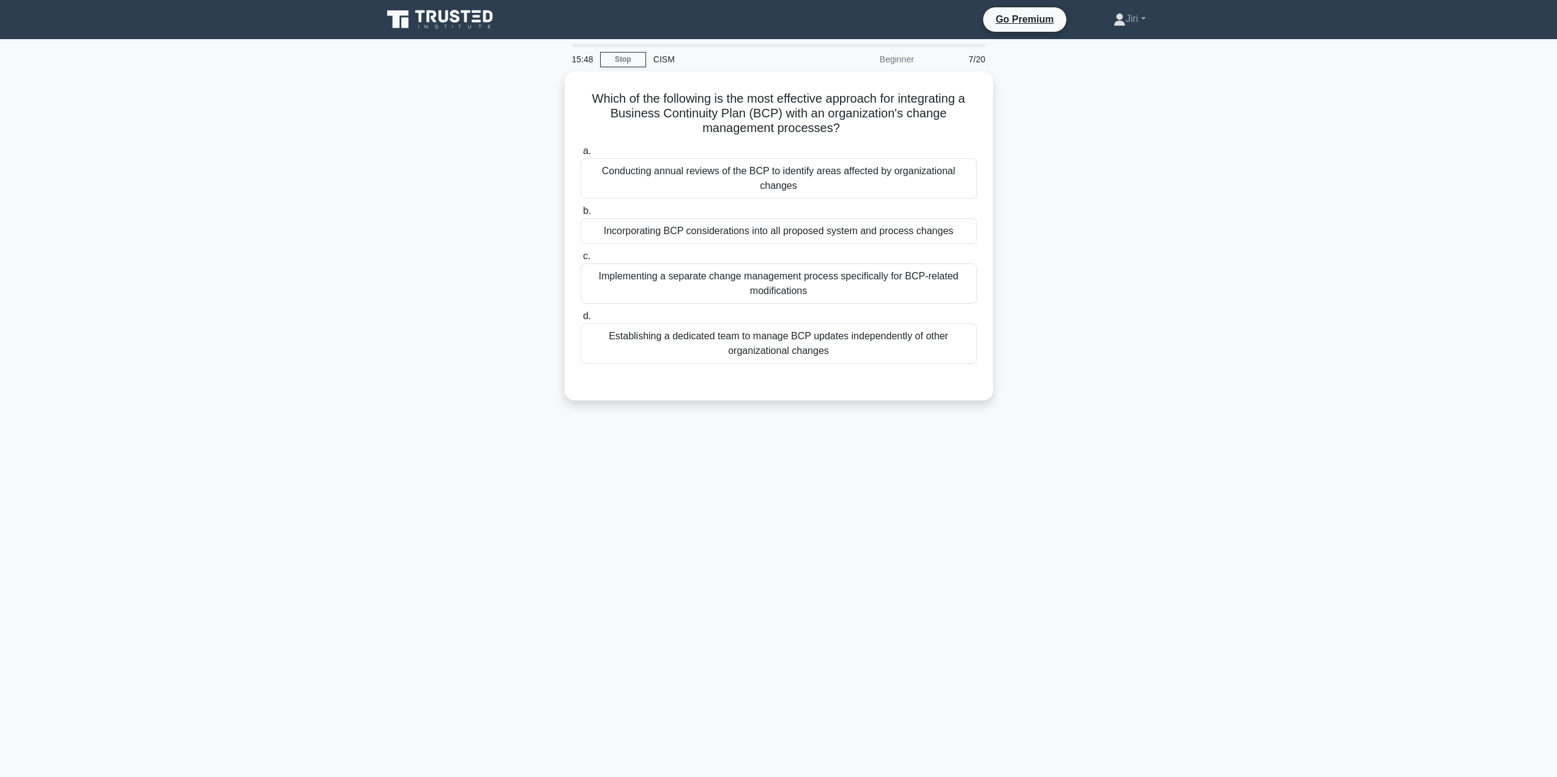
scroll to position [0, 0]
click at [879, 187] on div "Conducting annual reviews of the BCP to identify areas affected by organization…" at bounding box center [783, 175] width 396 height 40
click at [585, 152] on input "a. Conducting annual reviews of the BCP to identify areas affected by organizat…" at bounding box center [585, 148] width 0 height 8
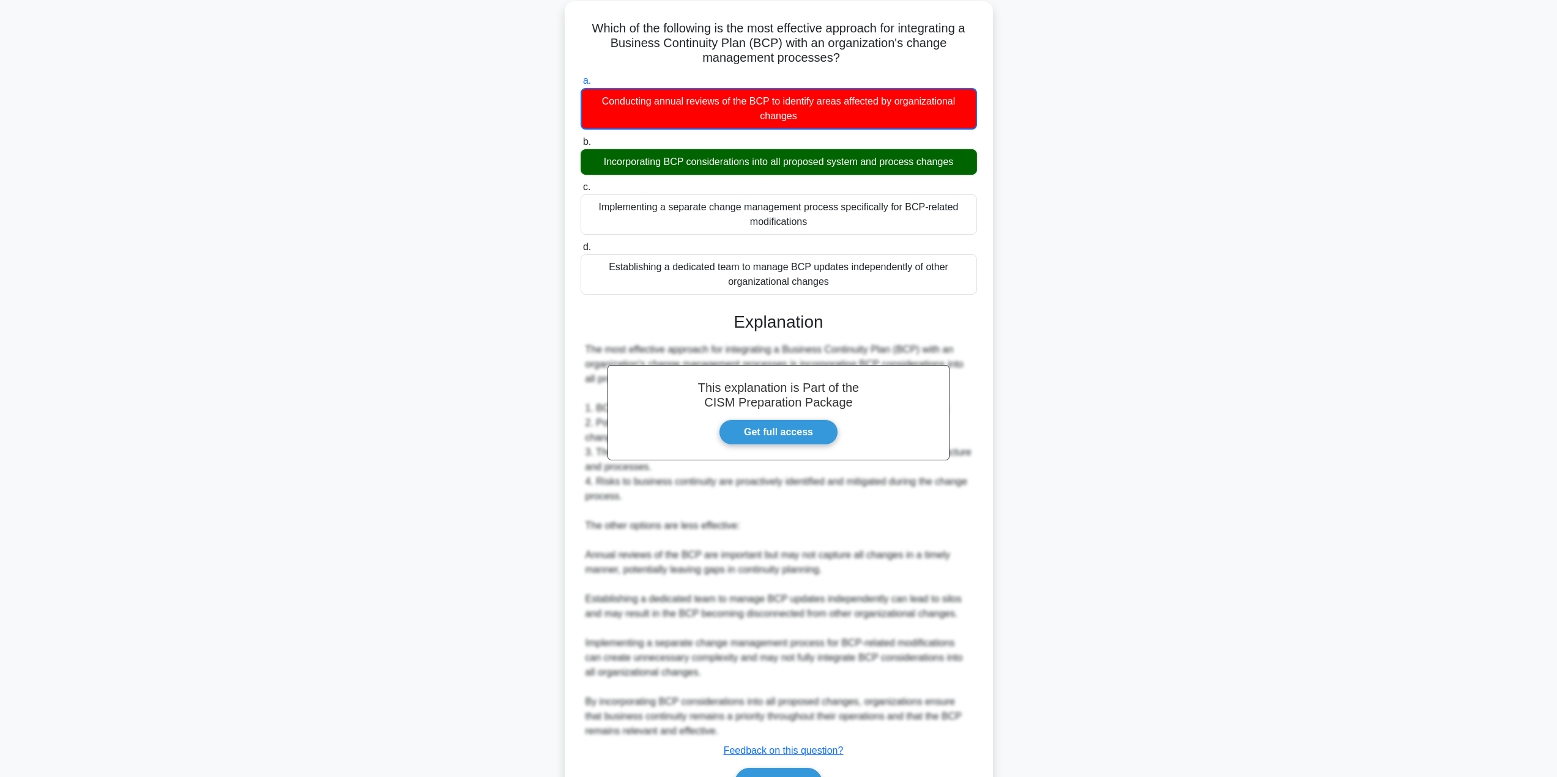
scroll to position [140, 0]
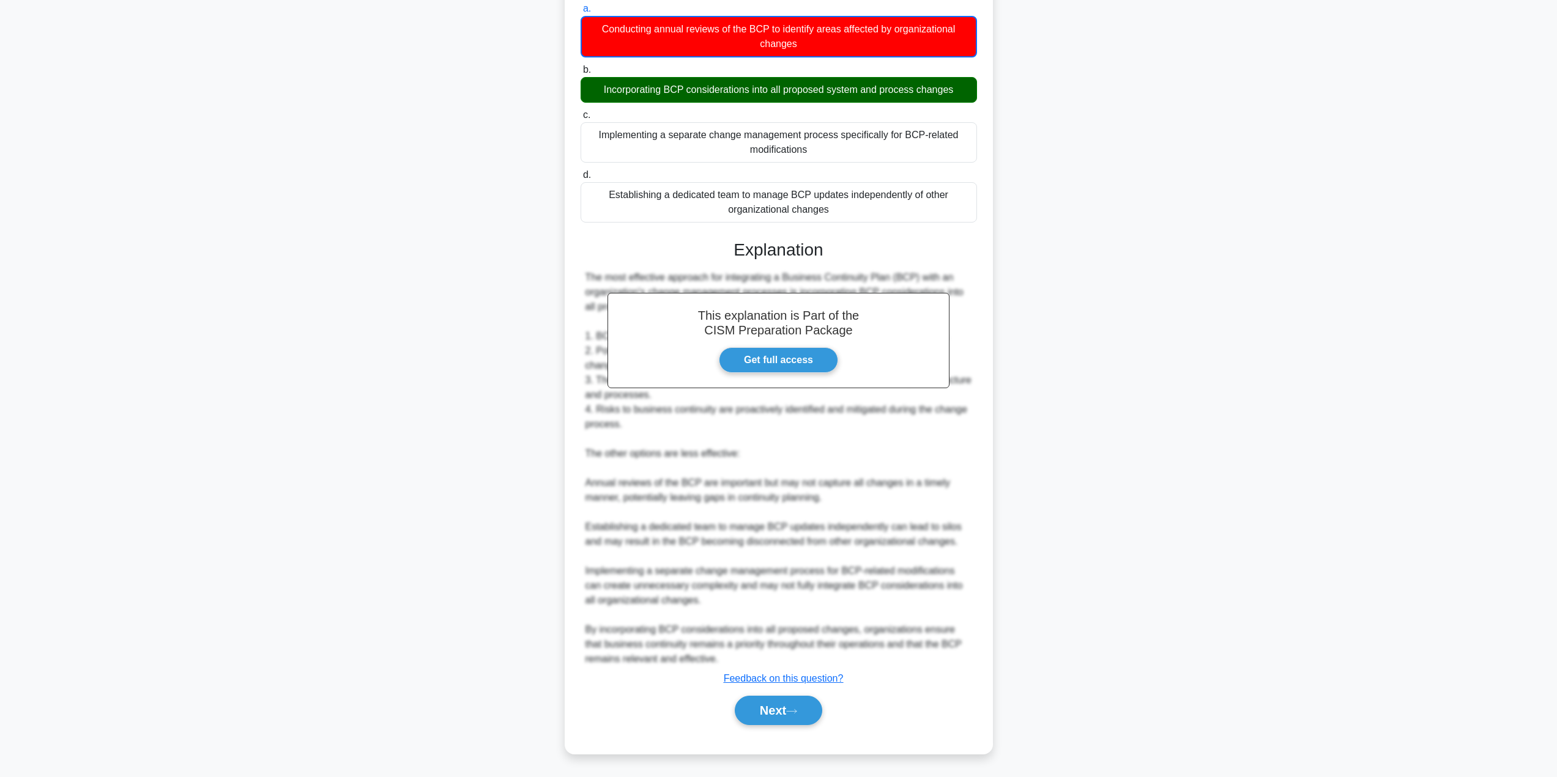
click at [766, 695] on div "Next" at bounding box center [778, 710] width 396 height 39
click at [756, 707] on button "Next" at bounding box center [778, 710] width 87 height 29
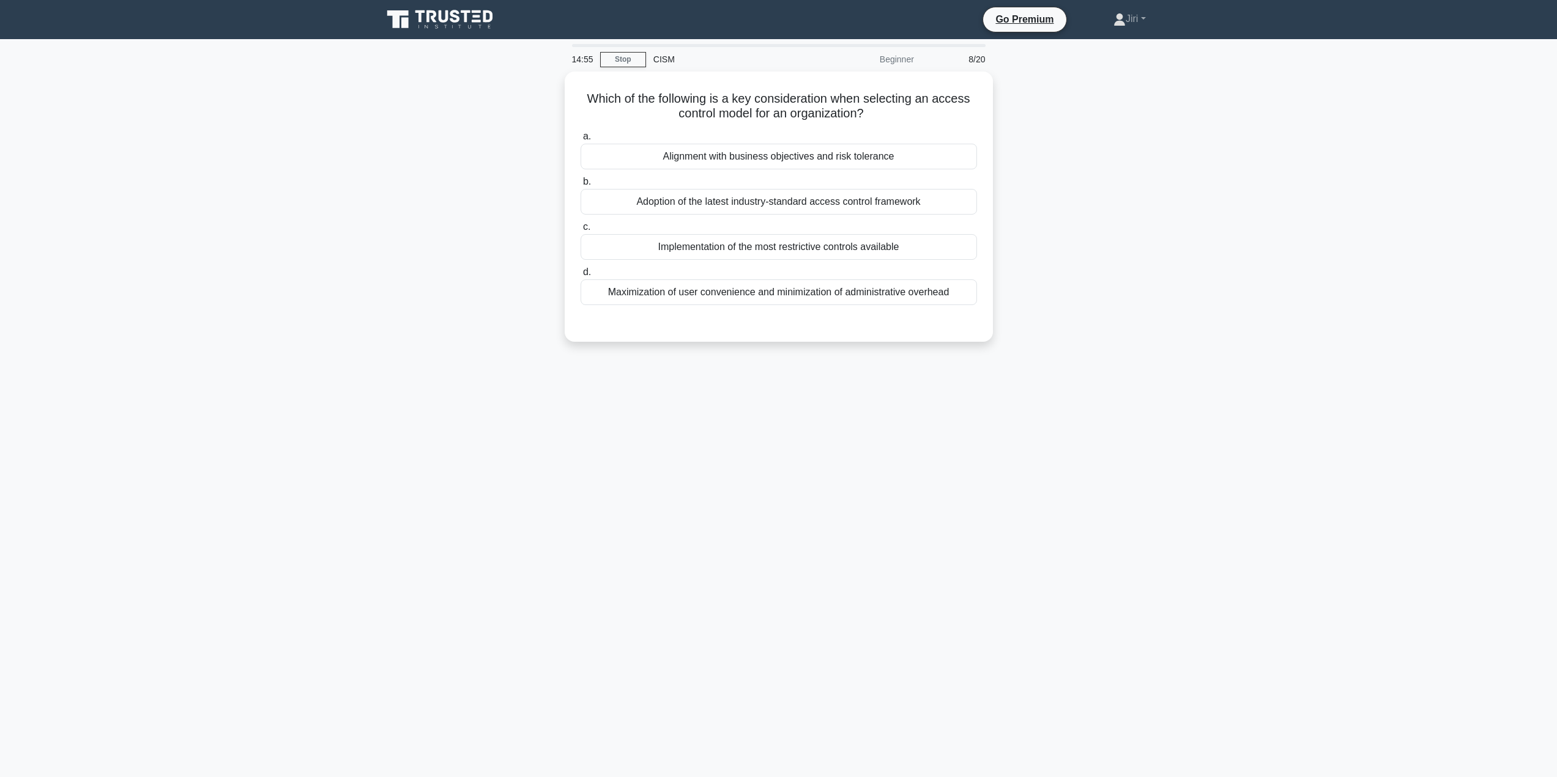
scroll to position [0, 0]
click at [834, 147] on div "Alignment with business objectives and risk tolerance" at bounding box center [783, 154] width 396 height 26
click at [585, 138] on input "a. Alignment with business objectives and risk tolerance" at bounding box center [585, 134] width 0 height 8
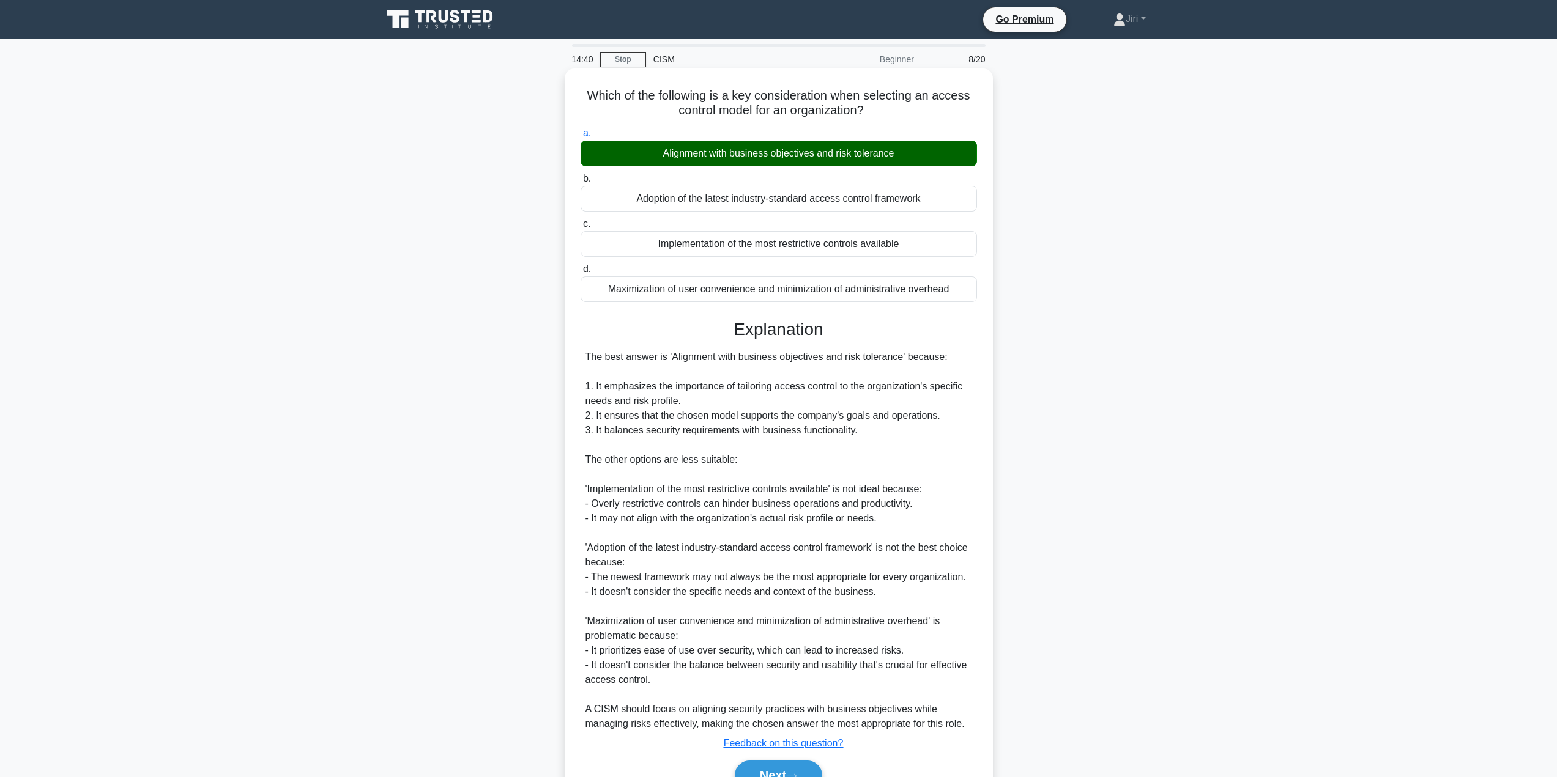
scroll to position [65, 0]
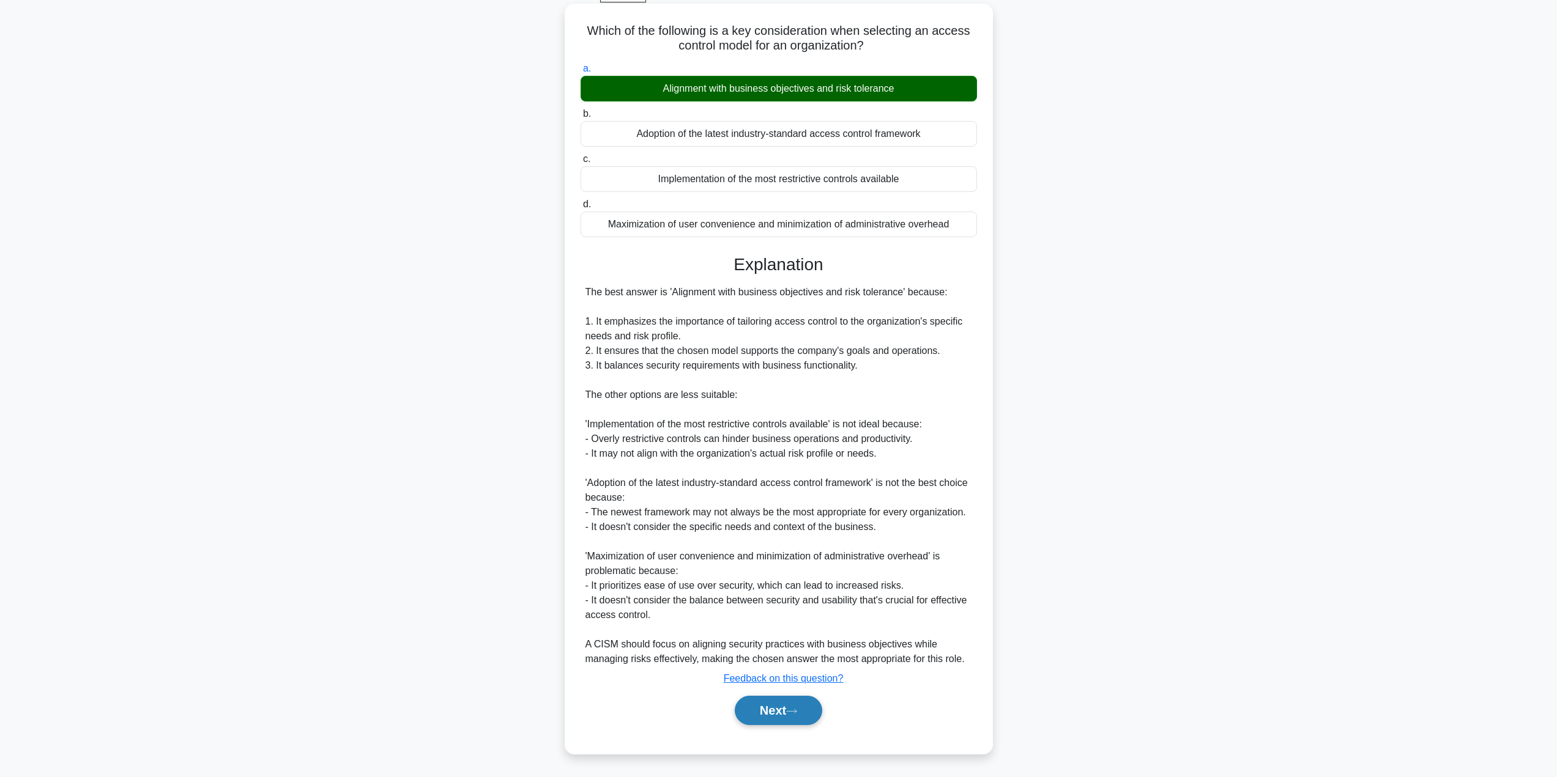
click at [771, 706] on button "Next" at bounding box center [778, 710] width 87 height 29
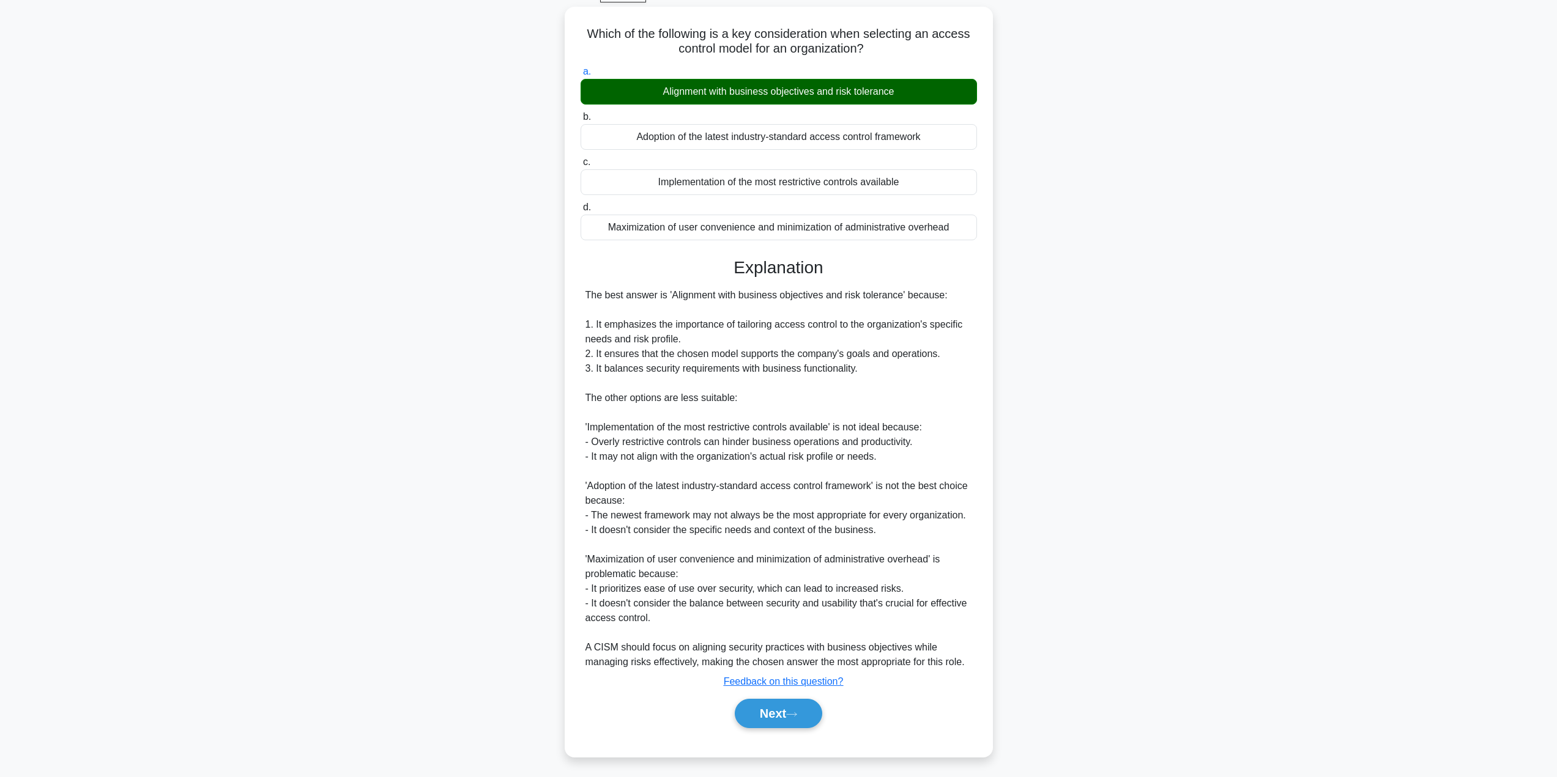
scroll to position [0, 0]
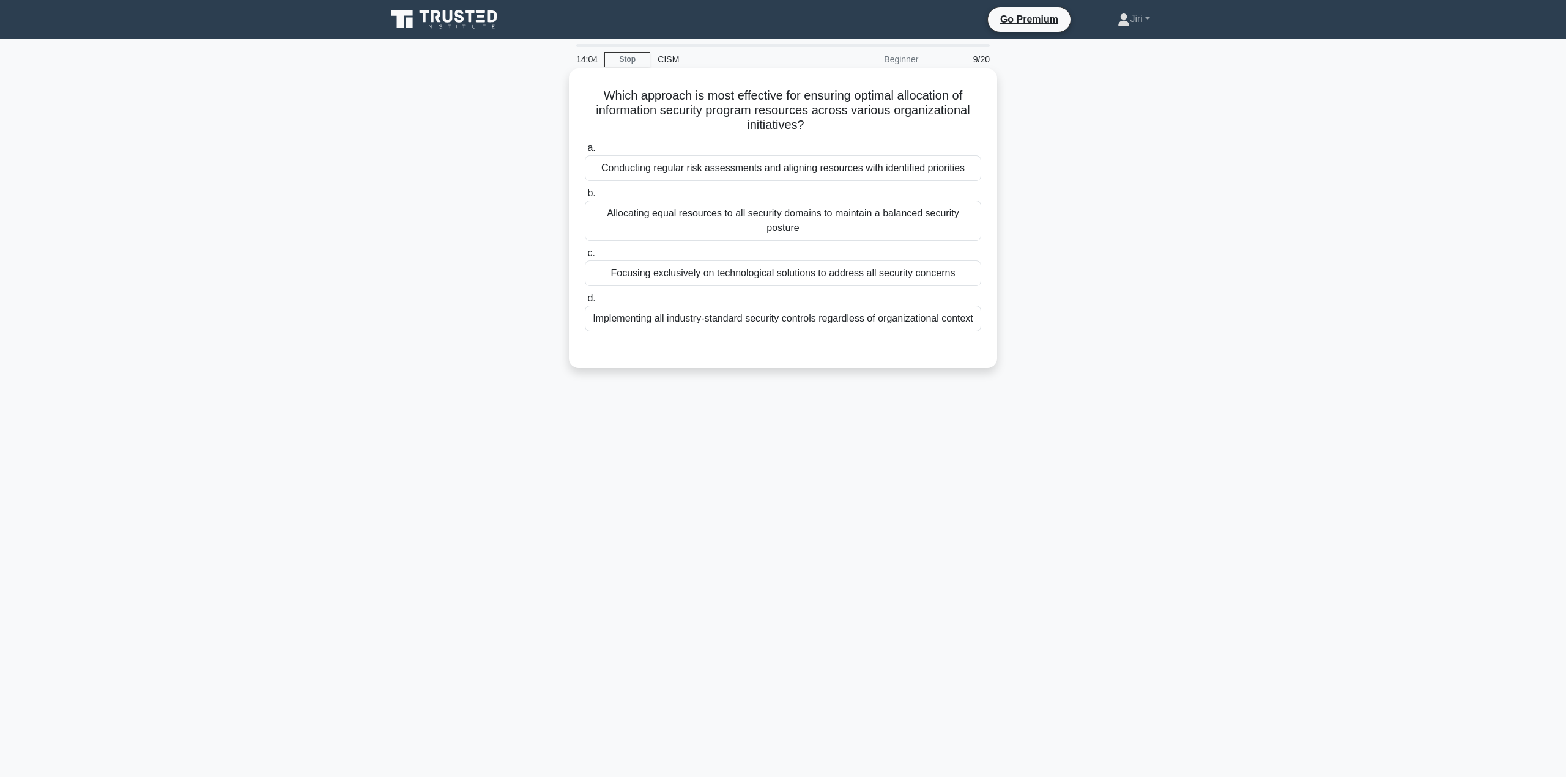
click at [877, 172] on div "Conducting regular risk assessments and aligning resources with identified prio…" at bounding box center [783, 168] width 396 height 26
click at [585, 152] on input "a. Conducting regular risk assessments and aligning resources with identified p…" at bounding box center [585, 148] width 0 height 8
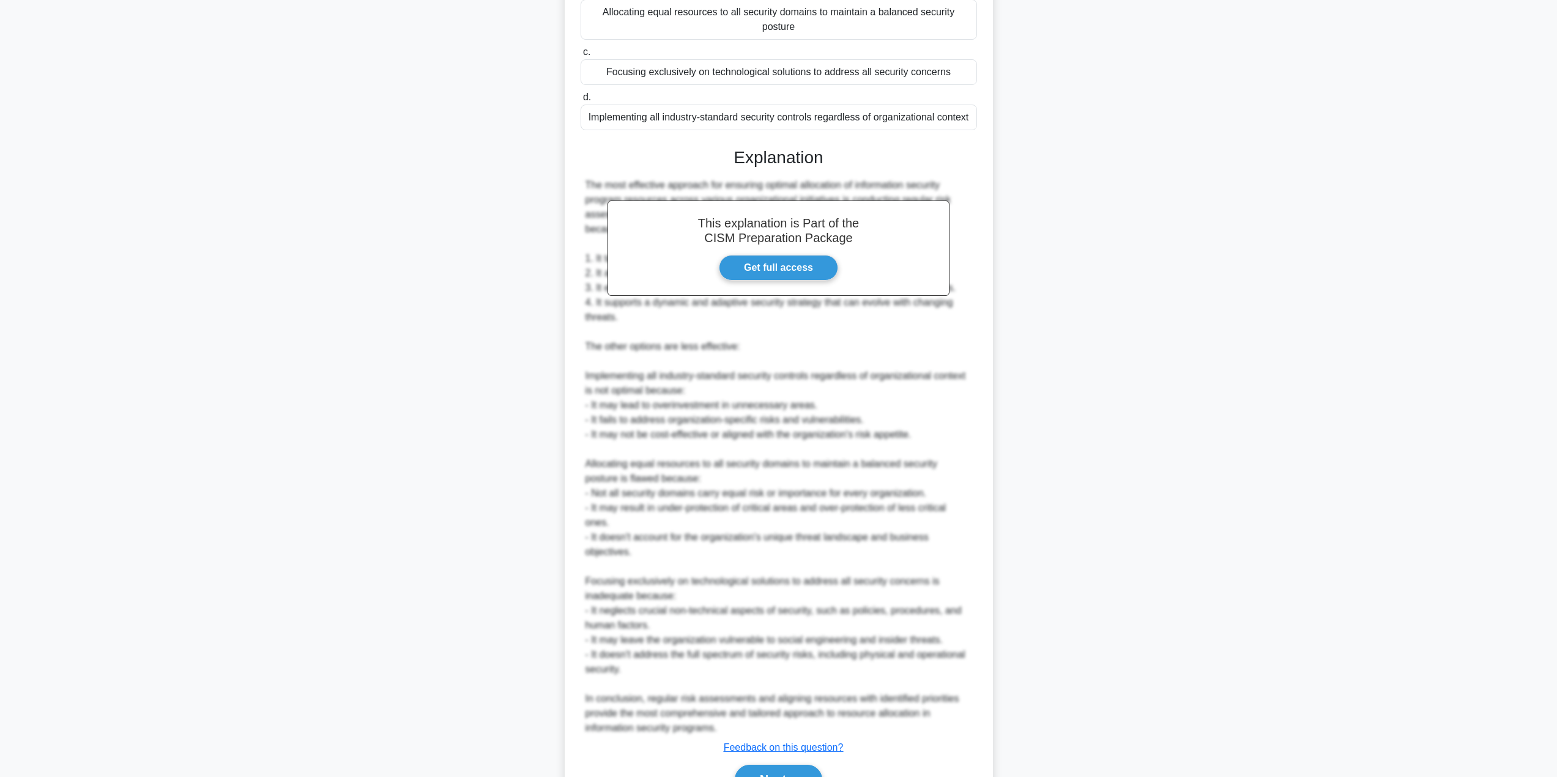
scroll to position [271, 0]
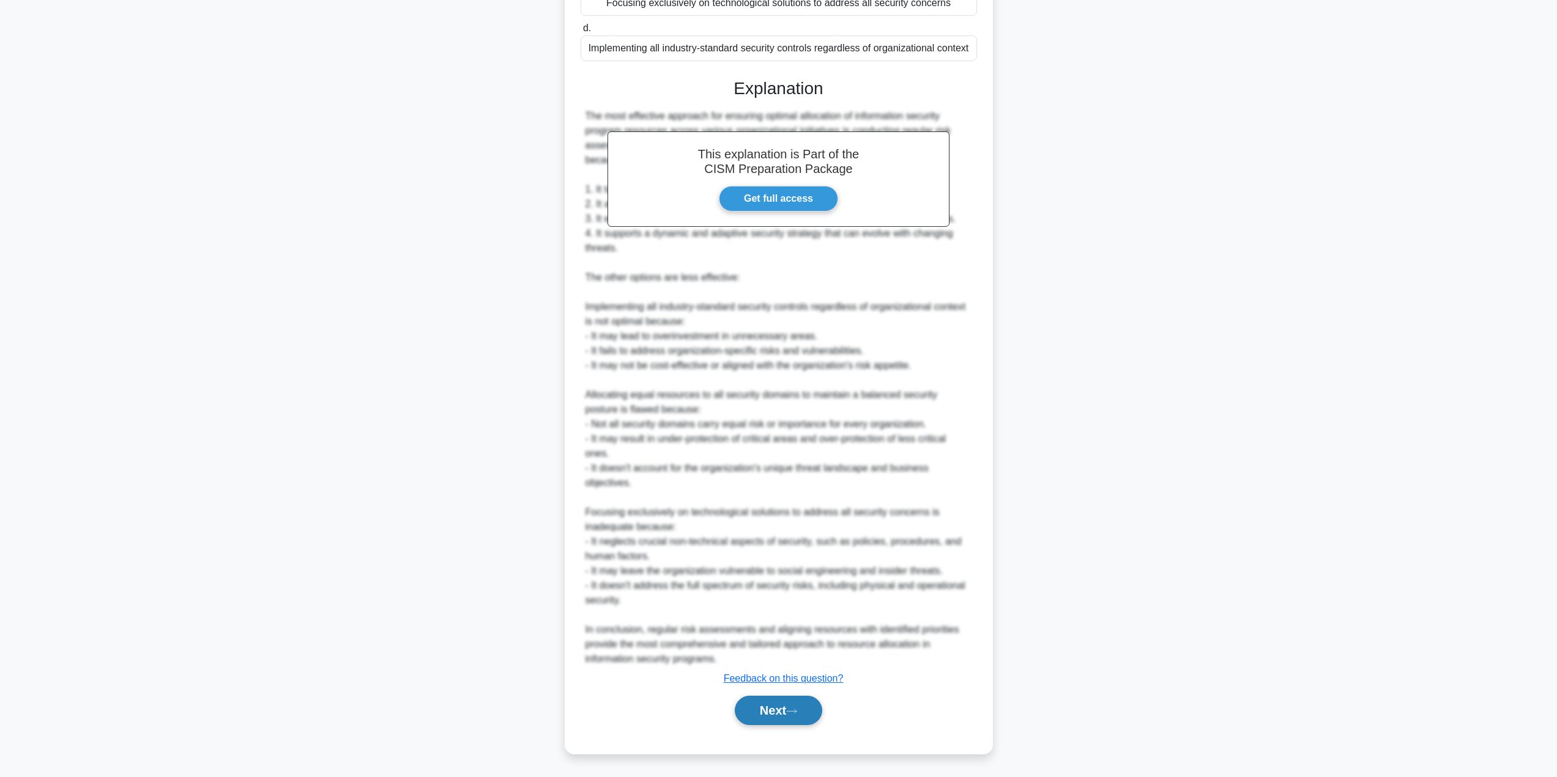
click at [765, 704] on button "Next" at bounding box center [778, 710] width 87 height 29
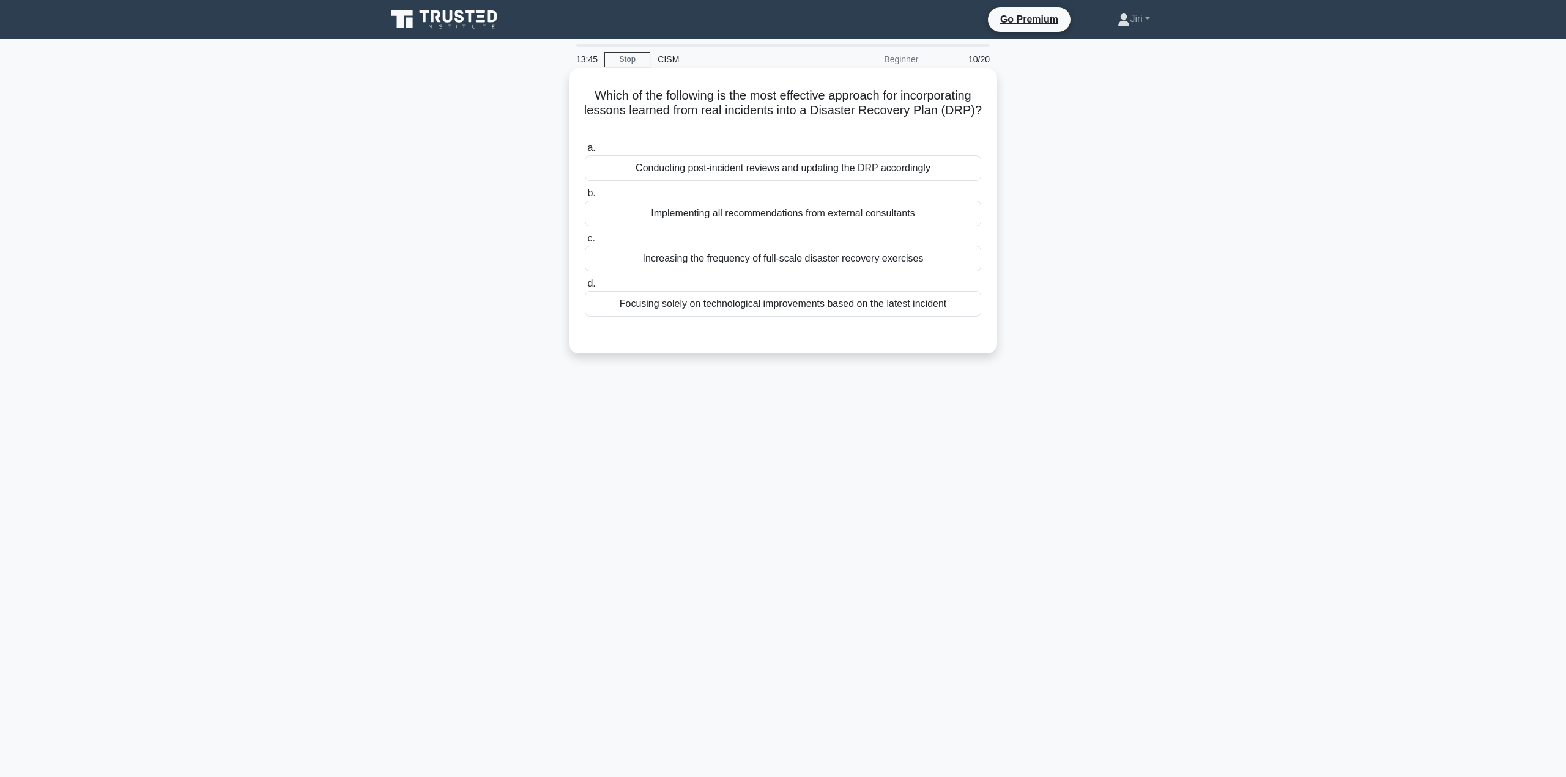
click at [885, 164] on div "Conducting post-incident reviews and updating the DRP accordingly" at bounding box center [783, 168] width 396 height 26
click at [585, 152] on input "a. Conducting post-incident reviews and updating the DRP accordingly" at bounding box center [585, 148] width 0 height 8
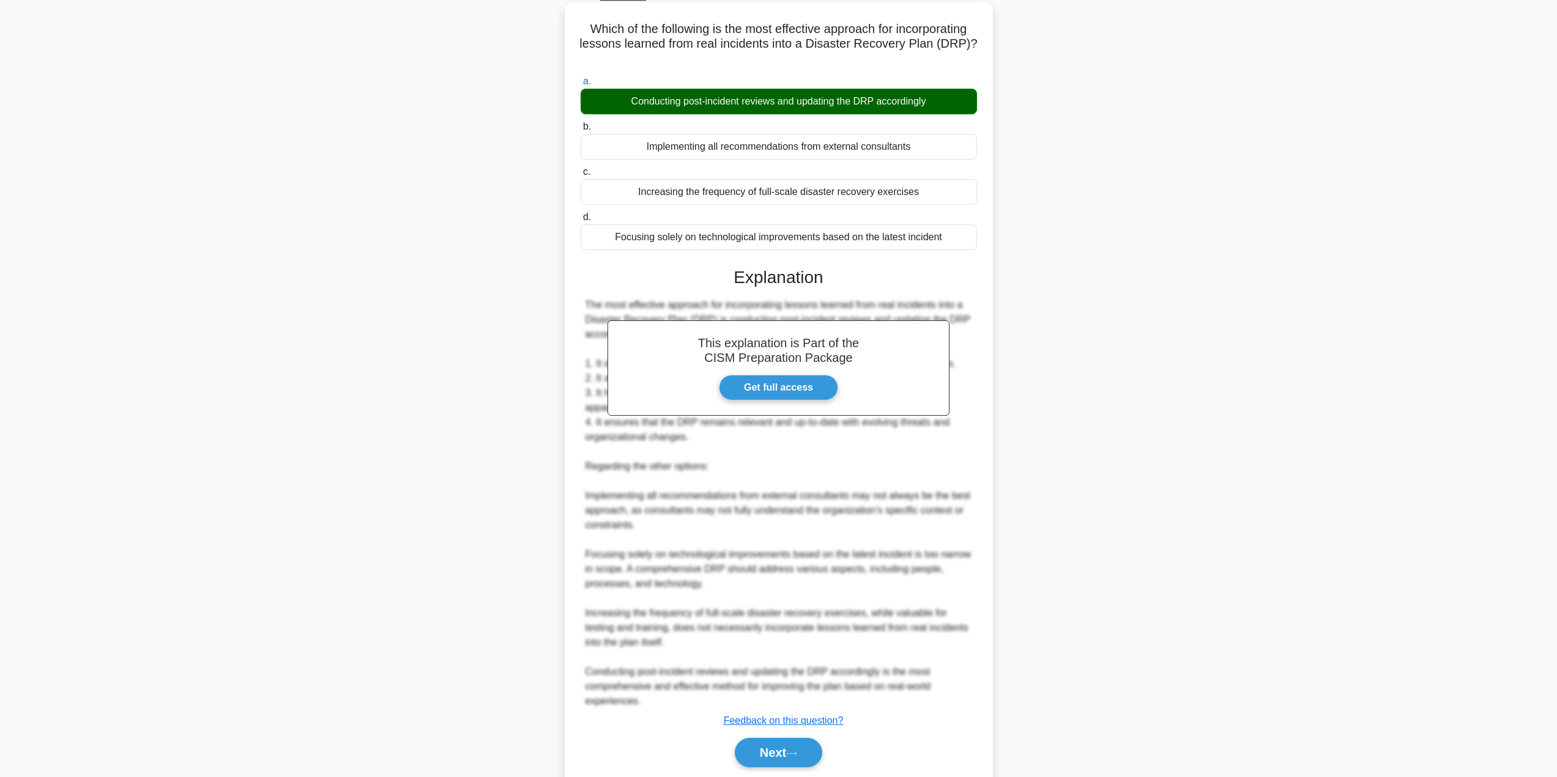
scroll to position [109, 0]
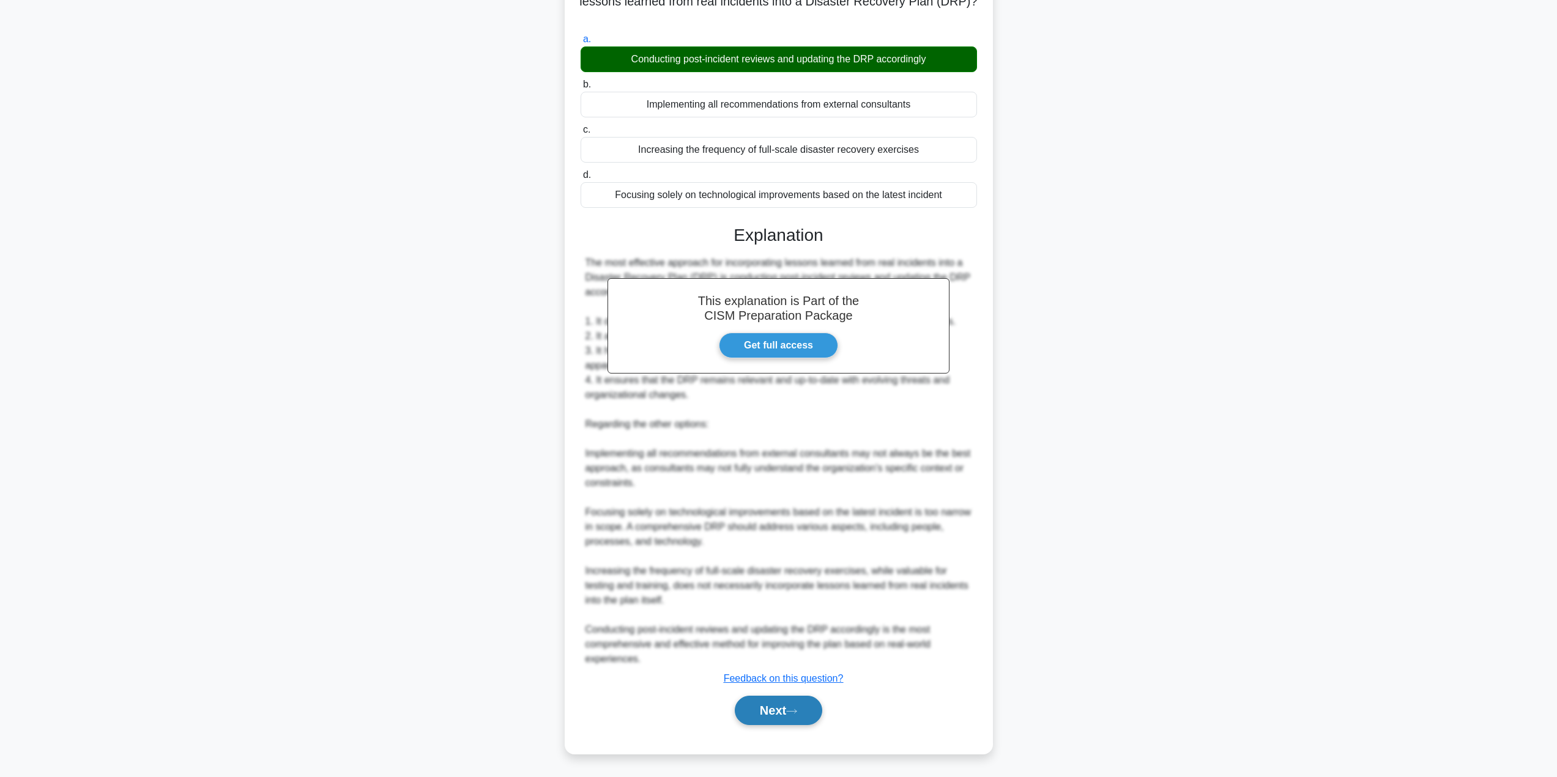
click at [769, 711] on button "Next" at bounding box center [778, 710] width 87 height 29
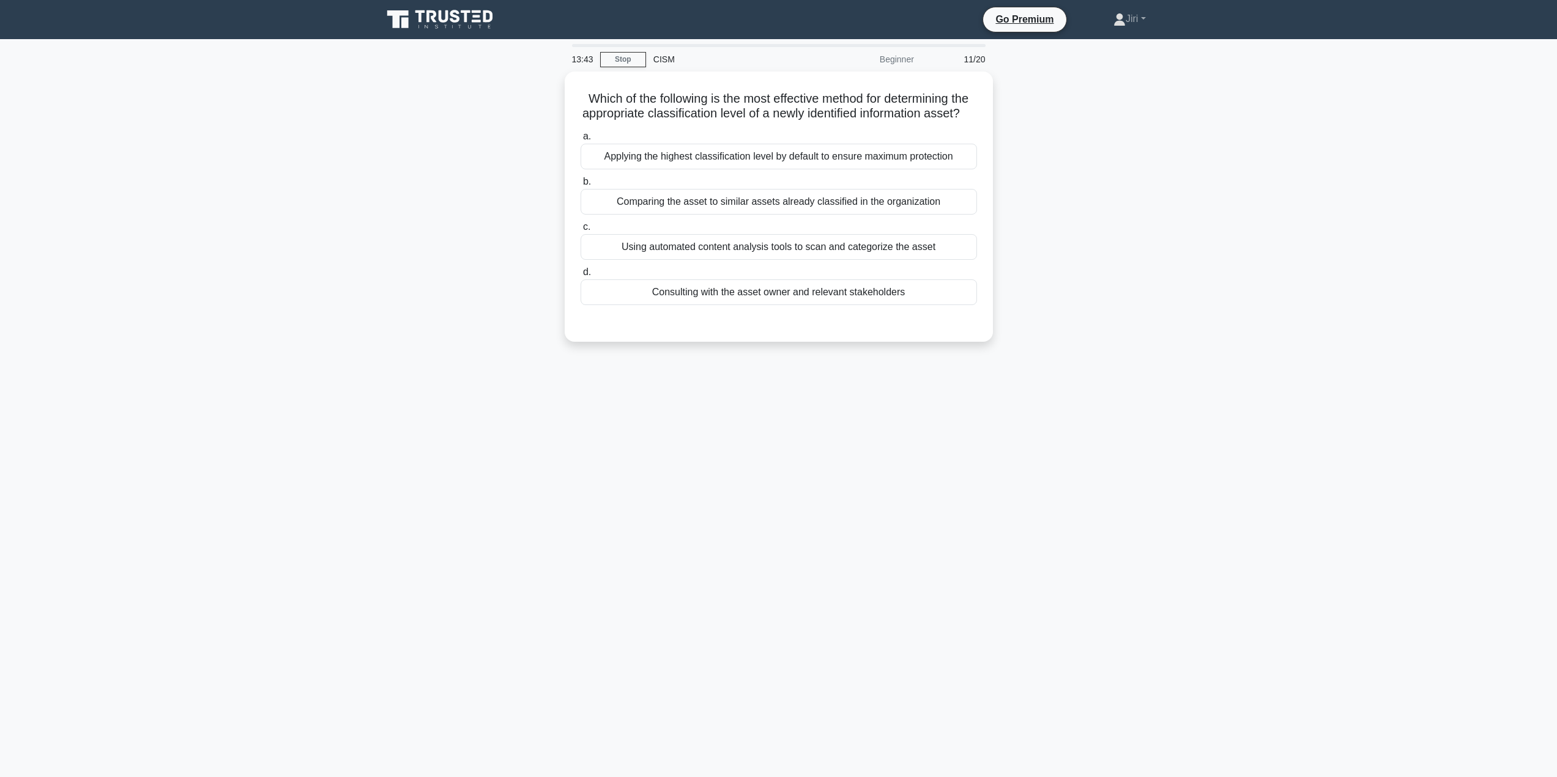
scroll to position [0, 0]
click at [897, 302] on div "Consulting with the asset owner and relevant stakeholders" at bounding box center [783, 289] width 396 height 26
click at [585, 273] on input "d. Consulting with the asset owner and relevant stakeholders" at bounding box center [585, 269] width 0 height 8
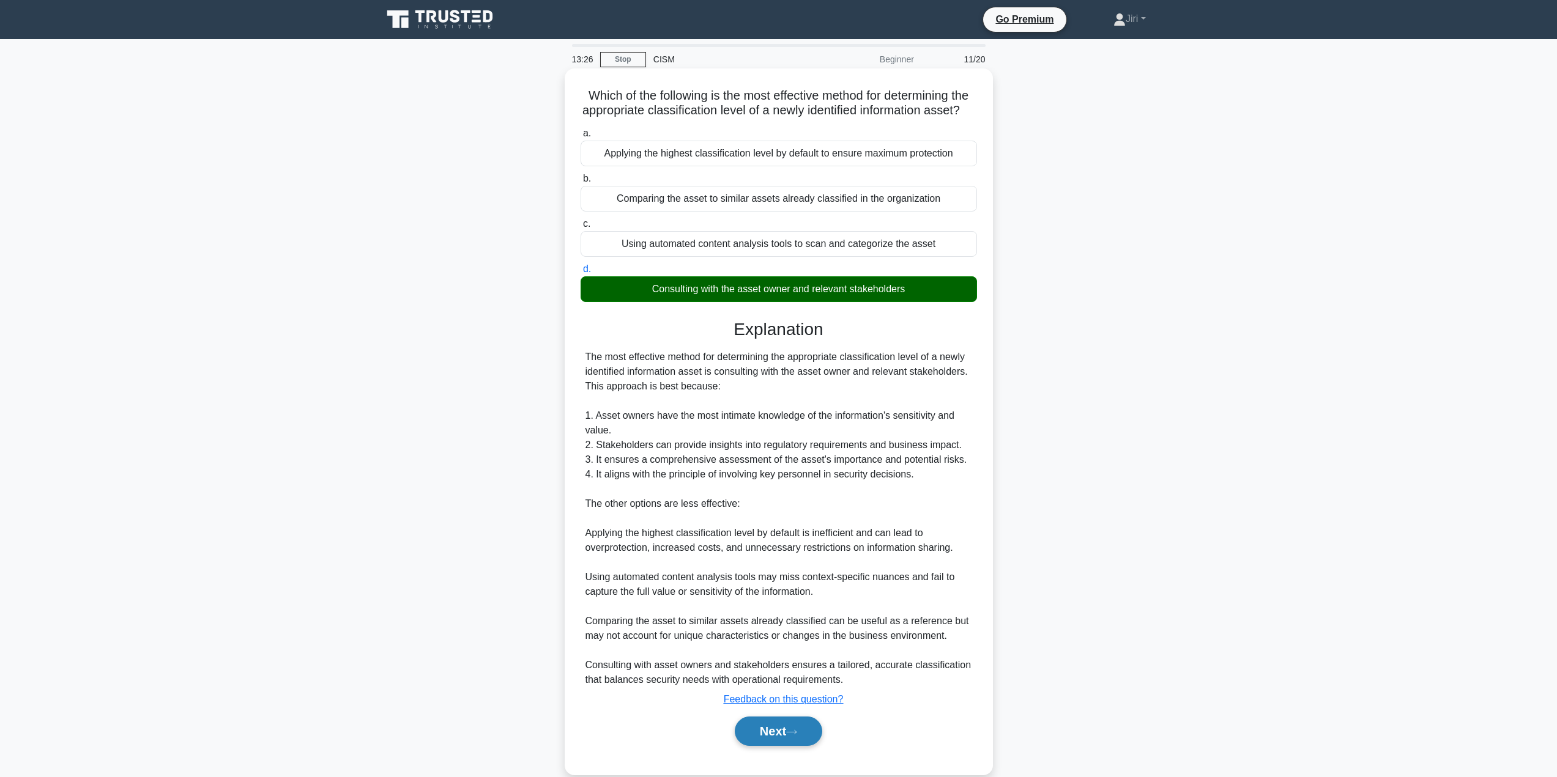
click at [771, 746] on button "Next" at bounding box center [778, 731] width 87 height 29
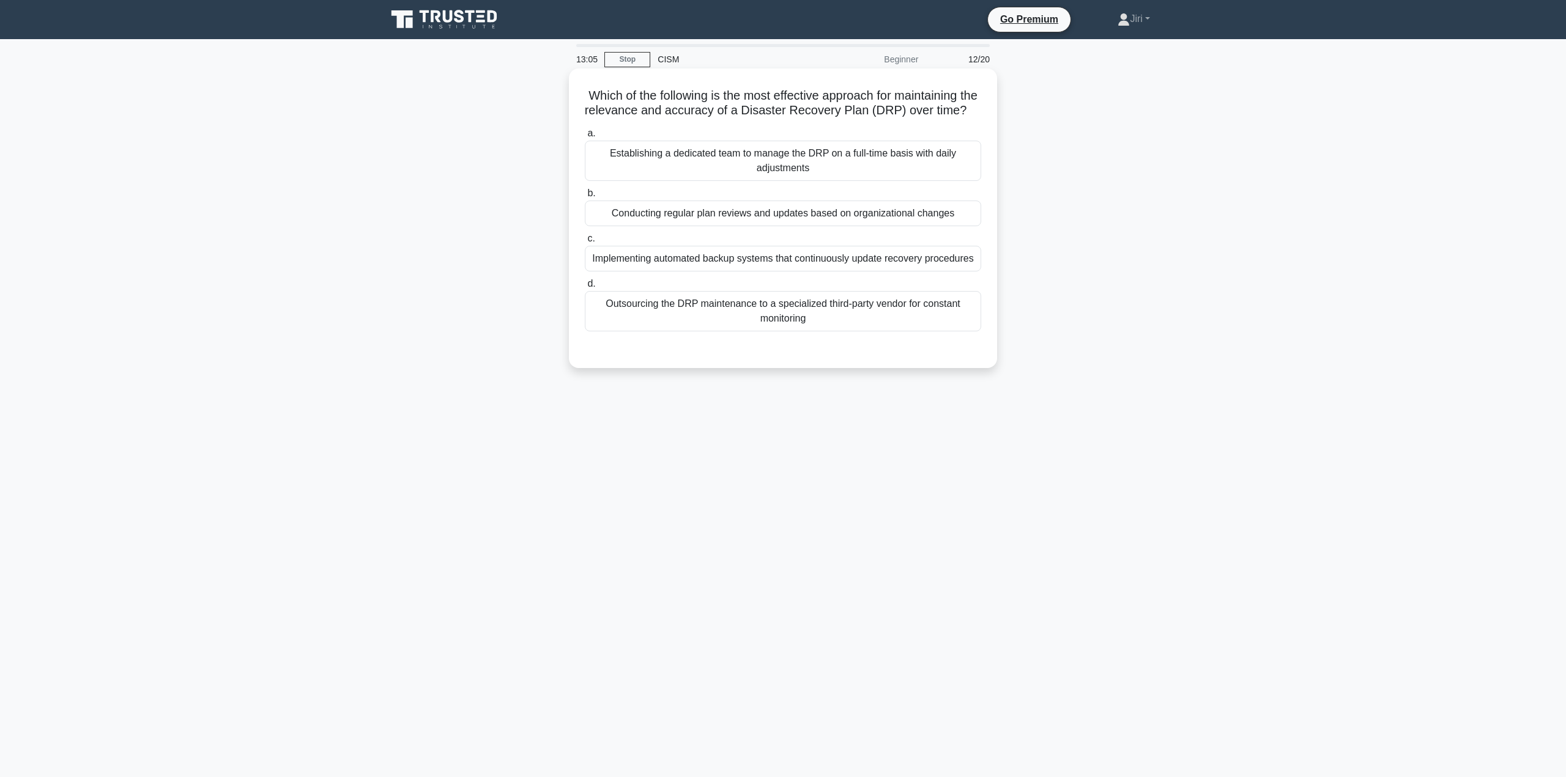
click at [804, 226] on div "Conducting regular plan reviews and updates based on organizational changes" at bounding box center [783, 214] width 396 height 26
click at [585, 198] on input "b. Conducting regular plan reviews and updates based on organizational changes" at bounding box center [585, 194] width 0 height 8
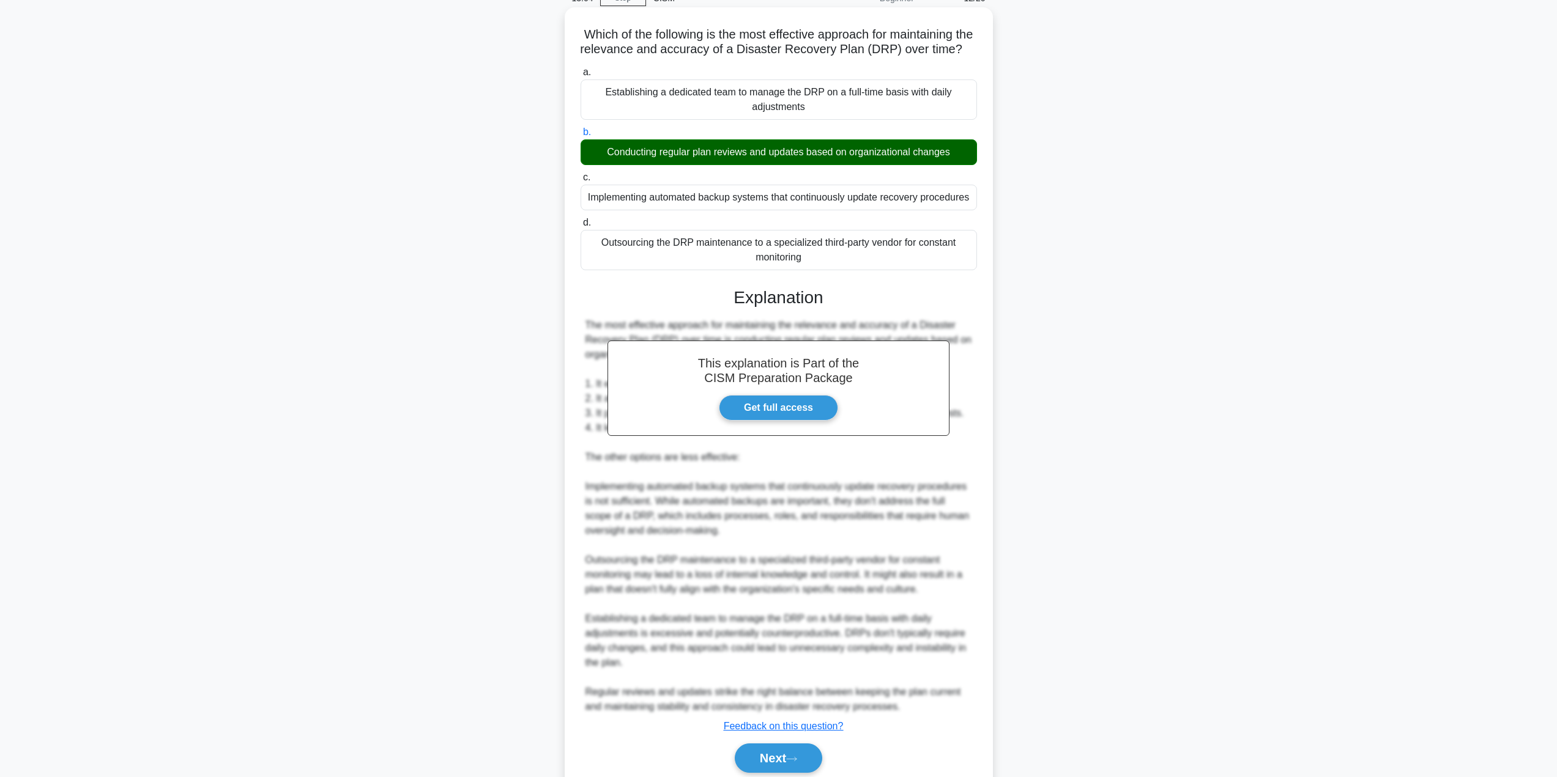
scroll to position [124, 0]
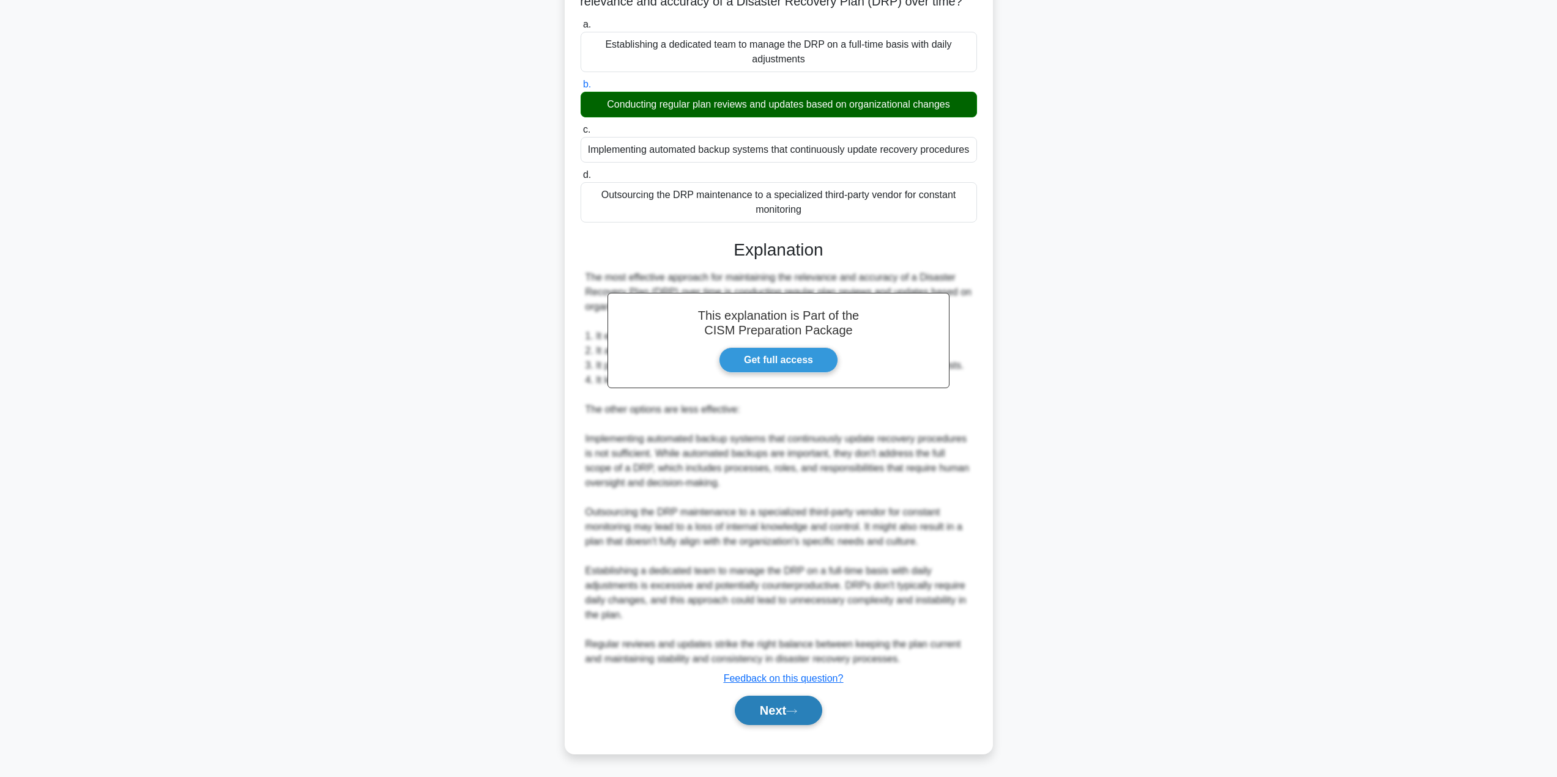
click at [774, 701] on button "Next" at bounding box center [778, 710] width 87 height 29
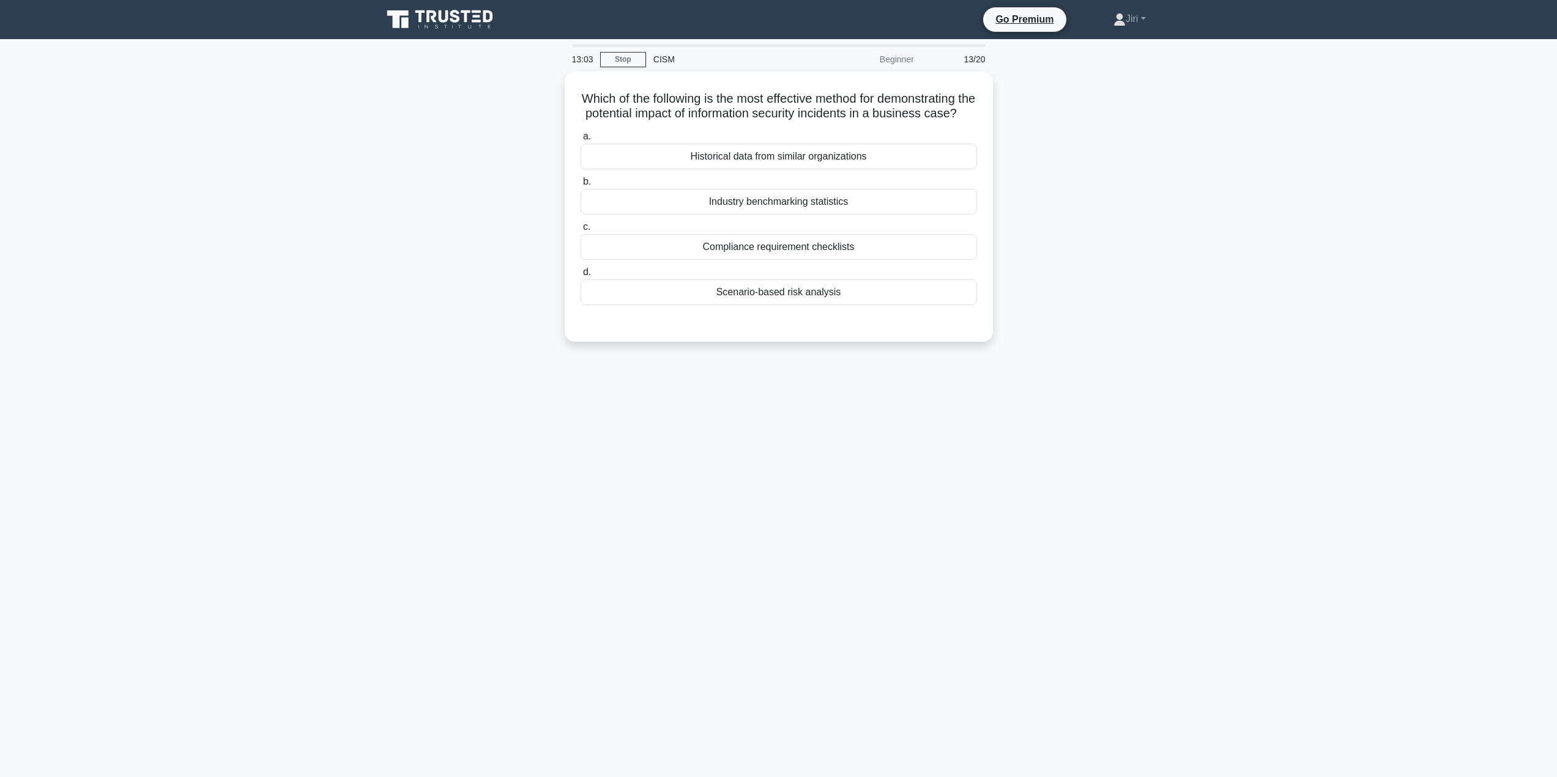
scroll to position [0, 0]
click at [831, 302] on div "Scenario-based risk analysis" at bounding box center [783, 289] width 396 height 26
click at [585, 273] on input "d. Scenario-based risk analysis" at bounding box center [585, 269] width 0 height 8
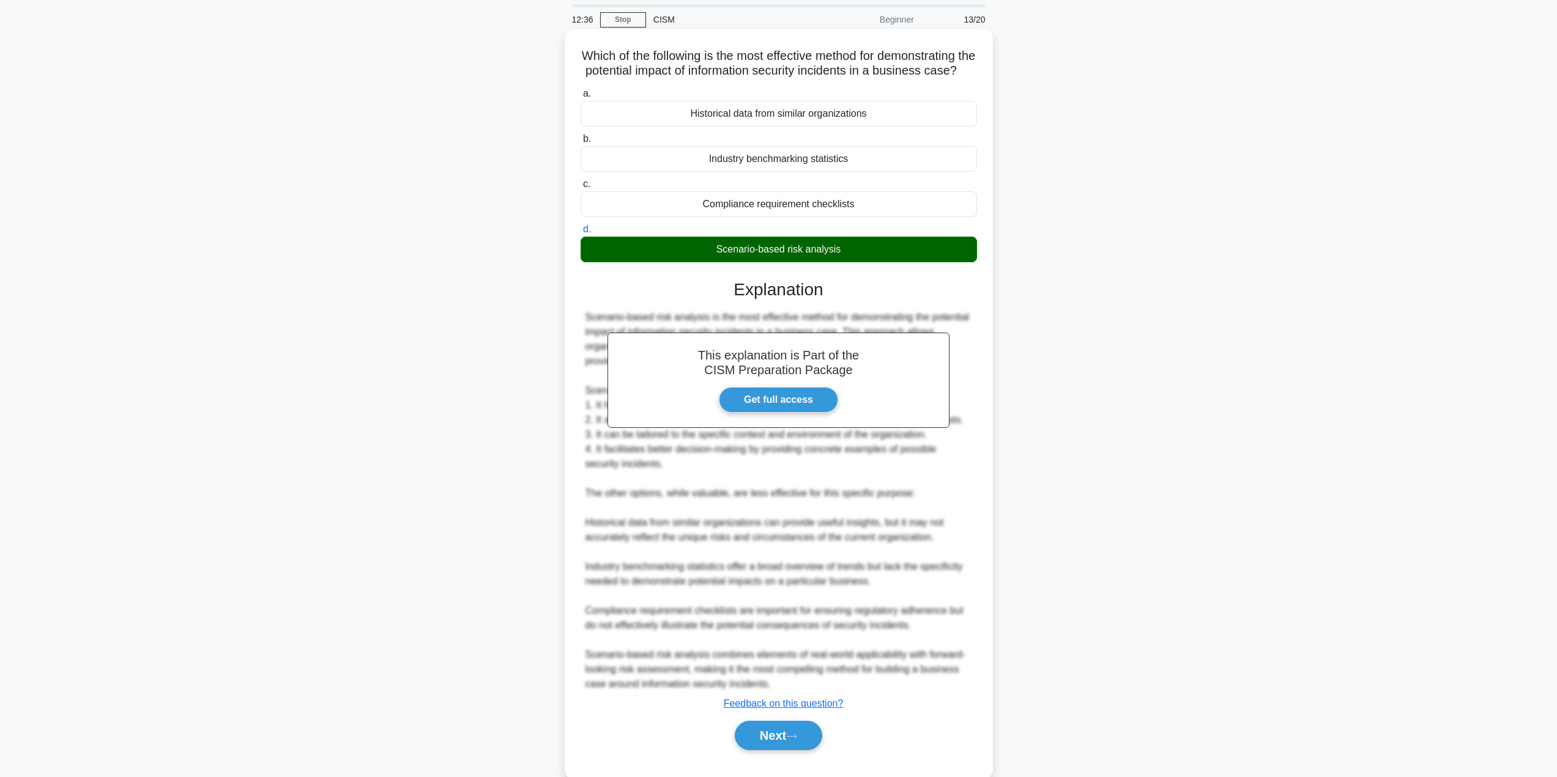
scroll to position [80, 0]
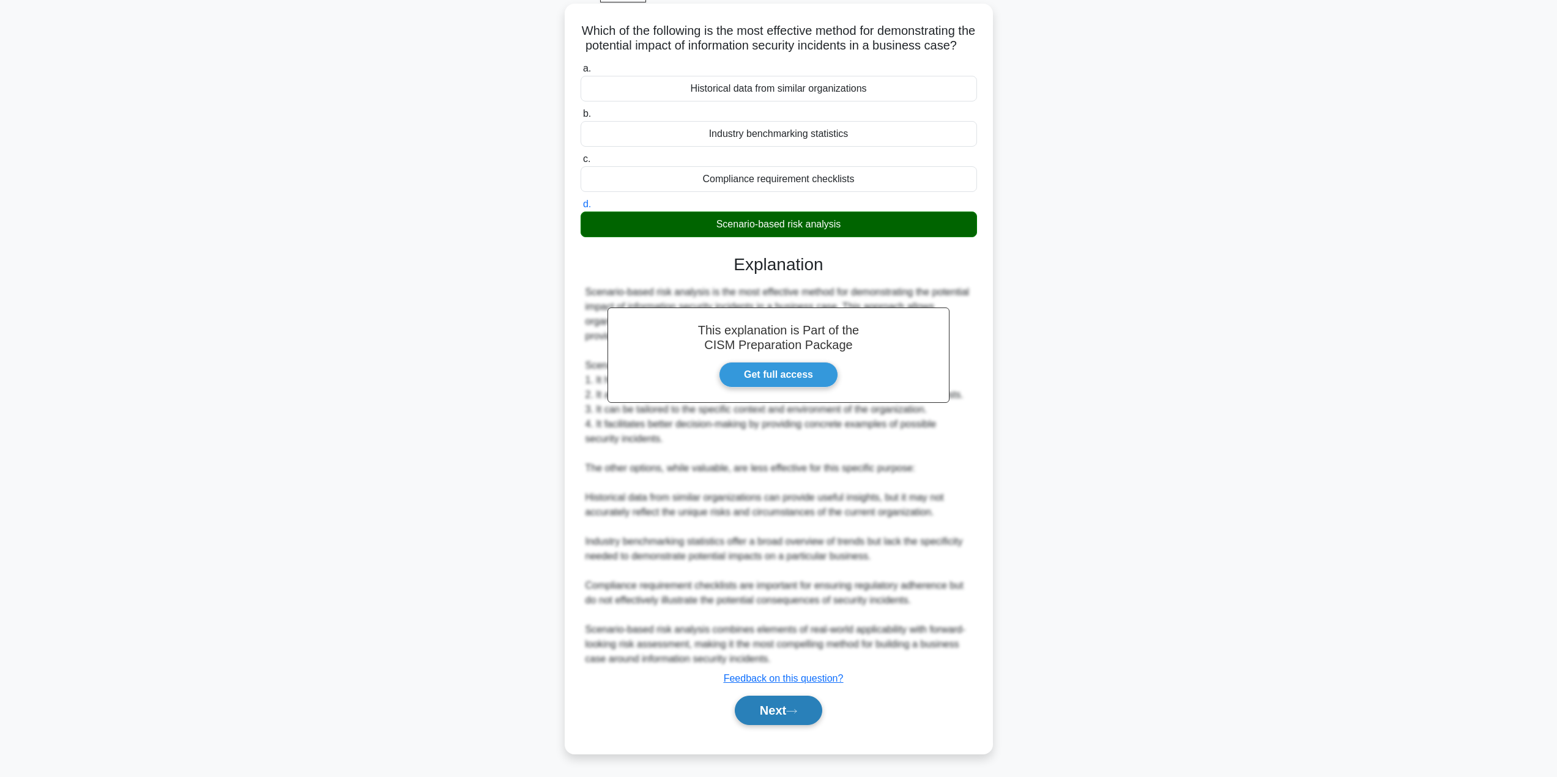
click at [763, 713] on button "Next" at bounding box center [778, 710] width 87 height 29
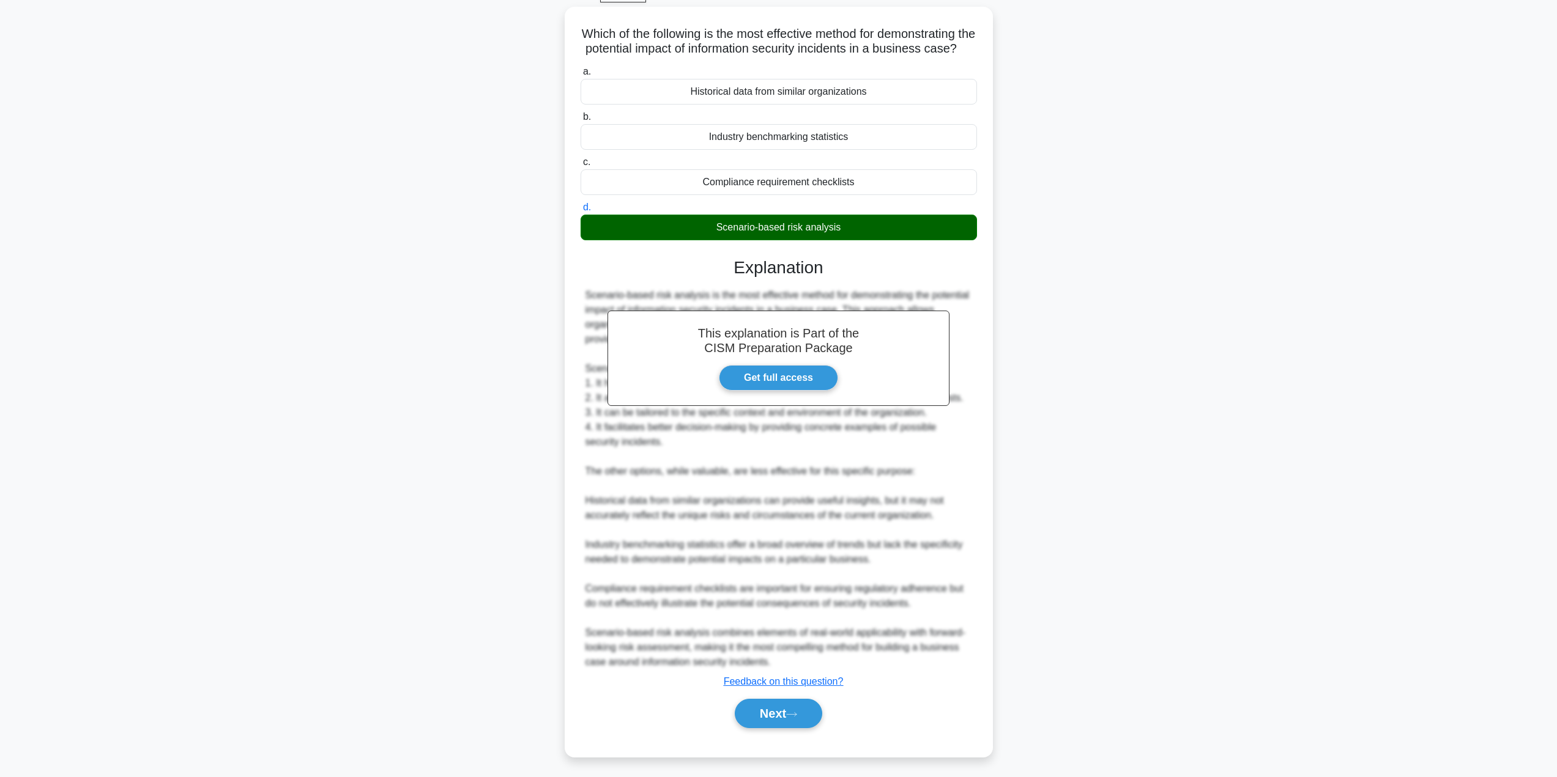
scroll to position [0, 0]
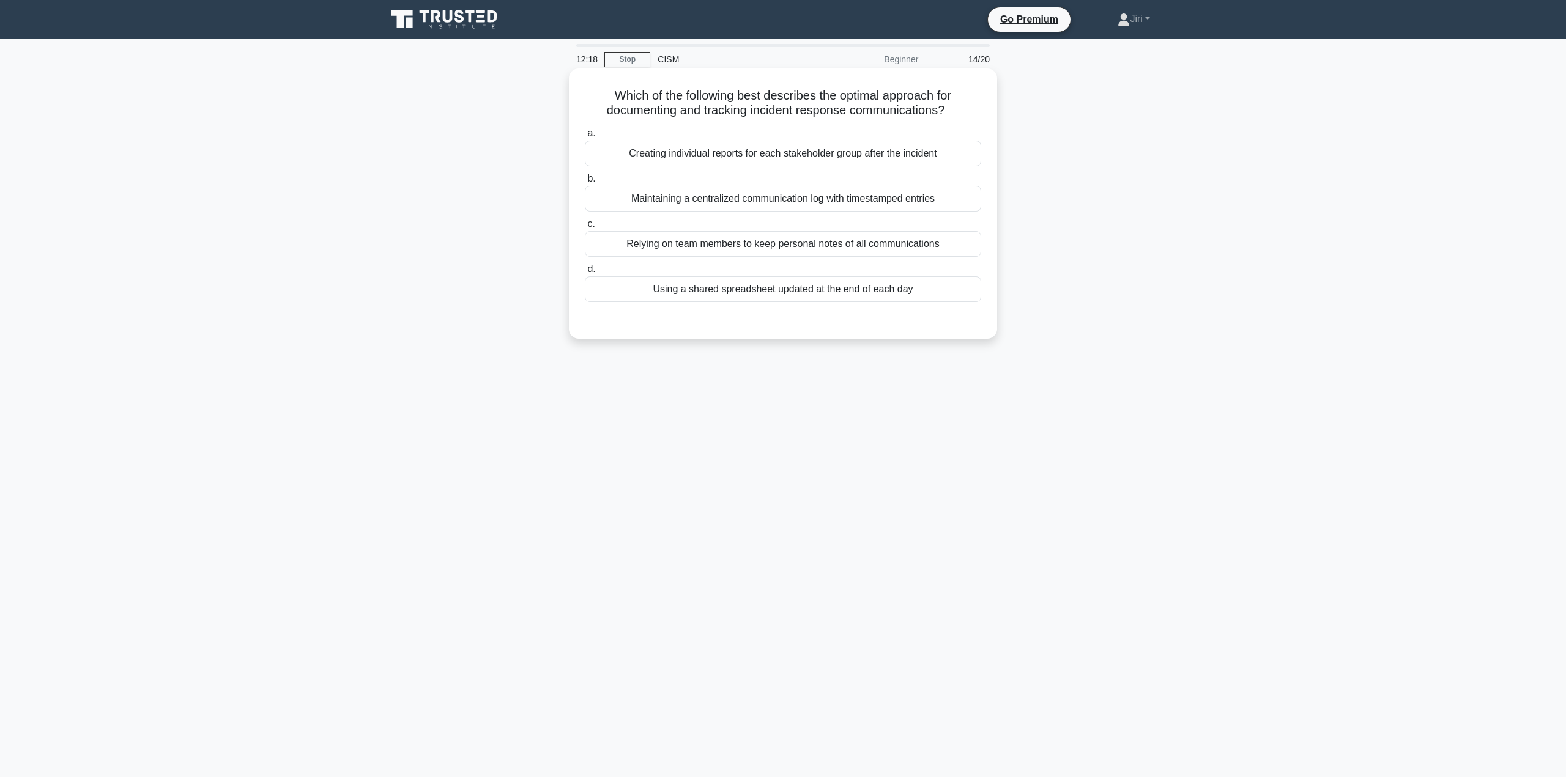
click at [898, 197] on div "Maintaining a centralized communication log with timestamped entries" at bounding box center [783, 199] width 396 height 26
click at [585, 183] on input "b. Maintaining a centralized communication log with timestamped entries" at bounding box center [585, 179] width 0 height 8
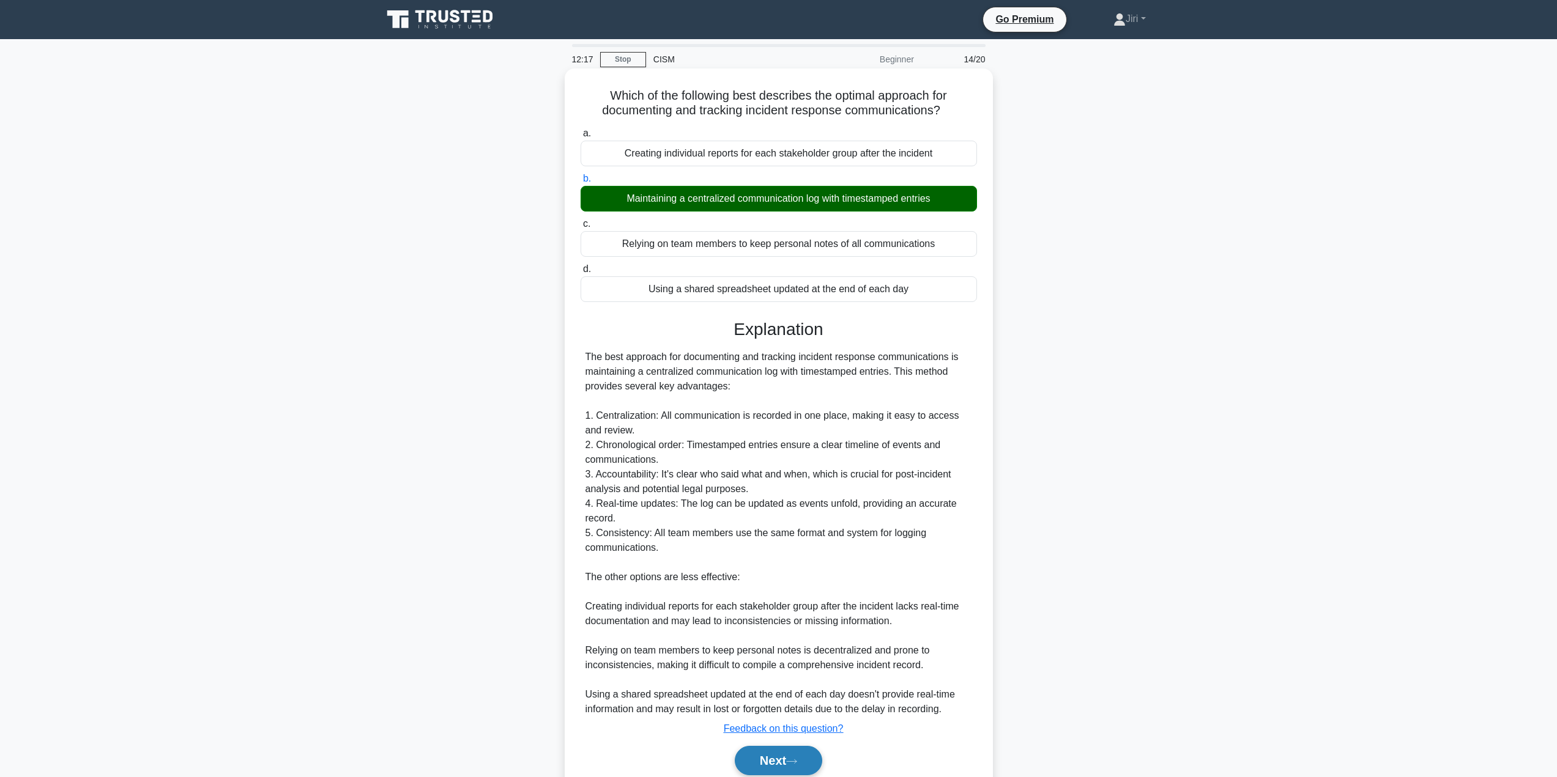
click at [768, 758] on button "Next" at bounding box center [778, 760] width 87 height 29
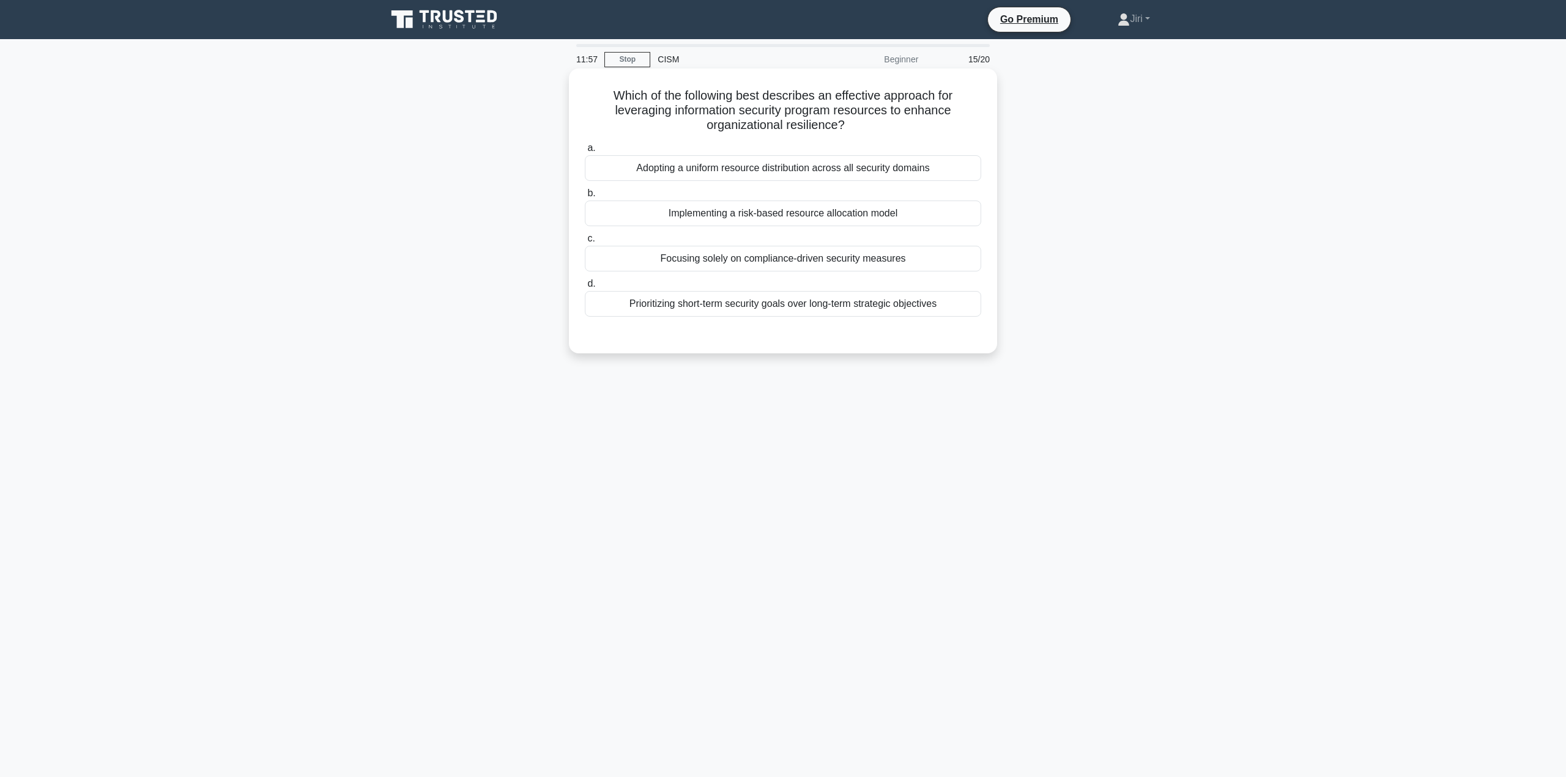
click at [872, 215] on div "Implementing a risk-based resource allocation model" at bounding box center [783, 214] width 396 height 26
click at [585, 198] on input "b. Implementing a risk-based resource allocation model" at bounding box center [585, 194] width 0 height 8
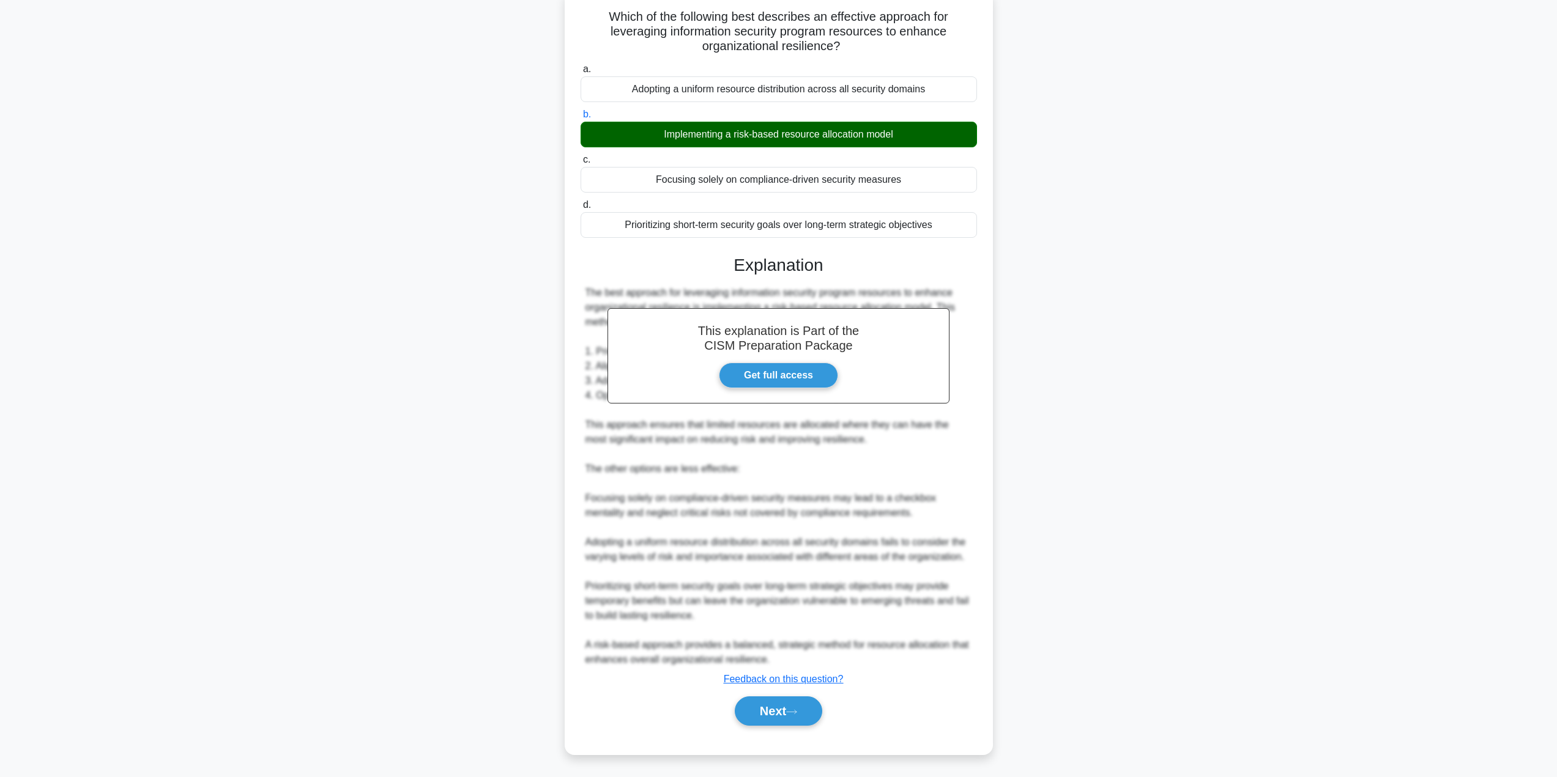
scroll to position [80, 0]
click at [768, 708] on button "Next" at bounding box center [778, 710] width 87 height 29
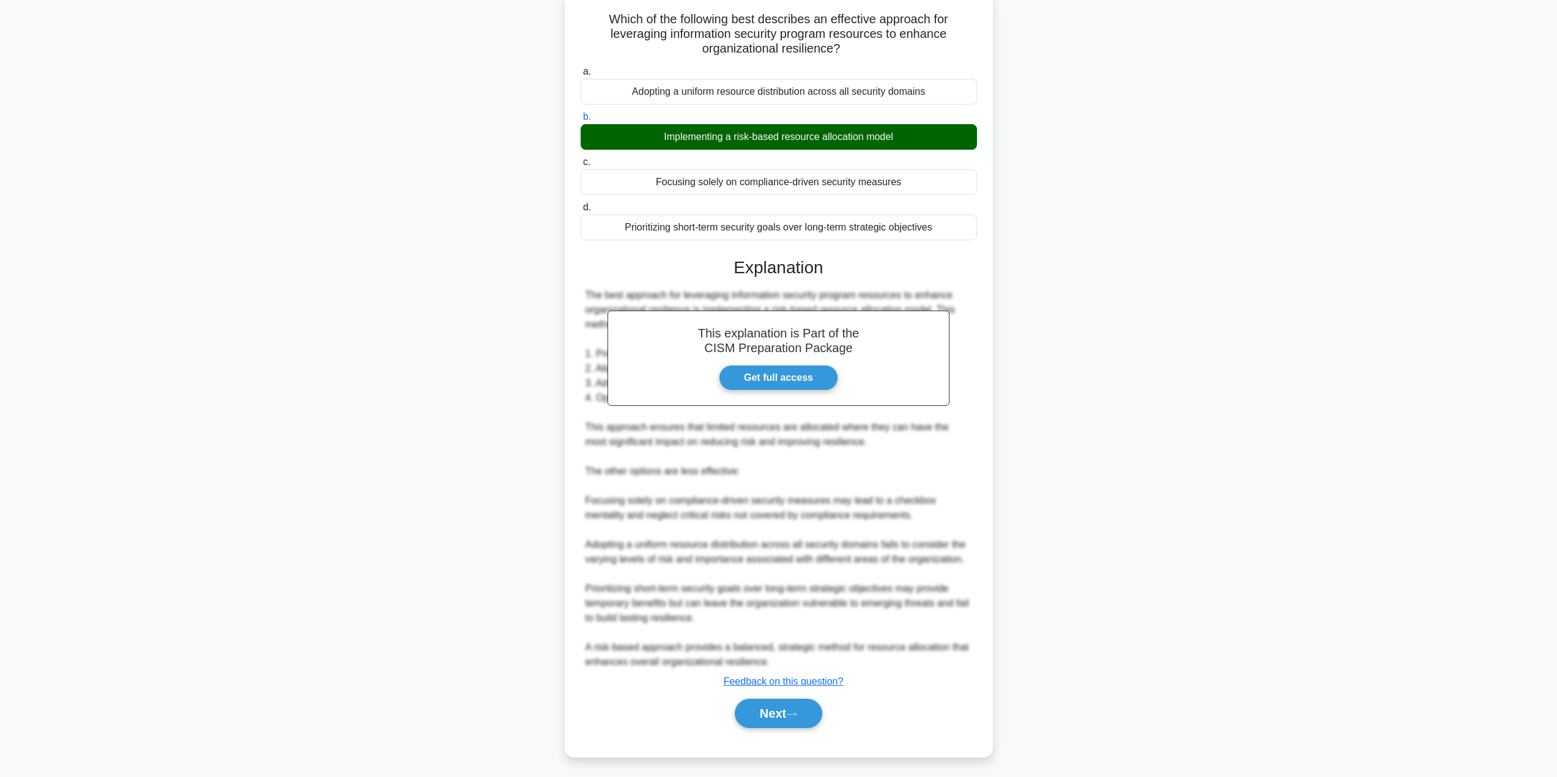
scroll to position [0, 0]
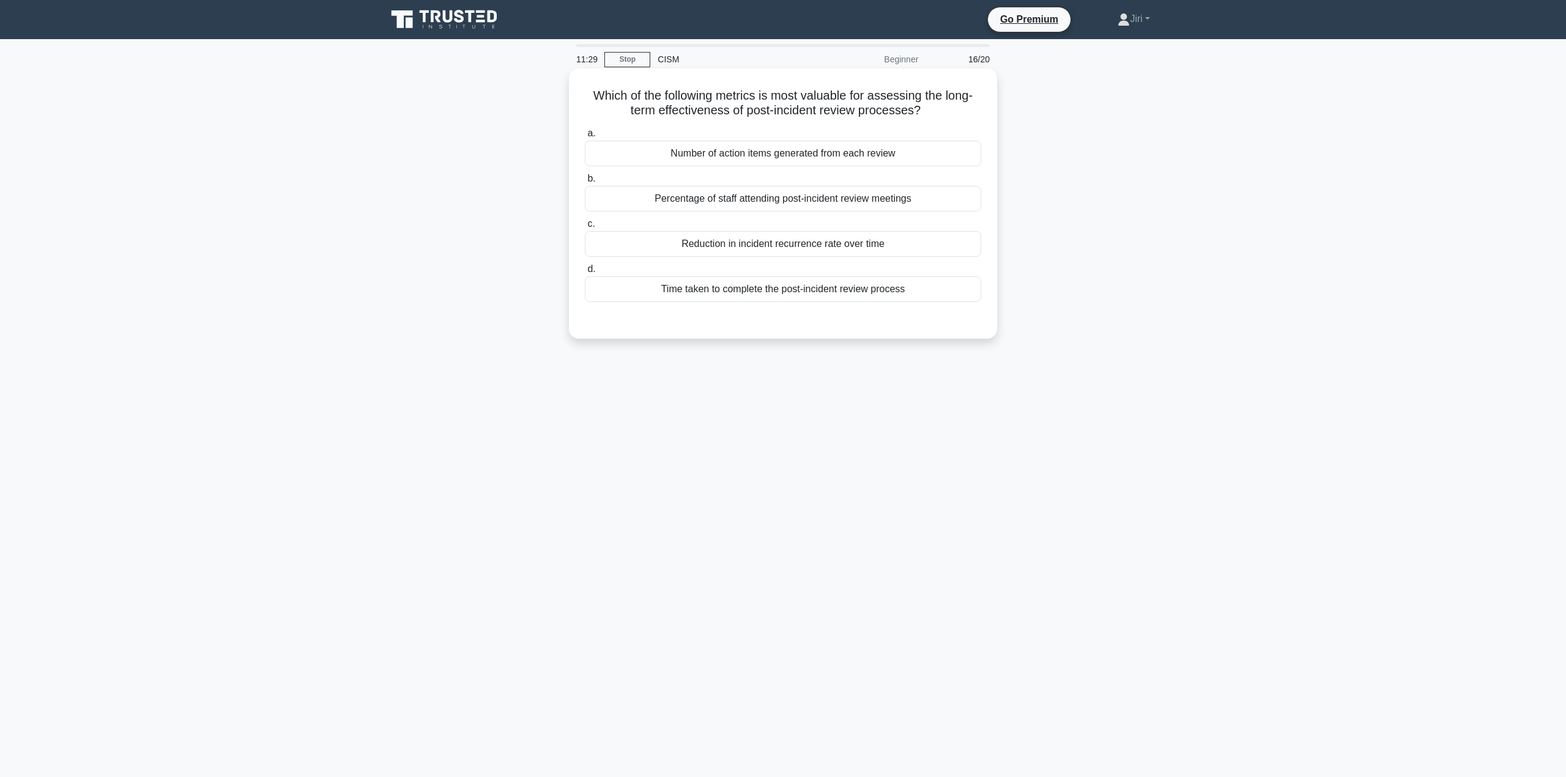
click at [808, 247] on div "Reduction in incident recurrence rate over time" at bounding box center [783, 244] width 396 height 26
click at [585, 228] on input "c. Reduction in incident recurrence rate over time" at bounding box center [585, 224] width 0 height 8
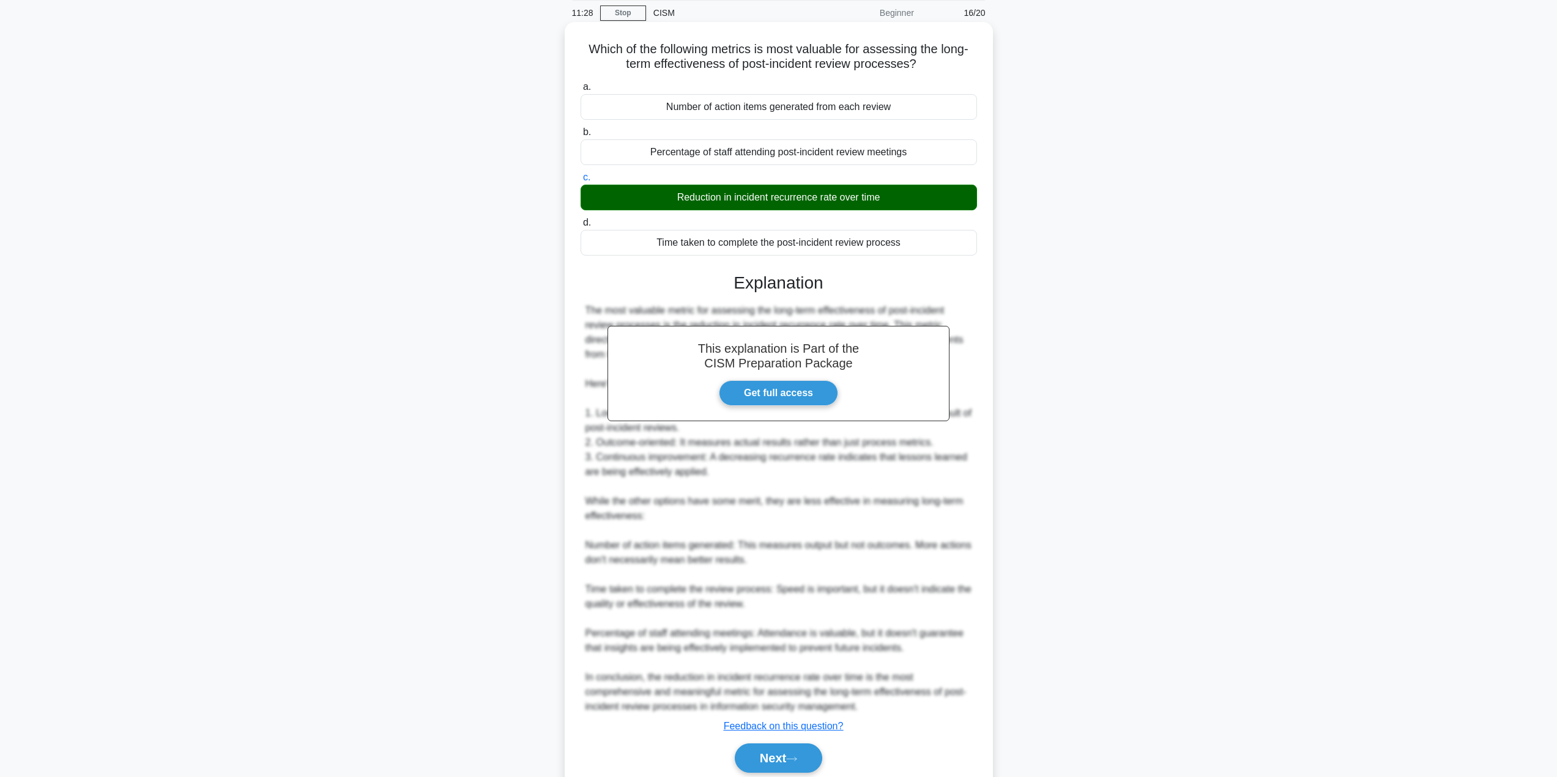
scroll to position [95, 0]
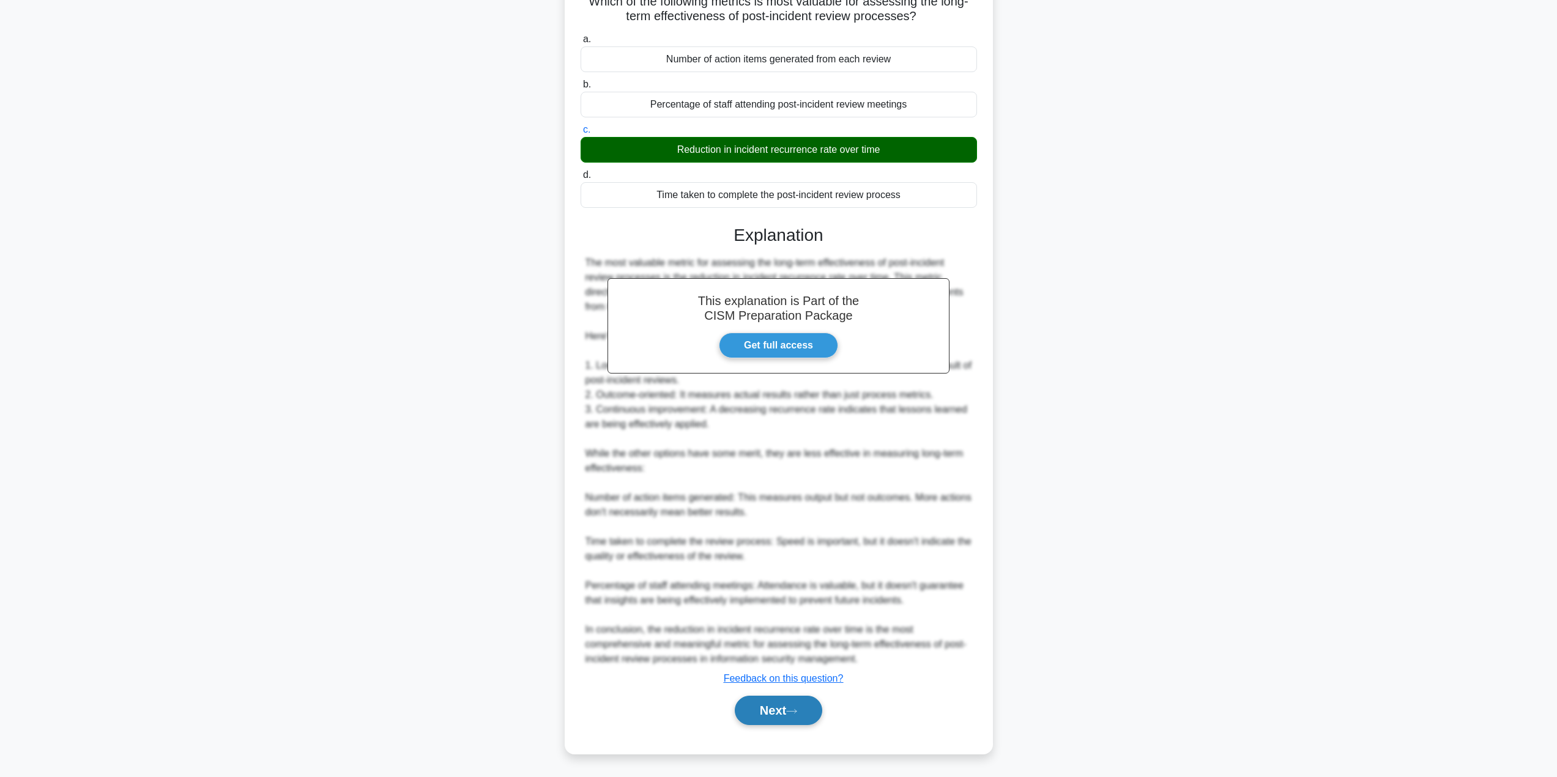
click at [777, 705] on button "Next" at bounding box center [778, 710] width 87 height 29
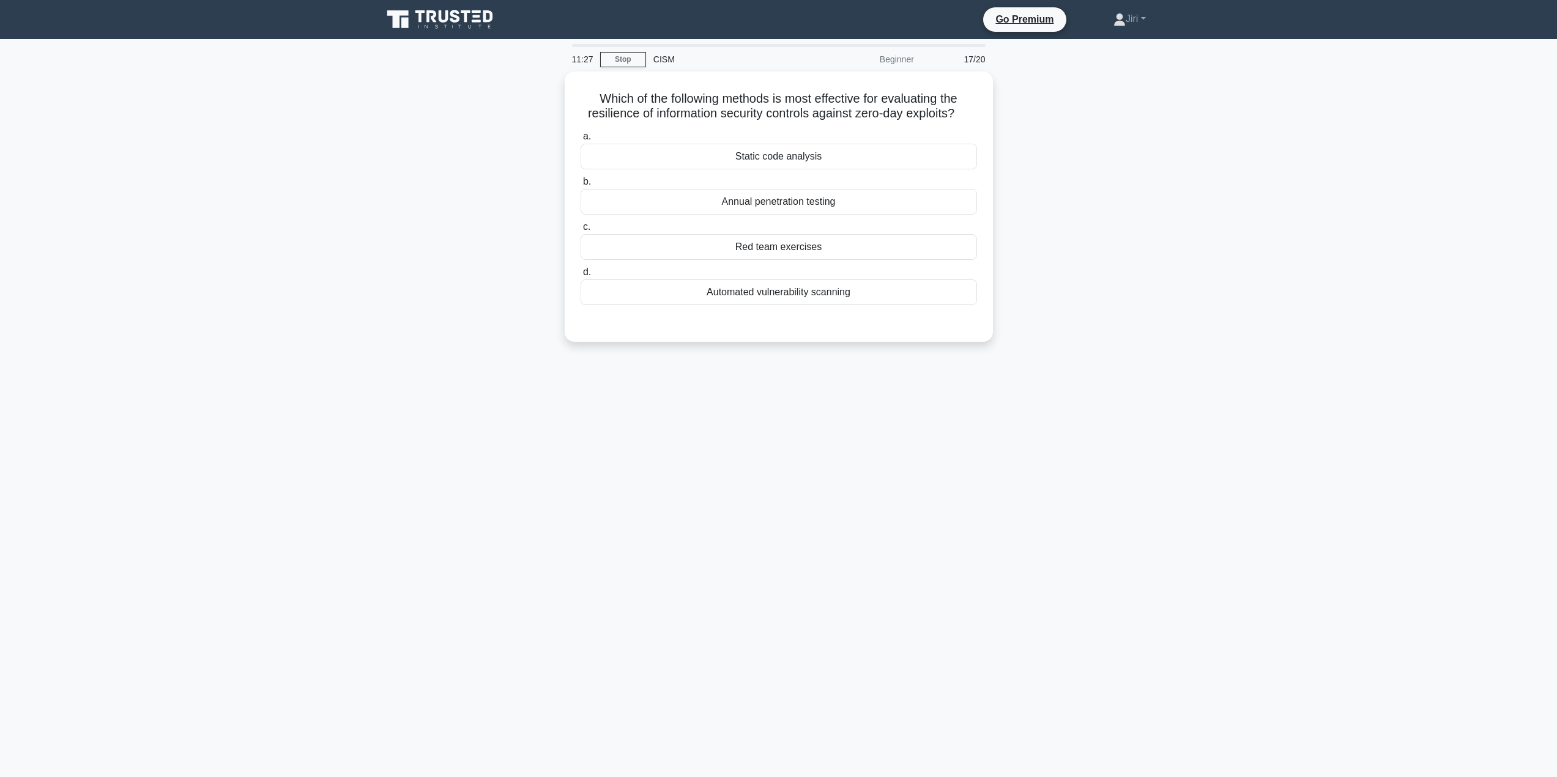
scroll to position [0, 0]
click at [843, 203] on div "Annual penetration testing" at bounding box center [783, 199] width 396 height 26
click at [585, 183] on input "b. Annual penetration testing" at bounding box center [585, 179] width 0 height 8
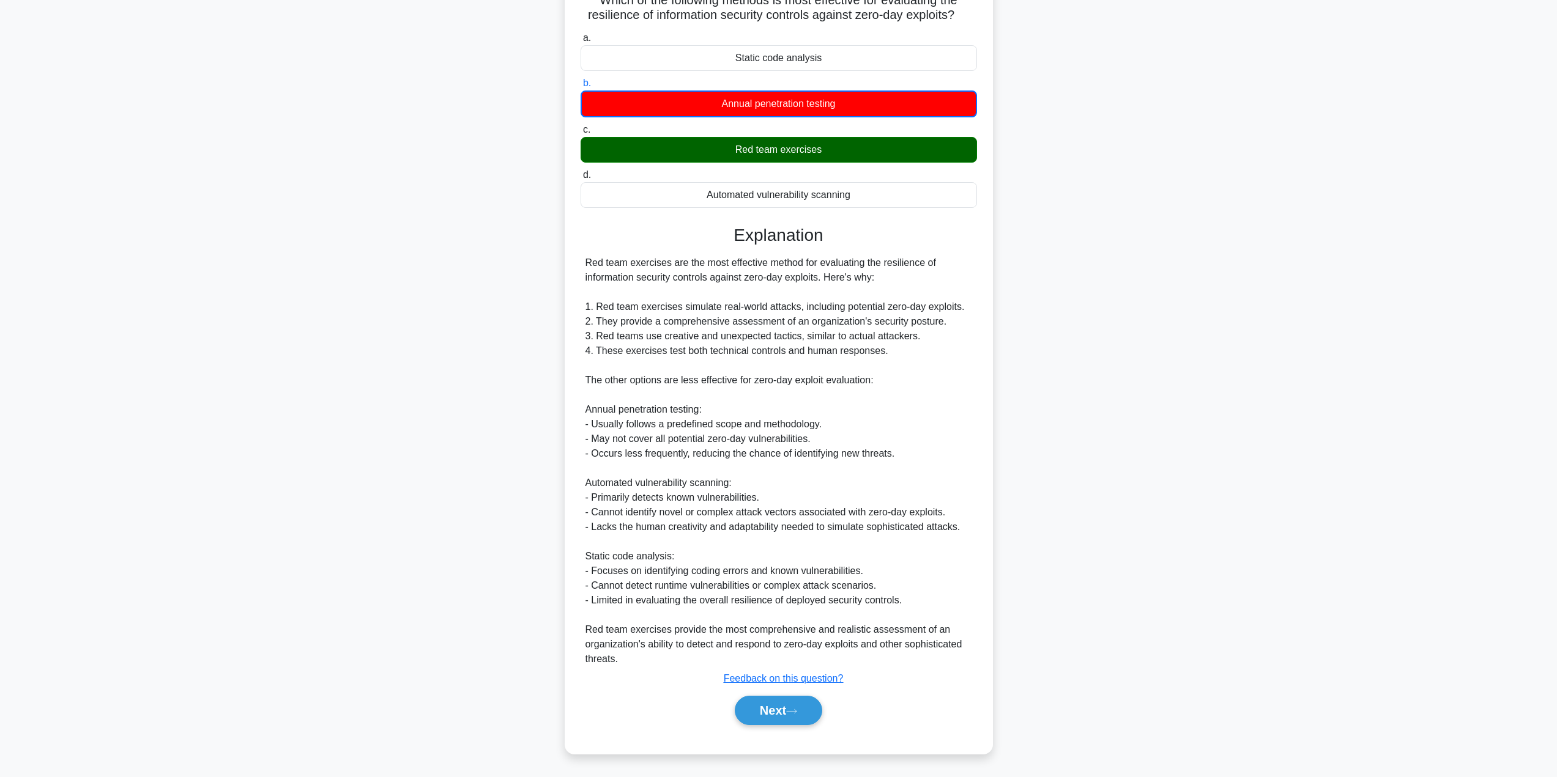
scroll to position [96, 0]
click at [773, 709] on button "Next" at bounding box center [778, 710] width 87 height 29
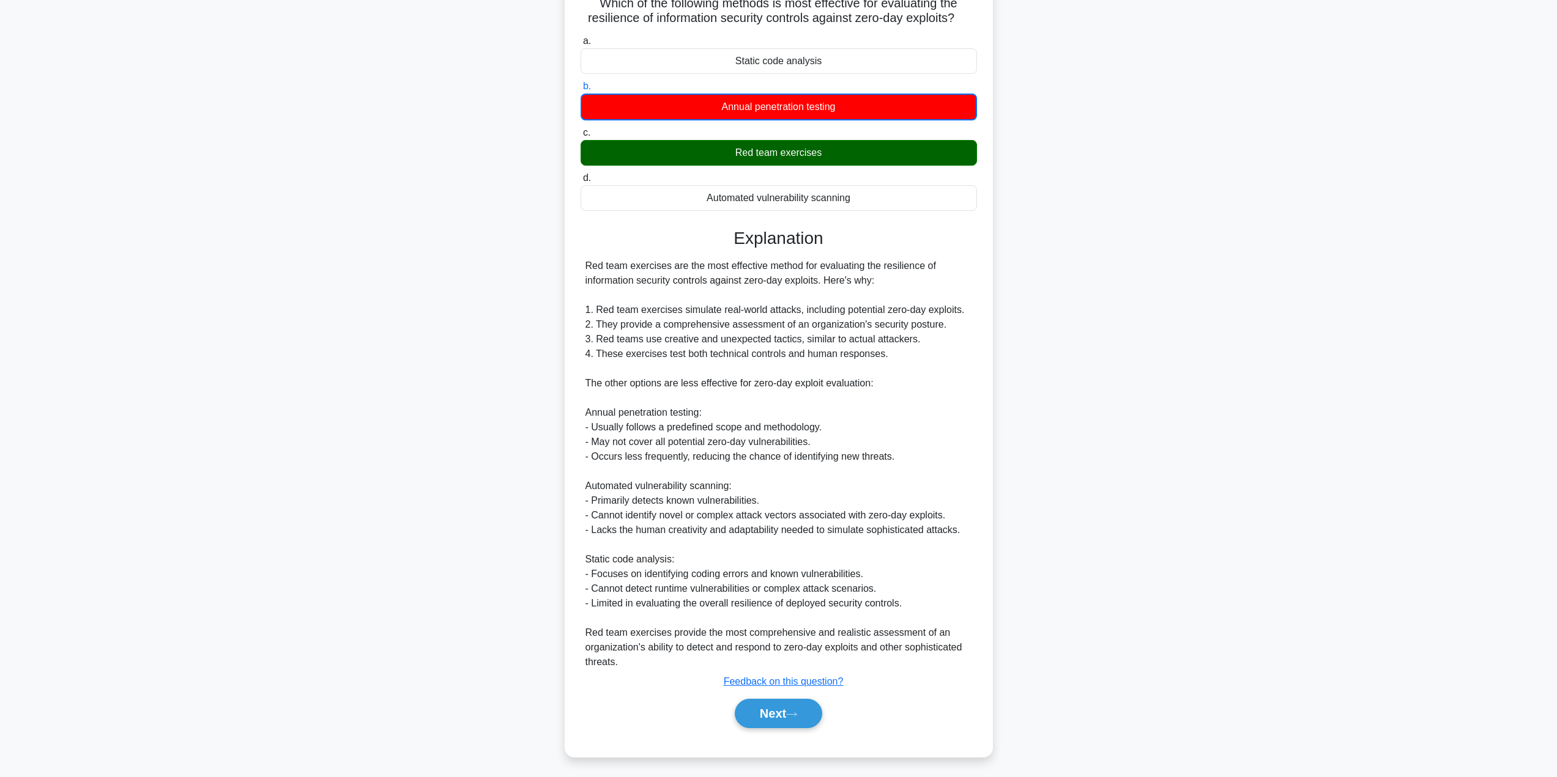
scroll to position [0, 0]
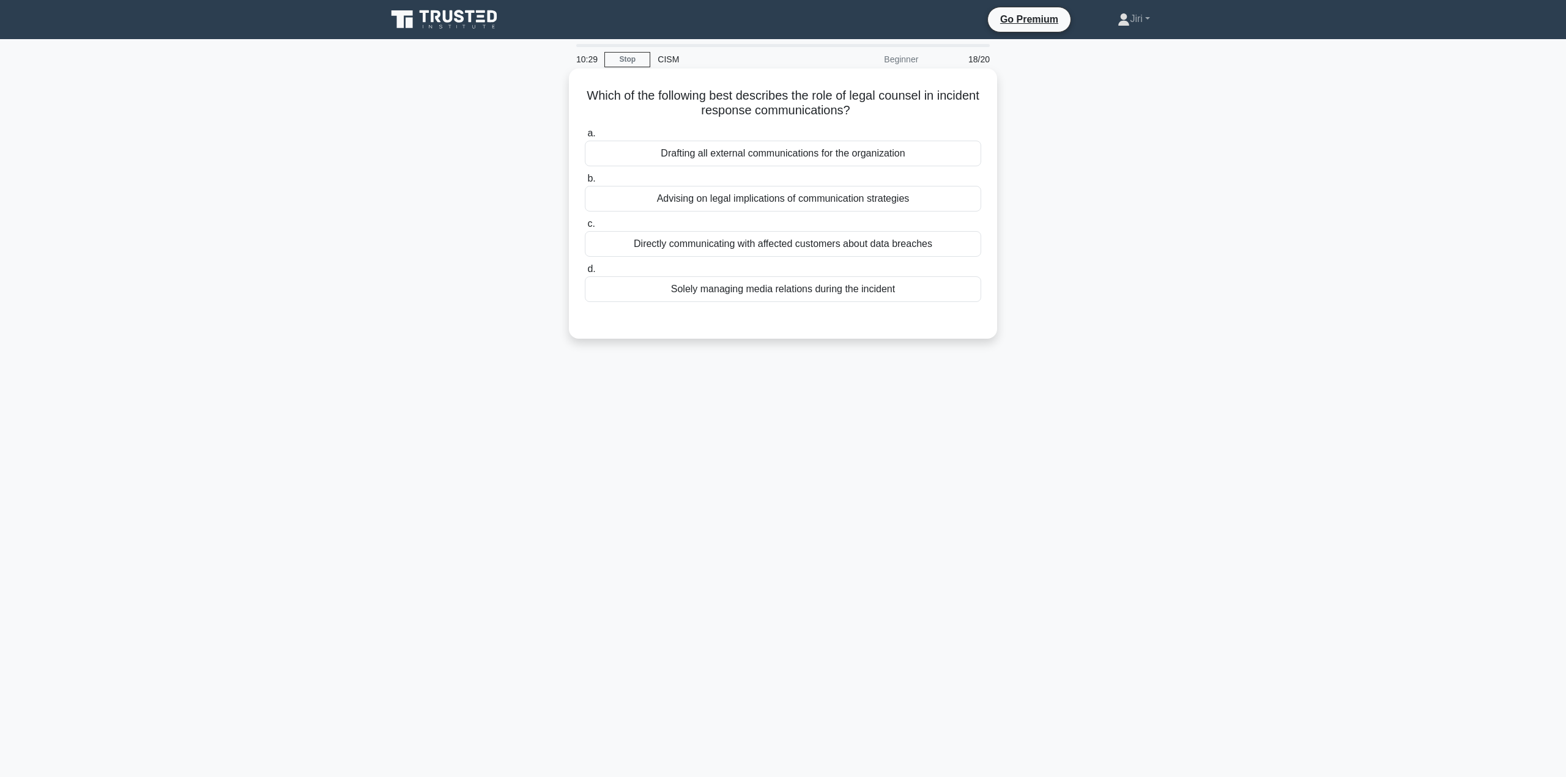
click at [925, 94] on h5 "Which of the following best describes the role of legal counsel in incident res…" at bounding box center [782, 103] width 399 height 31
copy h5 "counsel"
click at [900, 209] on div "Advising on legal implications of communication strategies" at bounding box center [783, 199] width 396 height 26
click at [585, 183] on input "b. Advising on legal implications of communication strategies" at bounding box center [585, 179] width 0 height 8
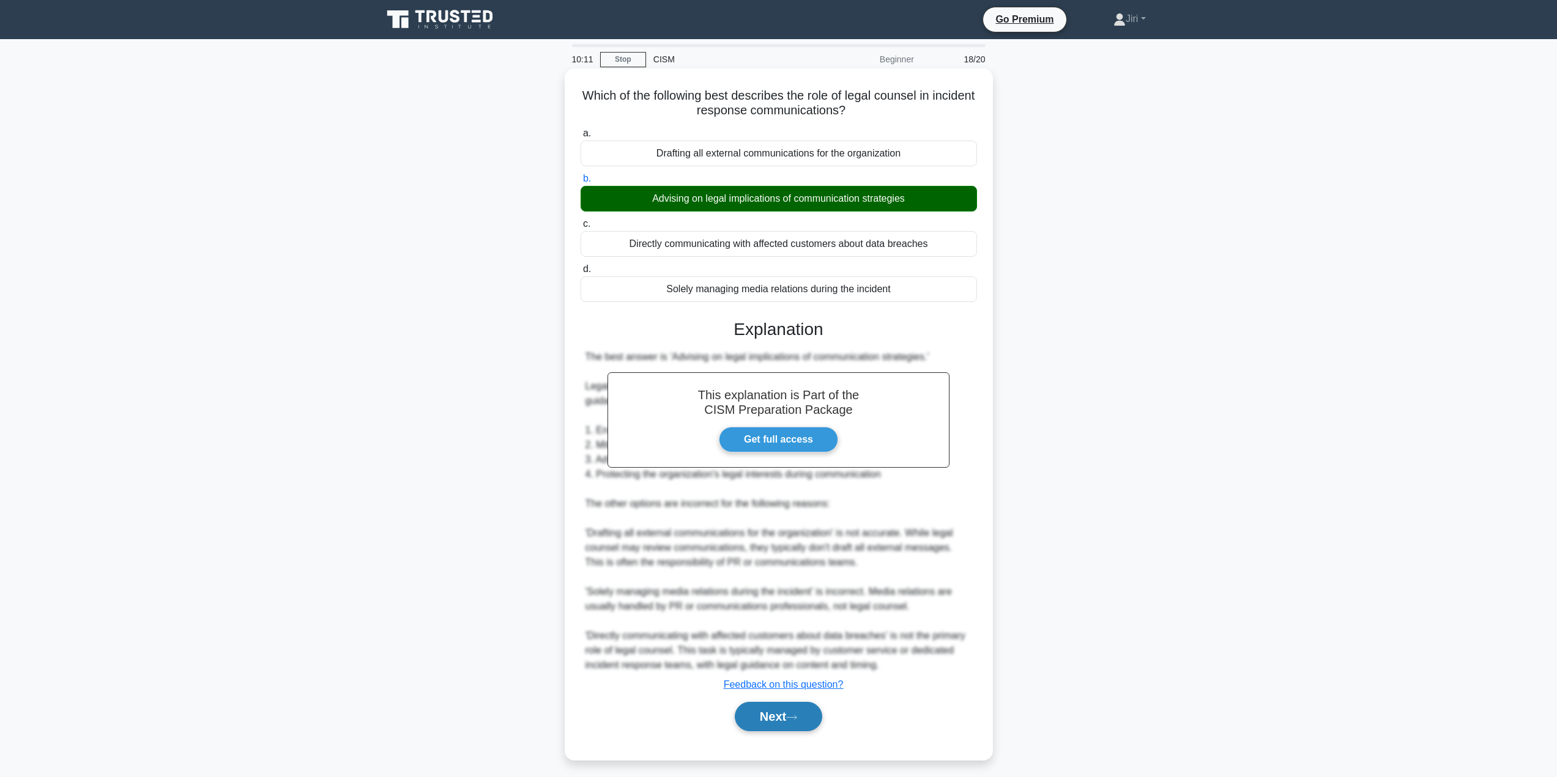
click at [768, 718] on button "Next" at bounding box center [778, 716] width 87 height 29
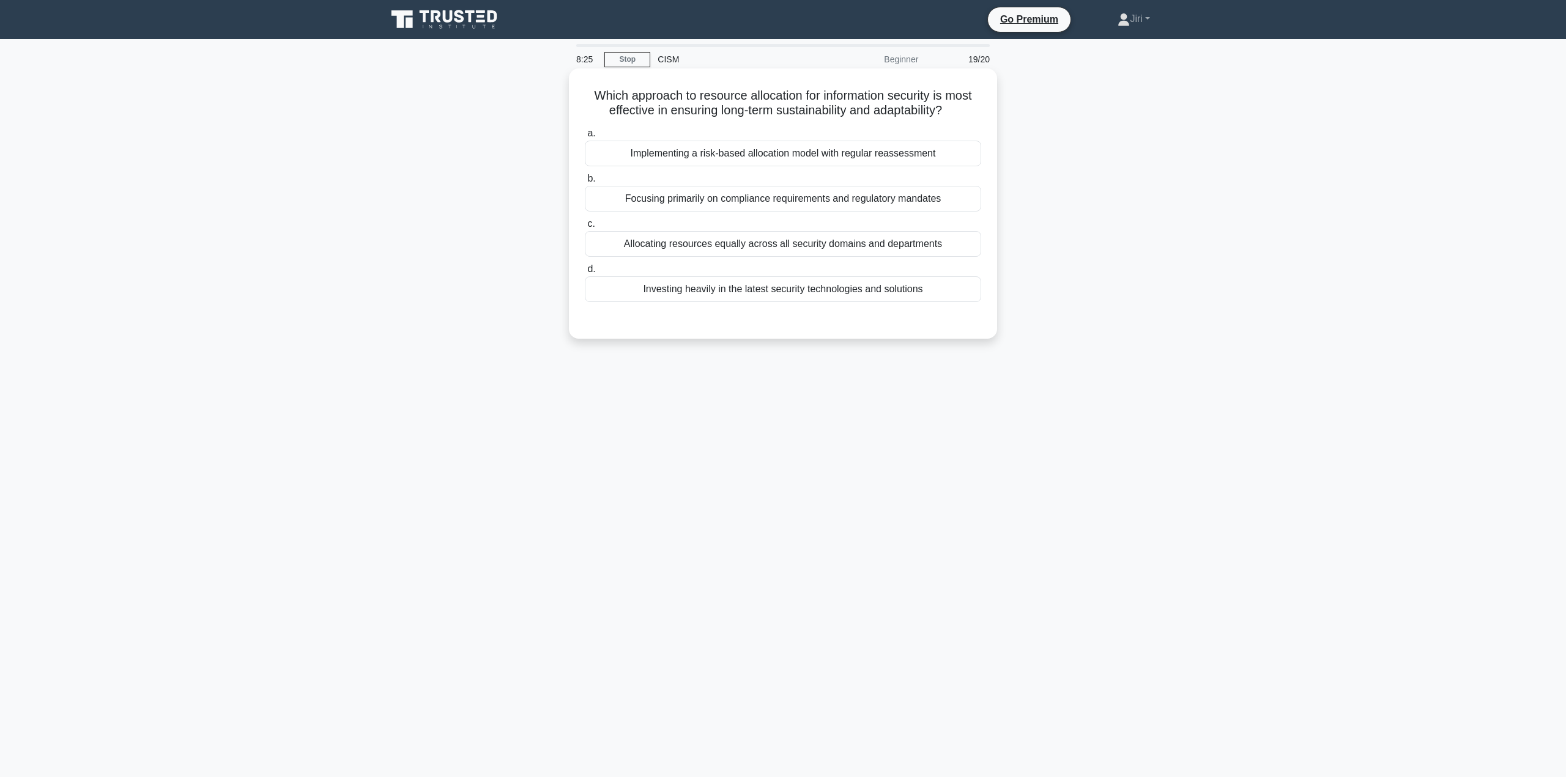
click at [785, 149] on div "Implementing a risk-based allocation model with regular reassessment" at bounding box center [783, 154] width 396 height 26
click at [585, 138] on input "a. Implementing a risk-based allocation model with regular reassessment" at bounding box center [585, 134] width 0 height 8
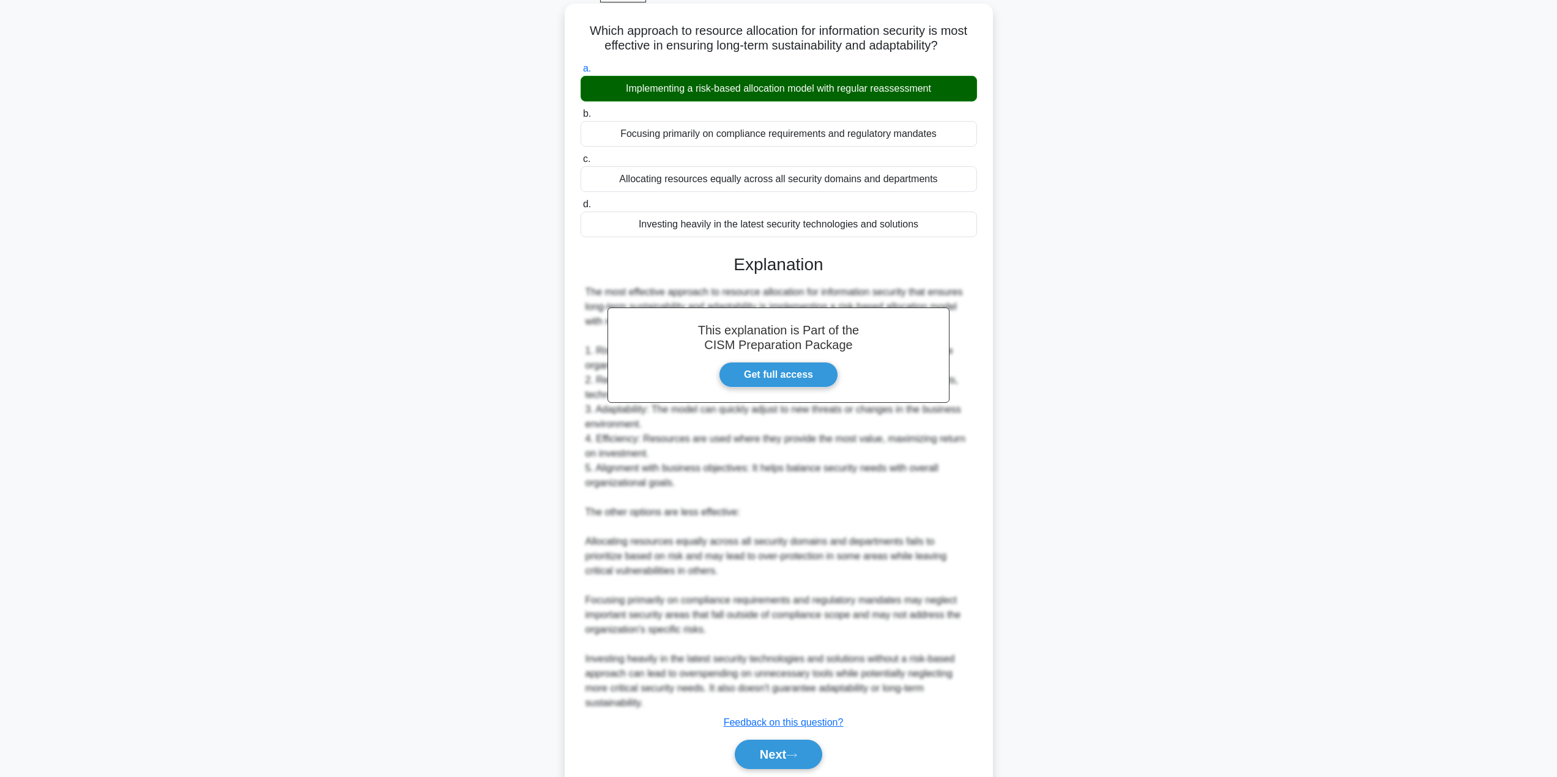
scroll to position [109, 0]
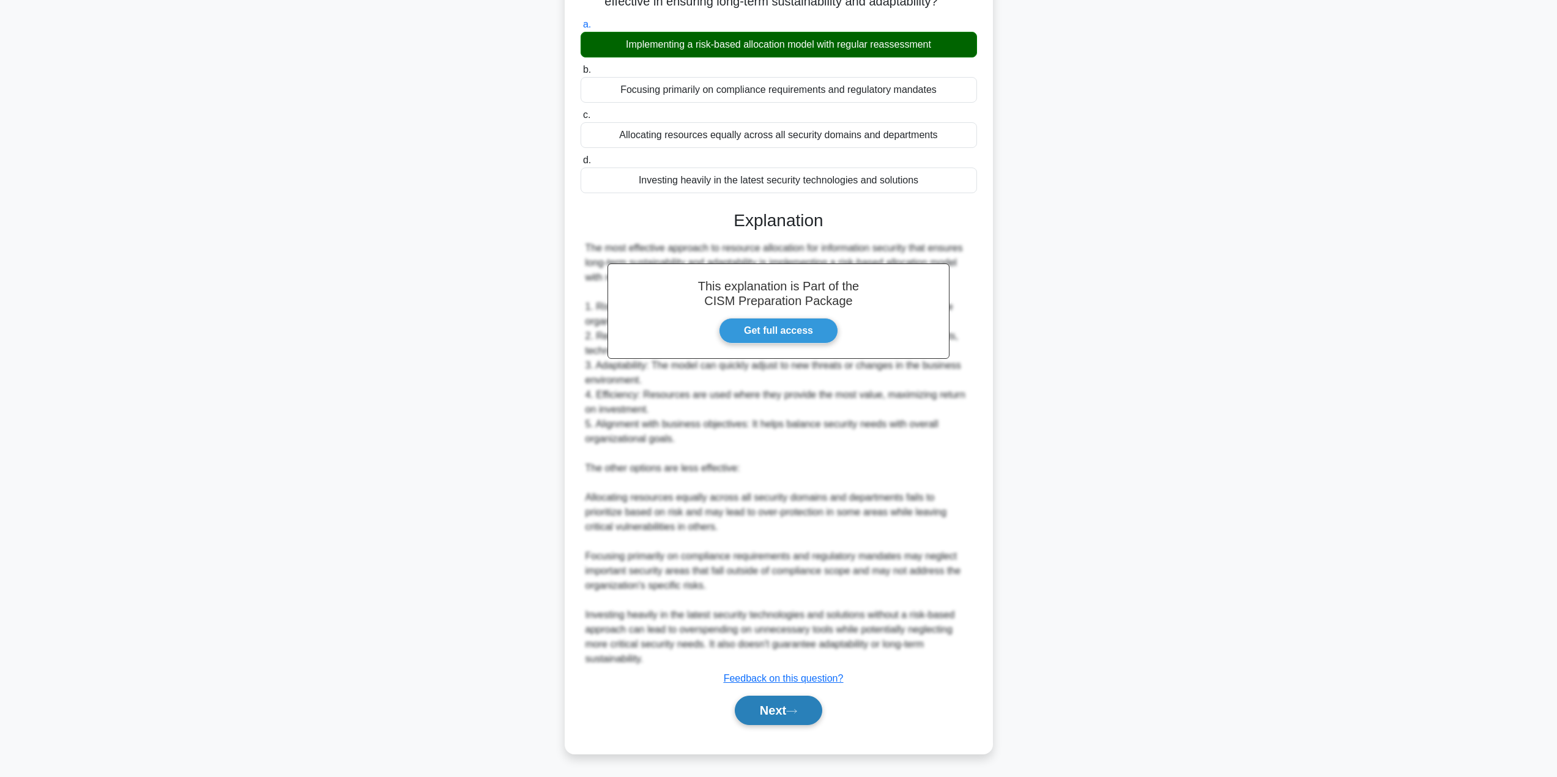
click at [746, 717] on button "Next" at bounding box center [778, 710] width 87 height 29
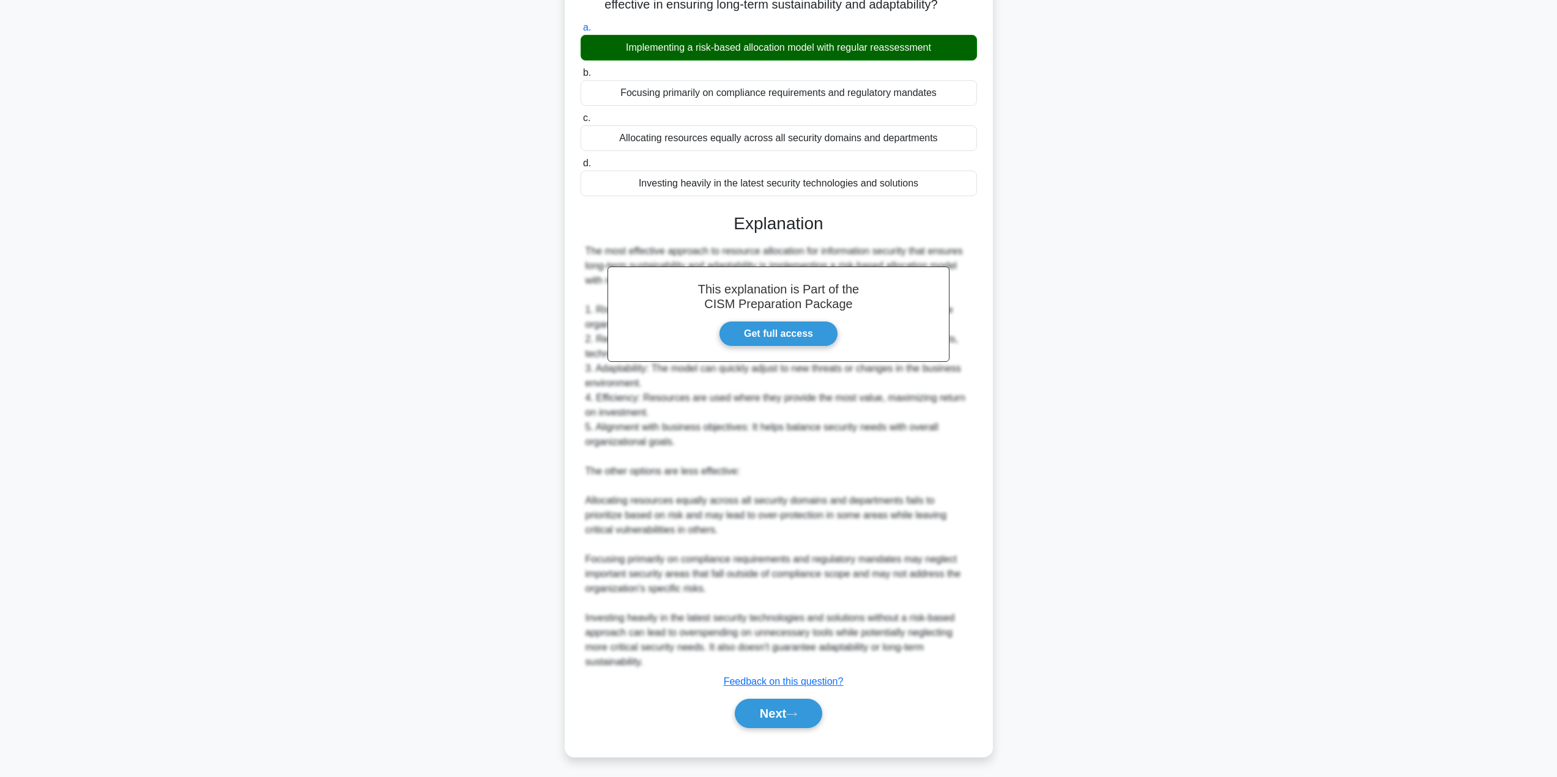
scroll to position [0, 0]
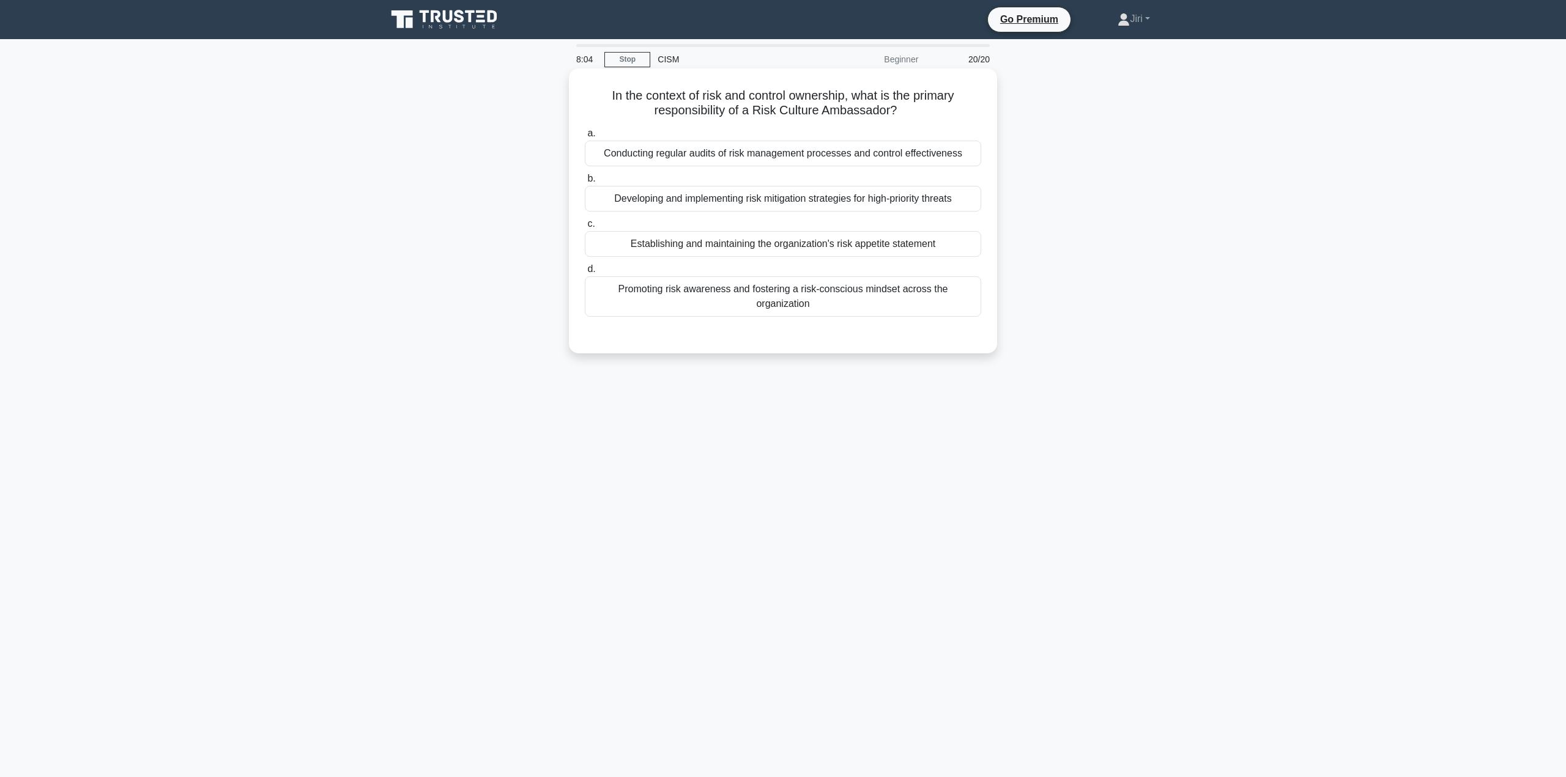
click at [824, 298] on div "Promoting risk awareness and fostering a risk-conscious mindset across the orga…" at bounding box center [783, 296] width 396 height 40
click at [585, 273] on input "d. Promoting risk awareness and fostering a risk-conscious mindset across the o…" at bounding box center [585, 269] width 0 height 8
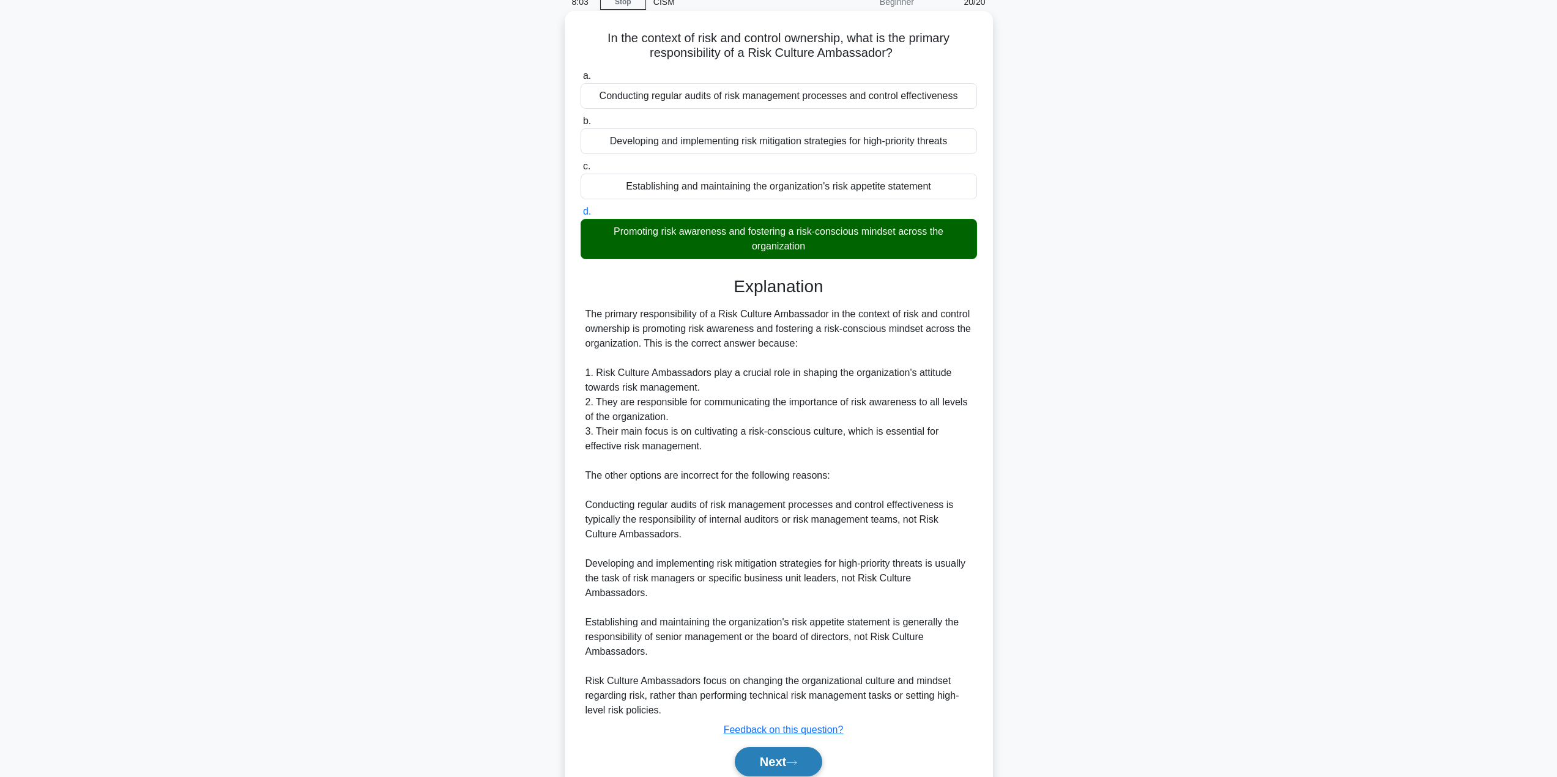
scroll to position [95, 0]
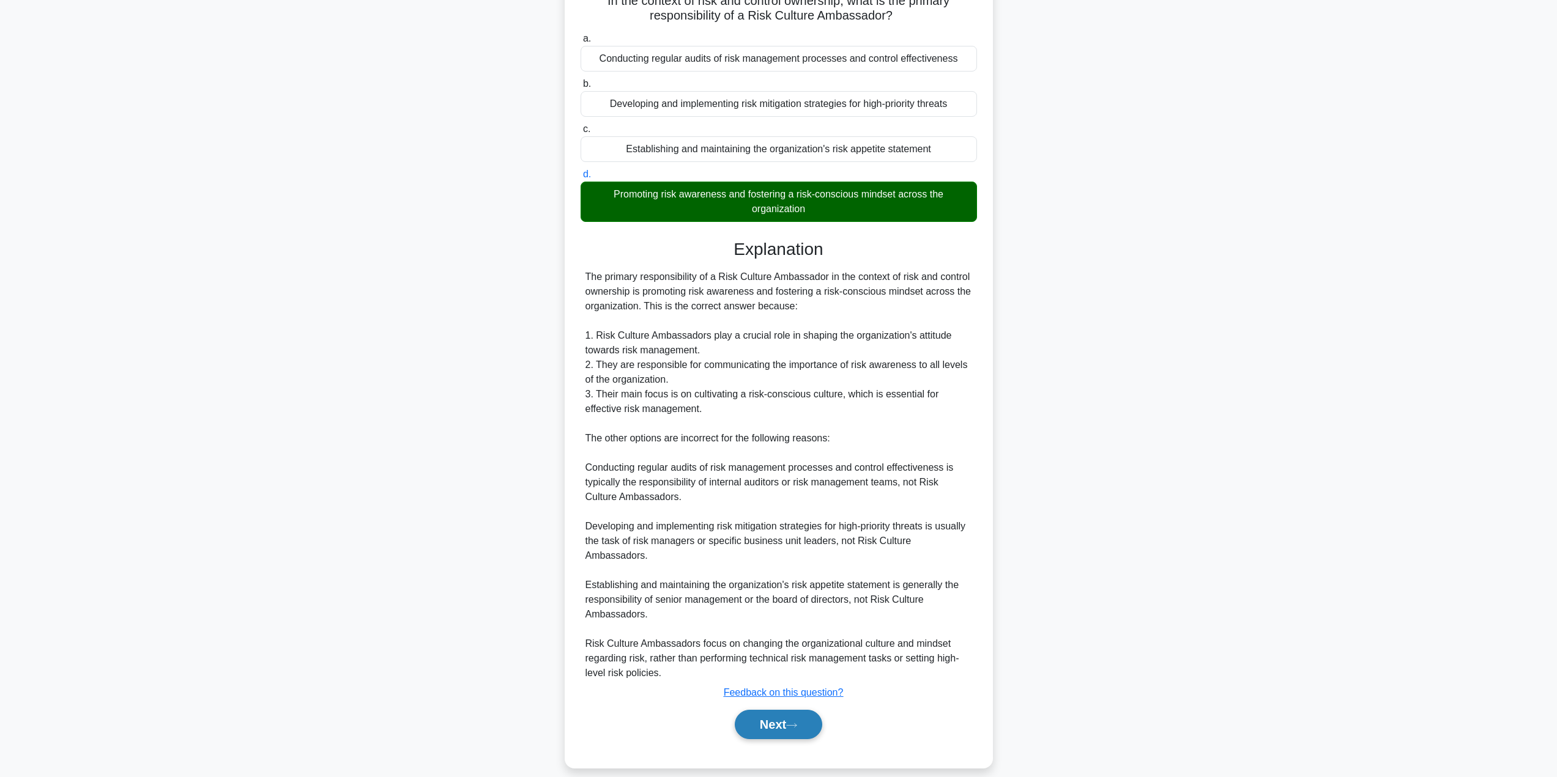
click at [764, 710] on button "Next" at bounding box center [778, 724] width 87 height 29
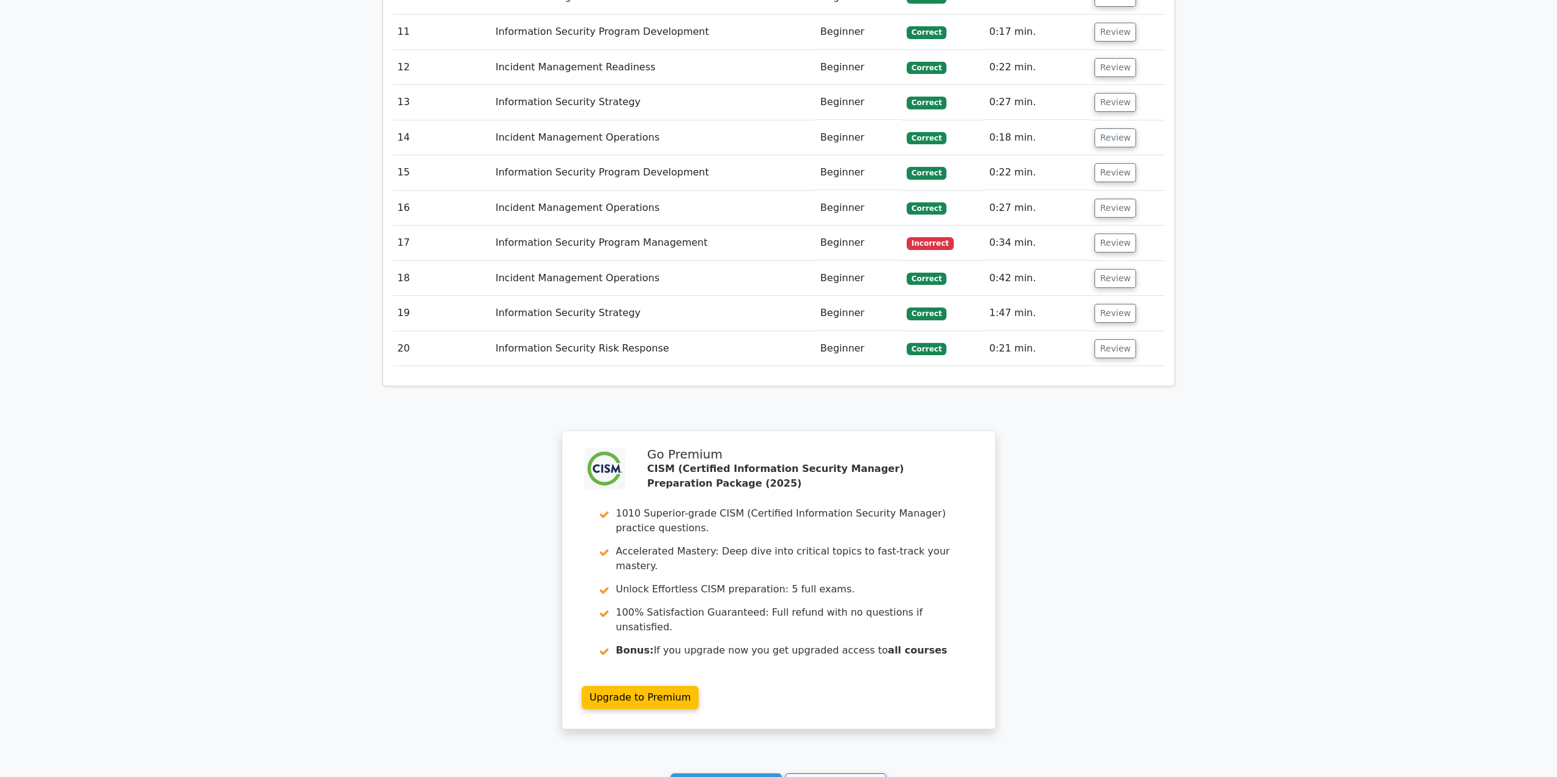
scroll to position [2271, 0]
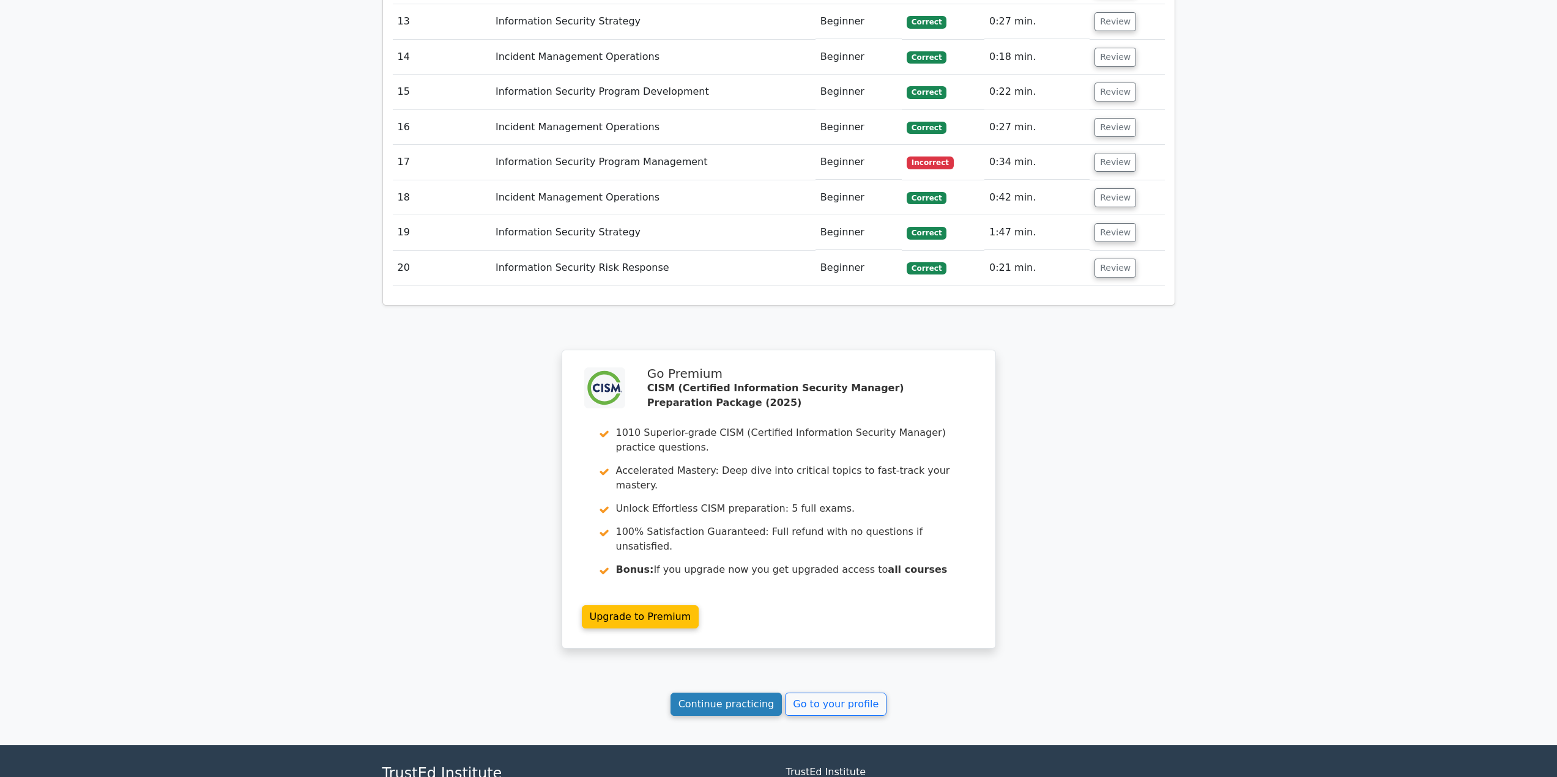
click at [762, 693] on link "Continue practicing" at bounding box center [726, 704] width 112 height 23
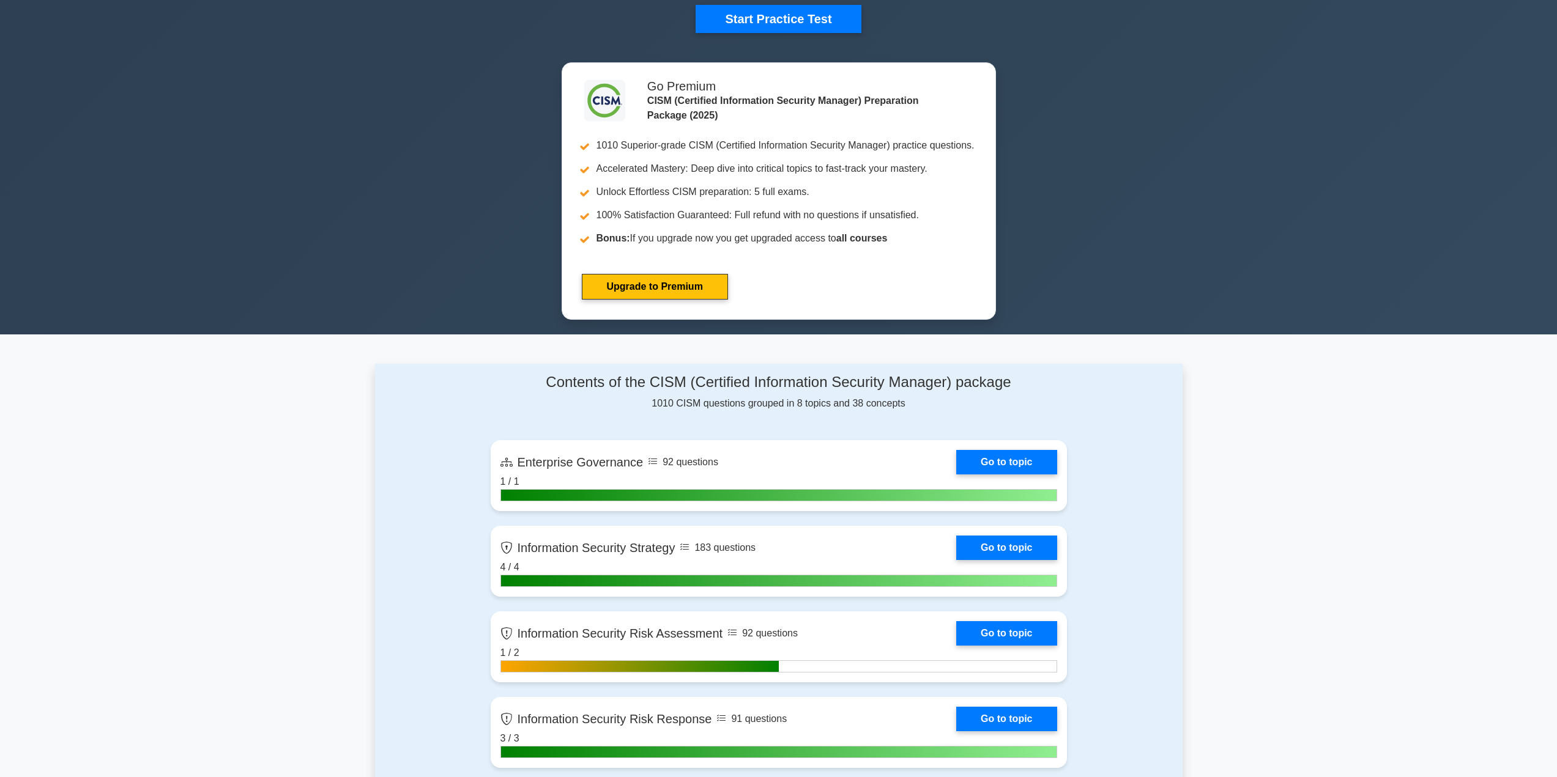
scroll to position [734, 0]
